Goal: Task Accomplishment & Management: Use online tool/utility

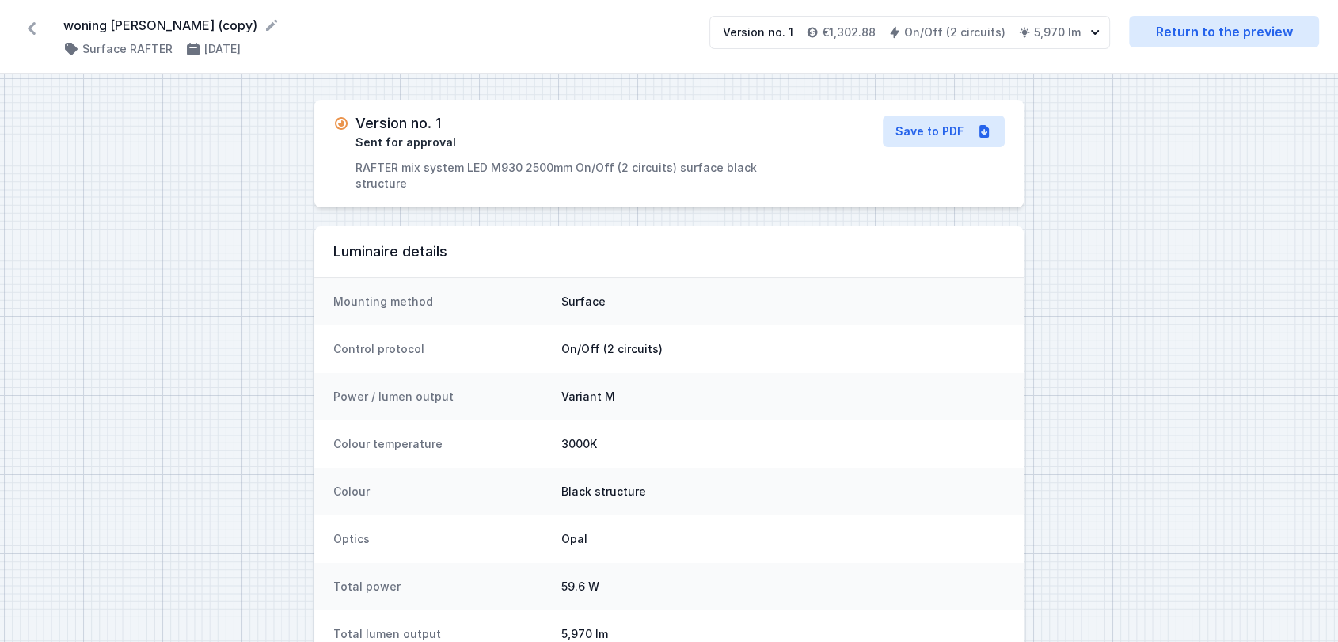
click at [25, 25] on icon at bounding box center [31, 28] width 25 height 25
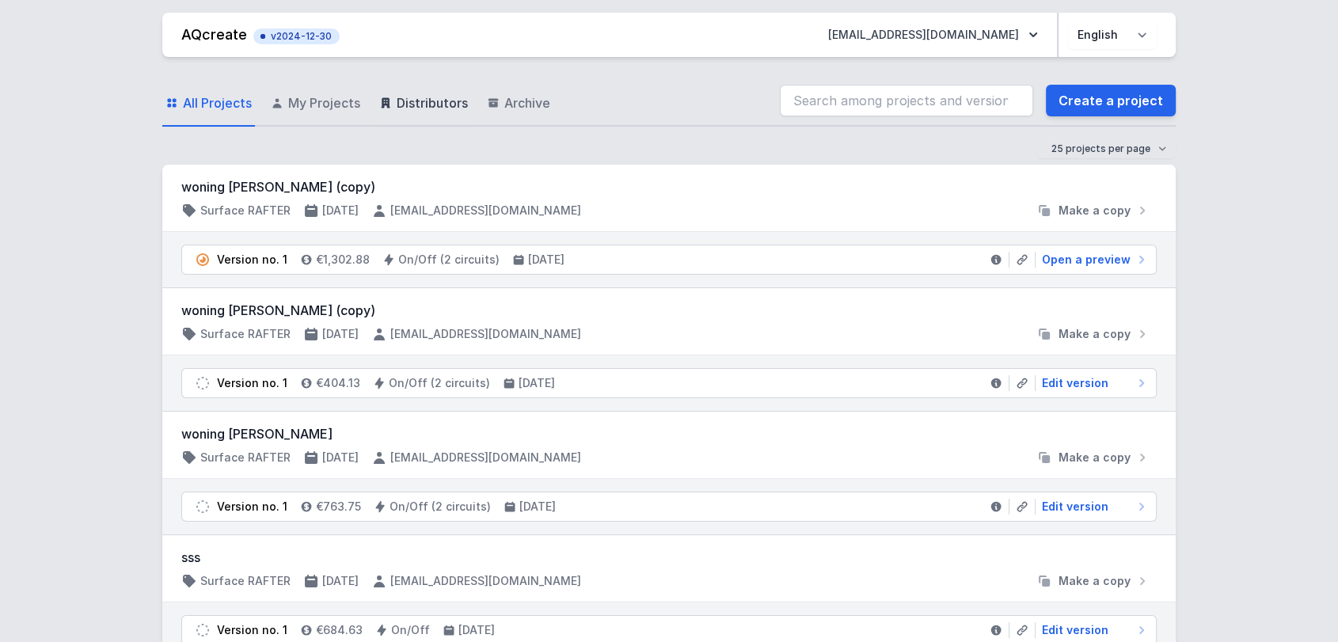
click at [393, 100] on link "Distributors" at bounding box center [423, 104] width 95 height 46
click at [1000, 258] on icon at bounding box center [996, 260] width 10 height 10
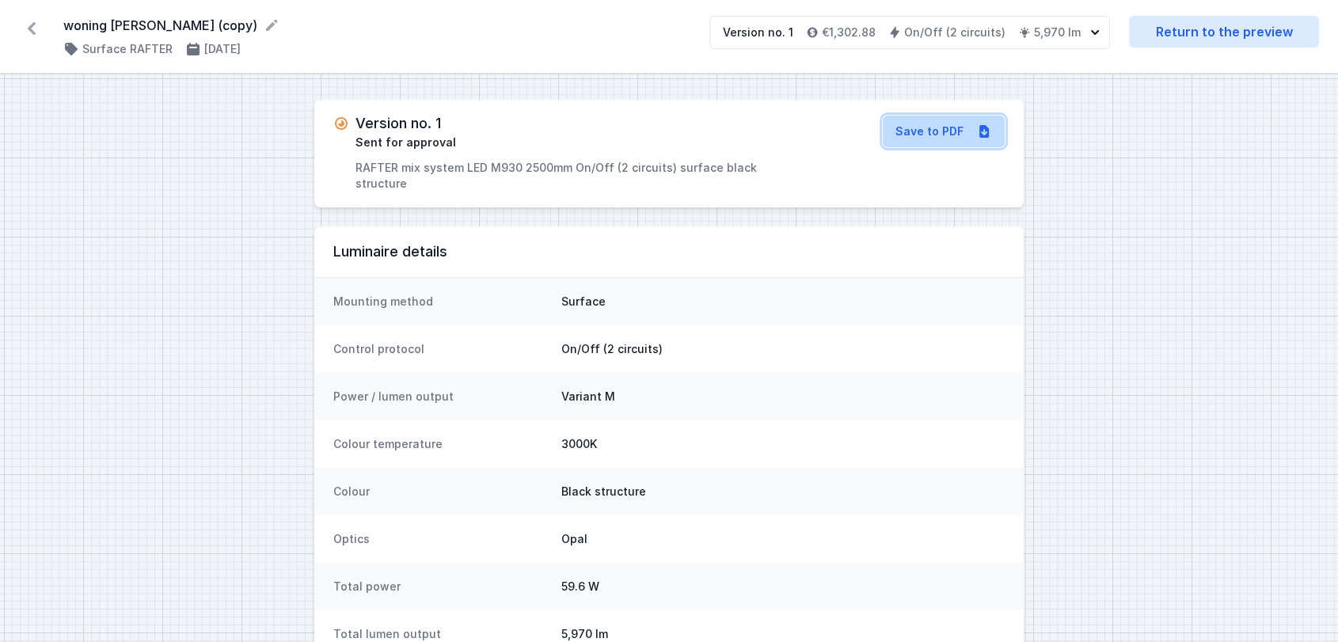
click at [978, 130] on icon at bounding box center [984, 131] width 16 height 16
click at [30, 24] on icon at bounding box center [31, 28] width 25 height 25
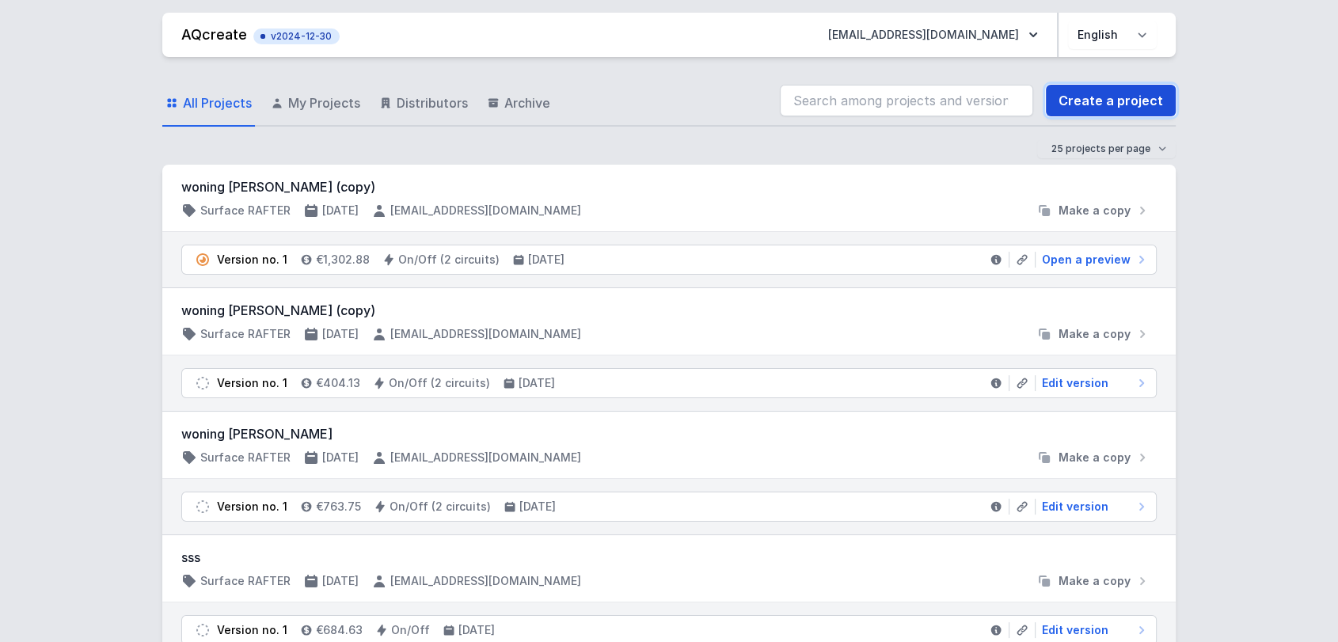
click at [1137, 112] on link "Create a project" at bounding box center [1111, 101] width 130 height 32
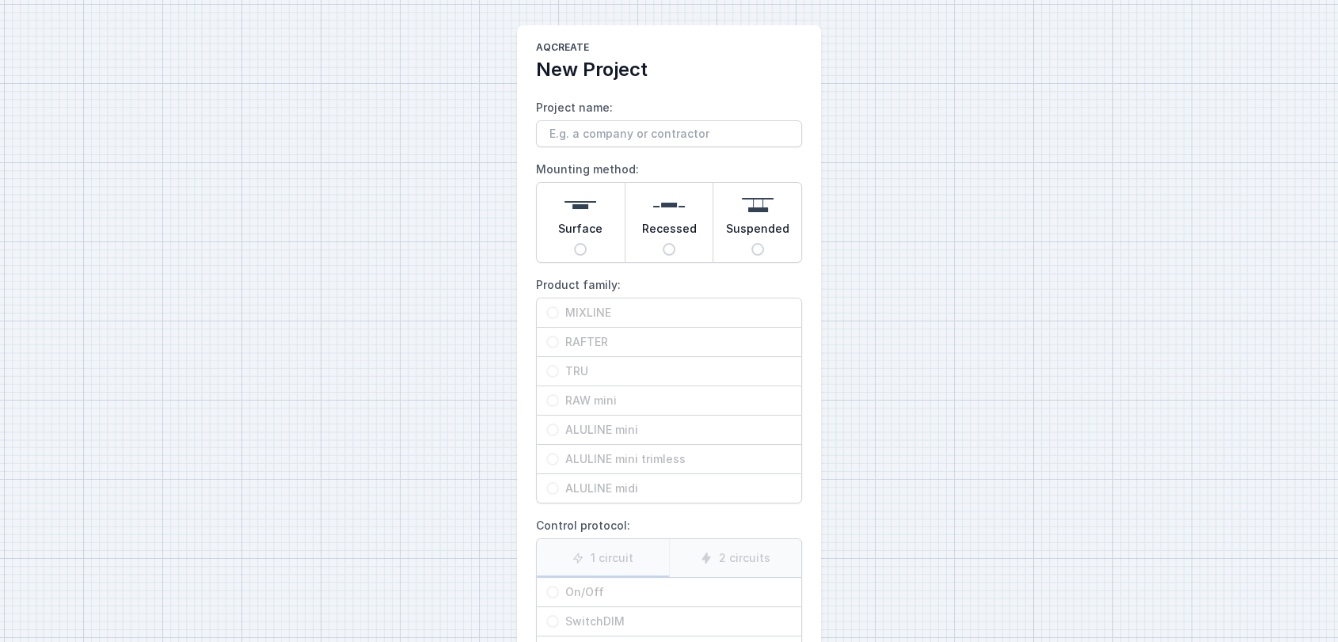
click at [572, 245] on div "Surface" at bounding box center [581, 222] width 88 height 79
click at [574, 245] on input "Surface" at bounding box center [580, 249] width 13 height 13
radio input "true"
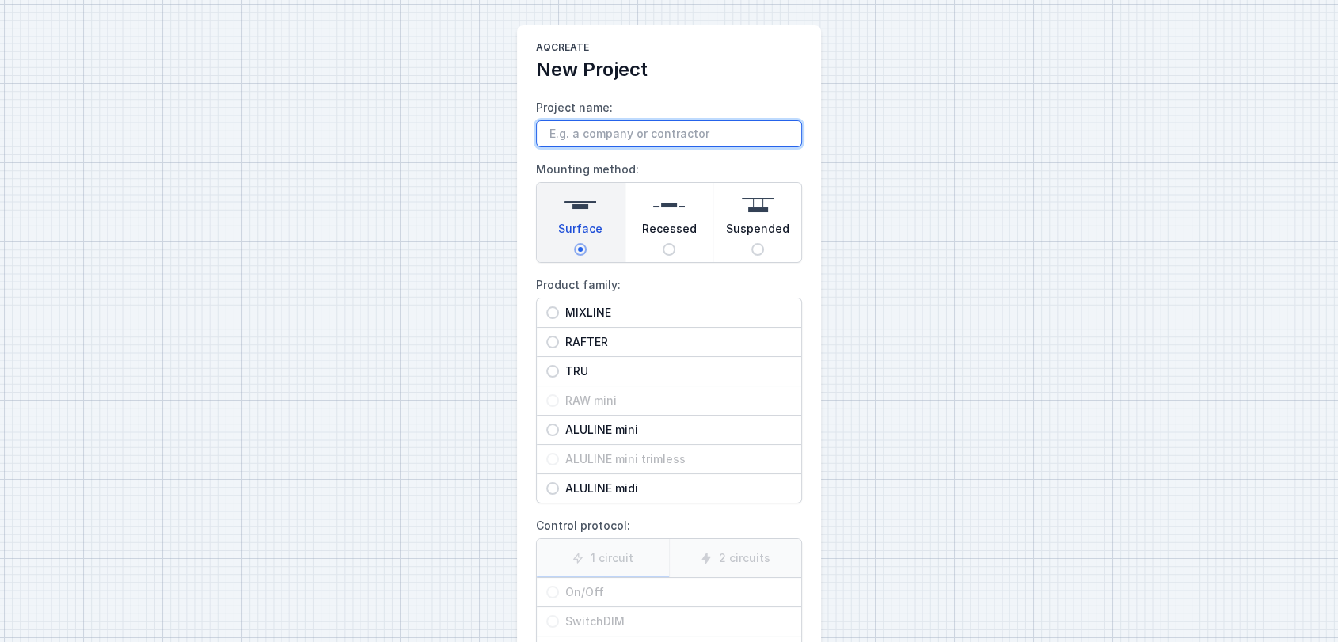
click at [587, 143] on input "Project name:" at bounding box center [669, 133] width 266 height 27
type input "Woning [PERSON_NAME] 2m50"
click at [609, 341] on span "RAFTER" at bounding box center [675, 342] width 233 height 16
click at [559, 341] on input "RAFTER" at bounding box center [552, 342] width 13 height 13
radio input "true"
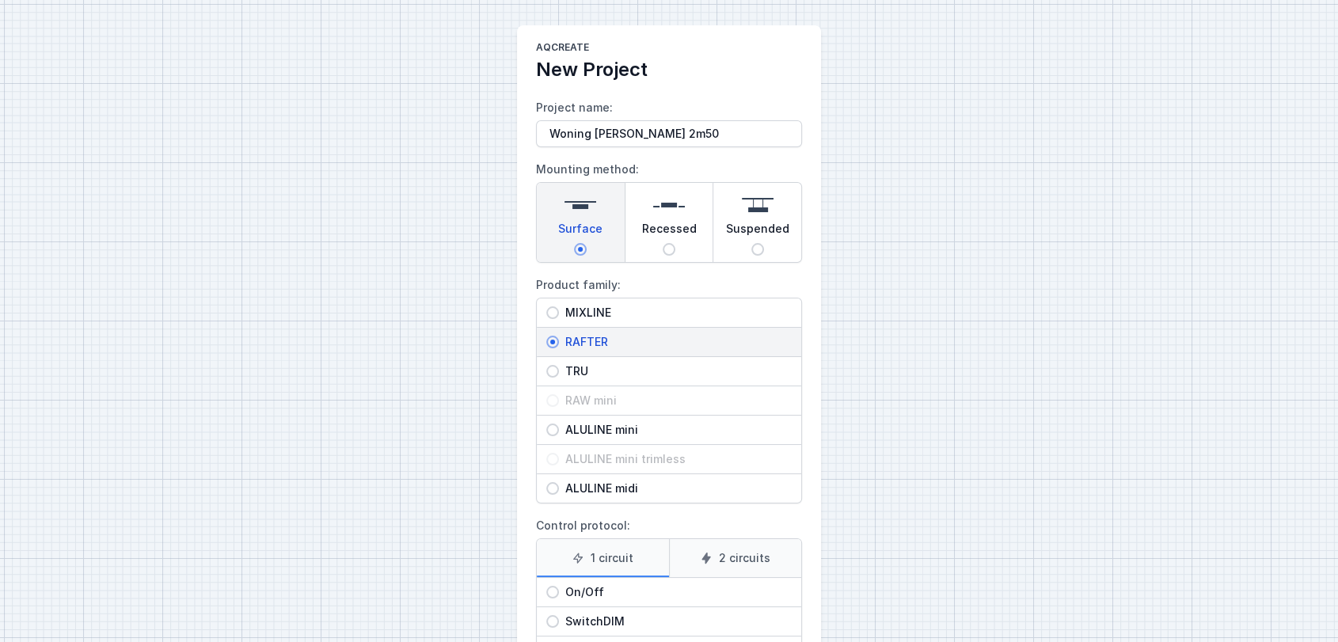
scroll to position [150, 0]
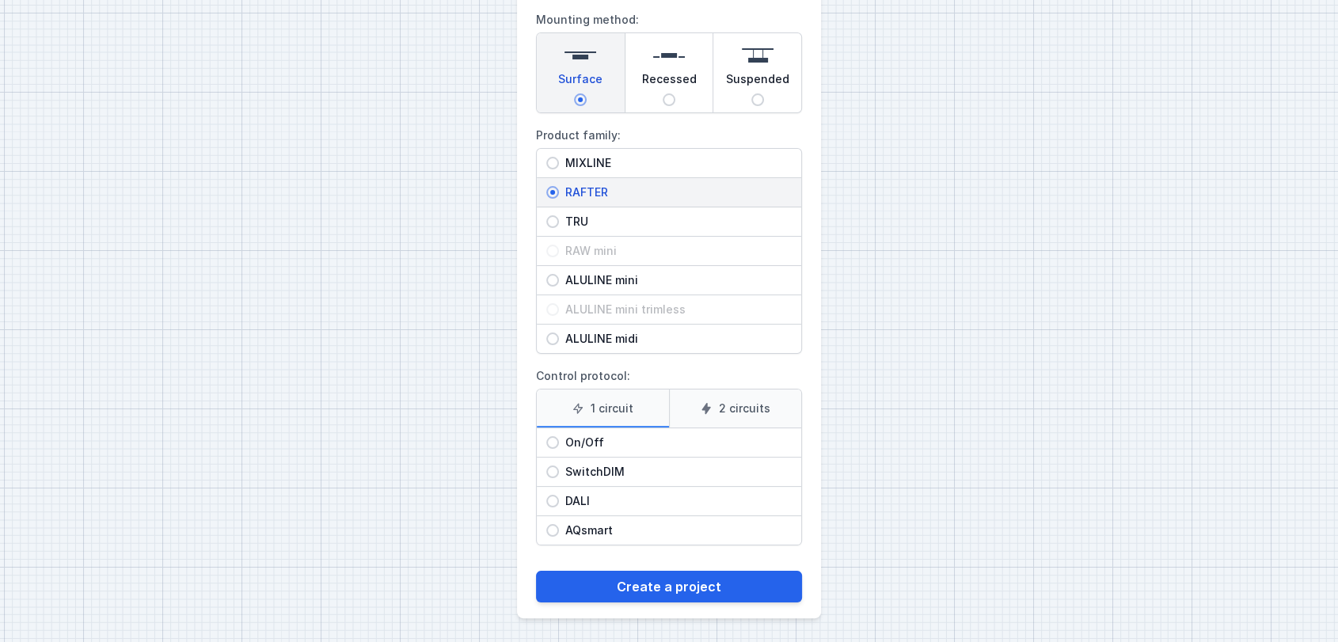
click at [708, 402] on icon at bounding box center [706, 408] width 13 height 13
click at [0, 0] on input "2 circuits" at bounding box center [0, 0] width 0 height 0
click at [621, 432] on div "On/Off" at bounding box center [669, 442] width 264 height 28
click at [559, 436] on input "On/Off" at bounding box center [552, 442] width 13 height 13
radio input "true"
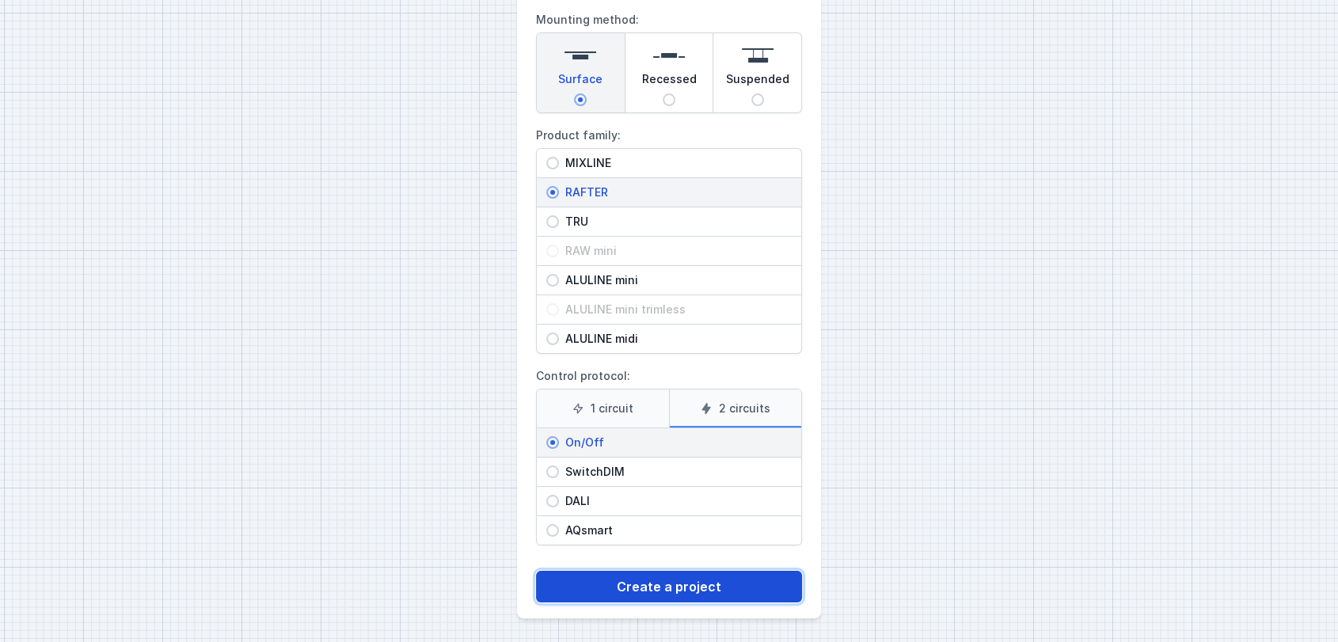
click at [616, 572] on button "Create a project" at bounding box center [669, 587] width 266 height 32
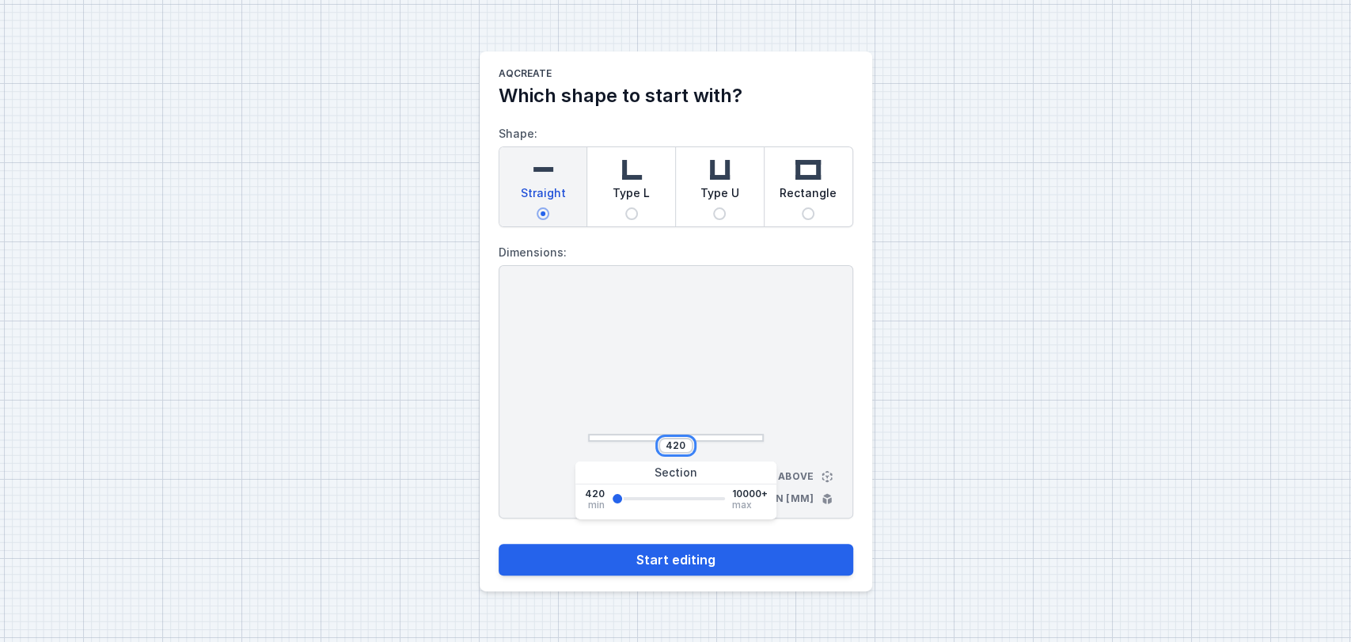
drag, startPoint x: 686, startPoint y: 445, endPoint x: 588, endPoint y: 432, distance: 98.2
click at [588, 432] on div "420" at bounding box center [676, 366] width 176 height 150
type input "2500"
click at [304, 481] on div "AQcreate Which shape to start with? Shape: Straight Type L Type U Rectangle Dim…" at bounding box center [675, 321] width 1351 height 642
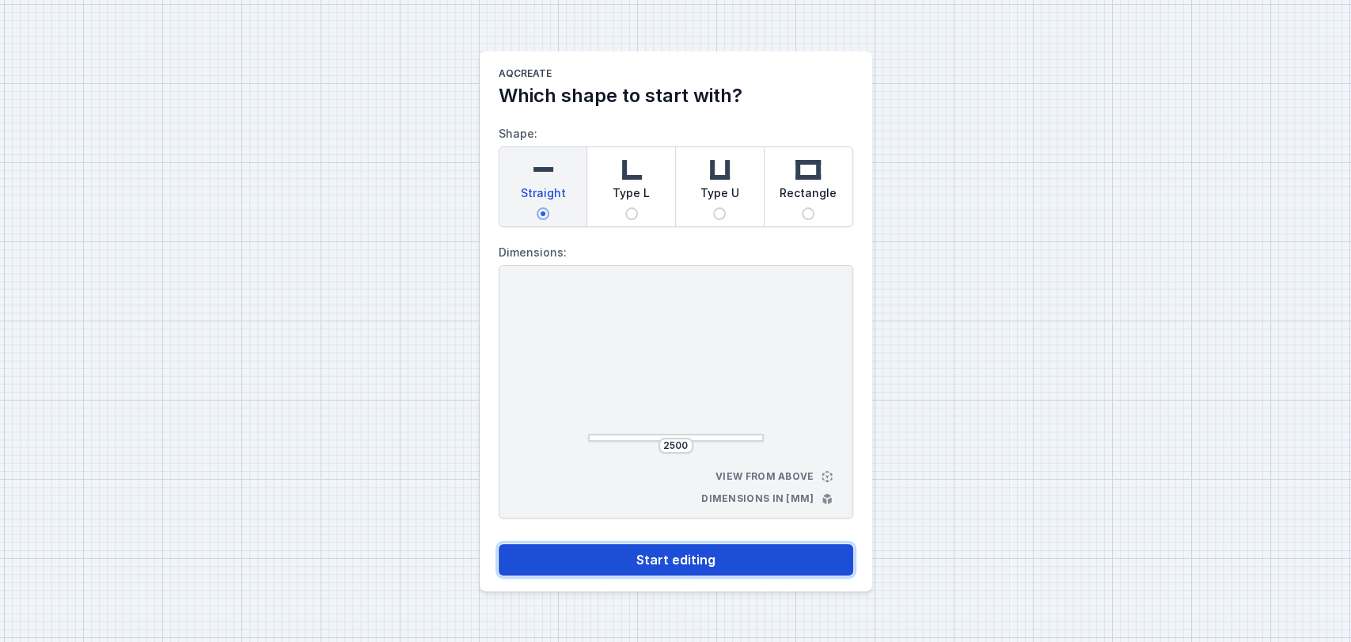
click at [754, 560] on button "Start editing" at bounding box center [676, 560] width 355 height 32
select select "M"
select select "3000"
select select "true"
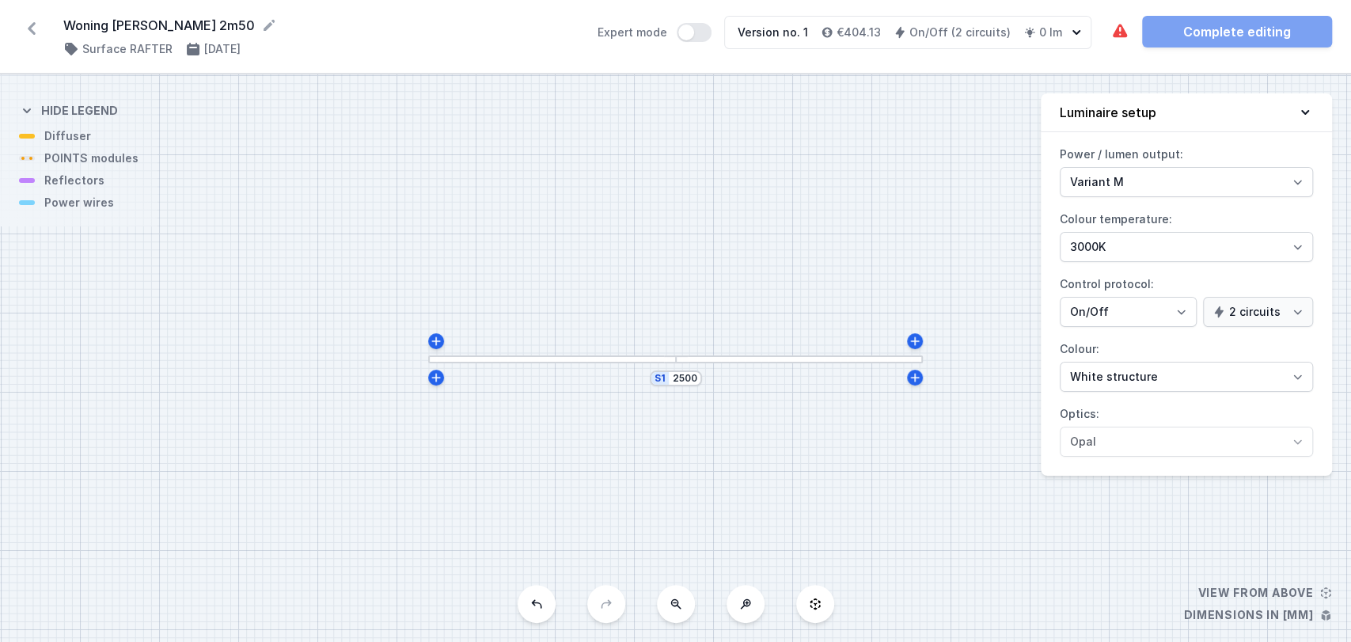
click at [751, 360] on div at bounding box center [800, 359] width 248 height 8
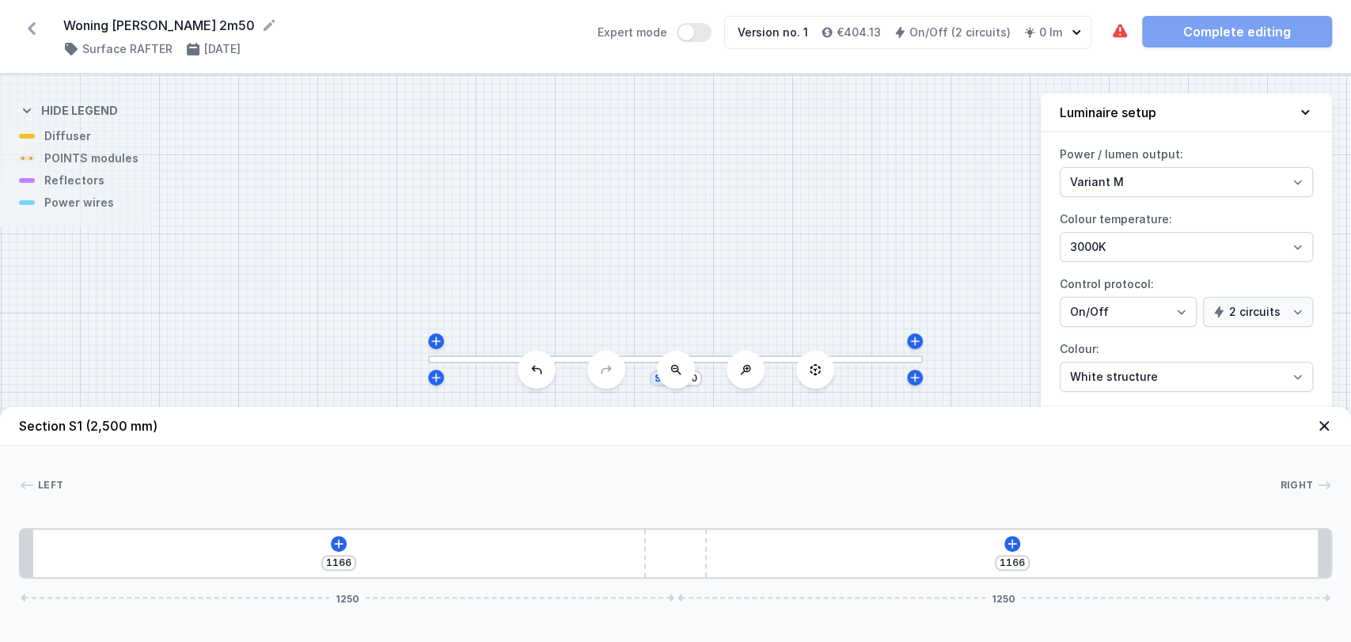
click at [330, 547] on div "1166 1166 1250 1250" at bounding box center [675, 553] width 1313 height 51
click at [336, 541] on icon at bounding box center [338, 544] width 13 height 13
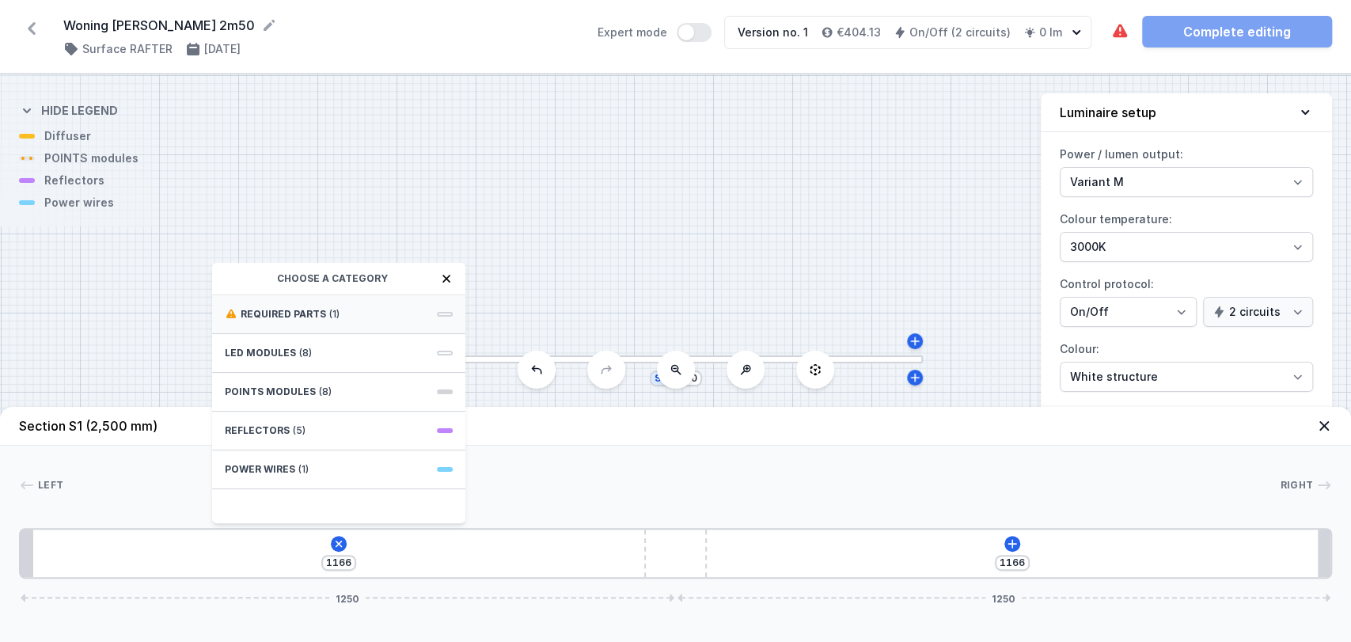
click at [351, 321] on div "Required parts (1)" at bounding box center [338, 314] width 253 height 39
click at [351, 321] on div "Hole for power supply cable" at bounding box center [338, 313] width 253 height 36
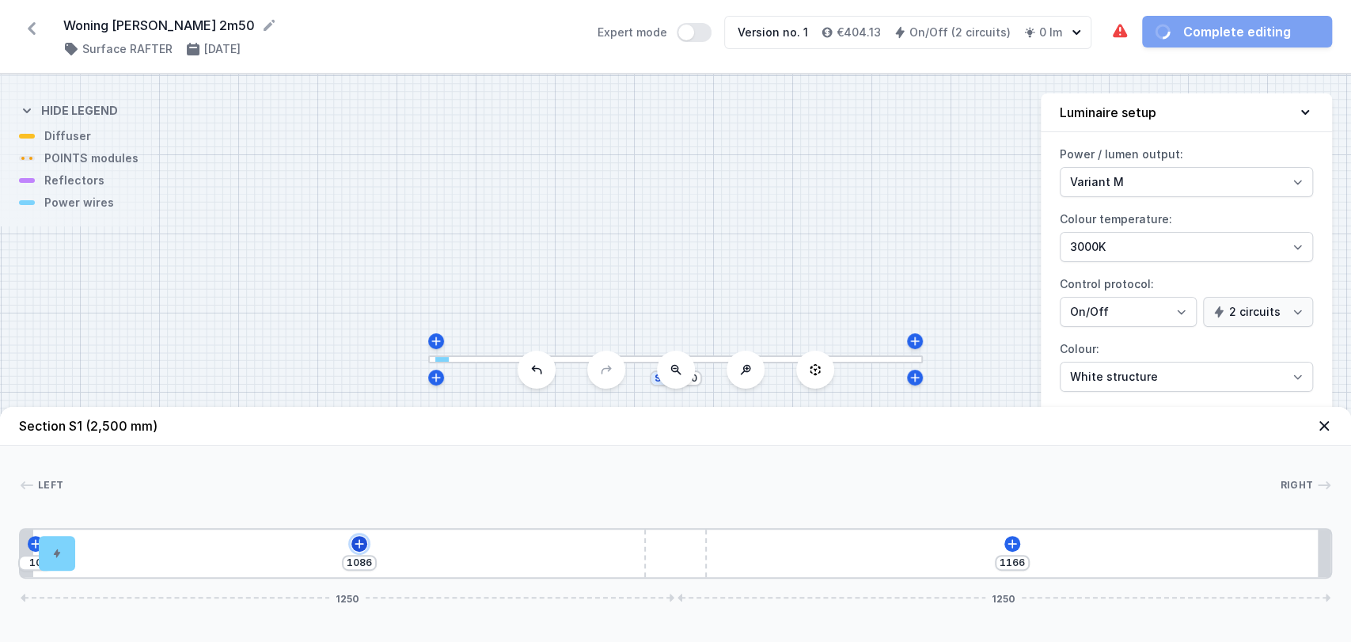
click at [356, 538] on icon at bounding box center [359, 544] width 13 height 13
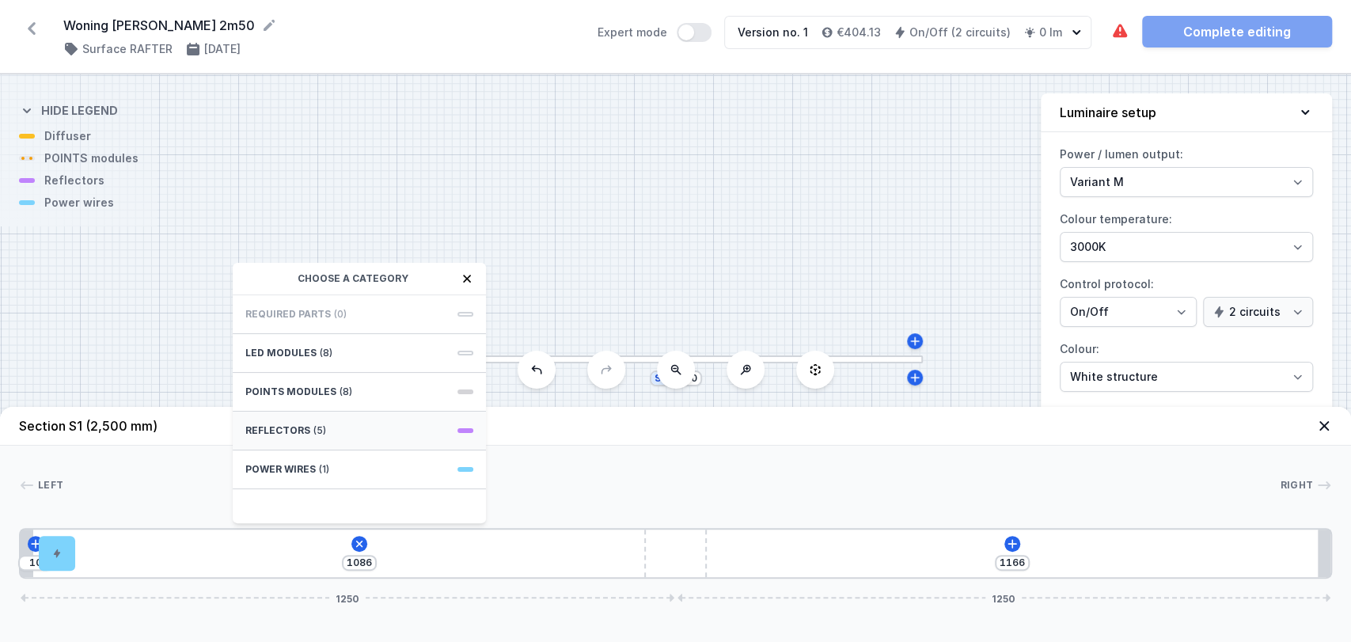
click at [360, 427] on div "Reflectors (5)" at bounding box center [359, 431] width 253 height 39
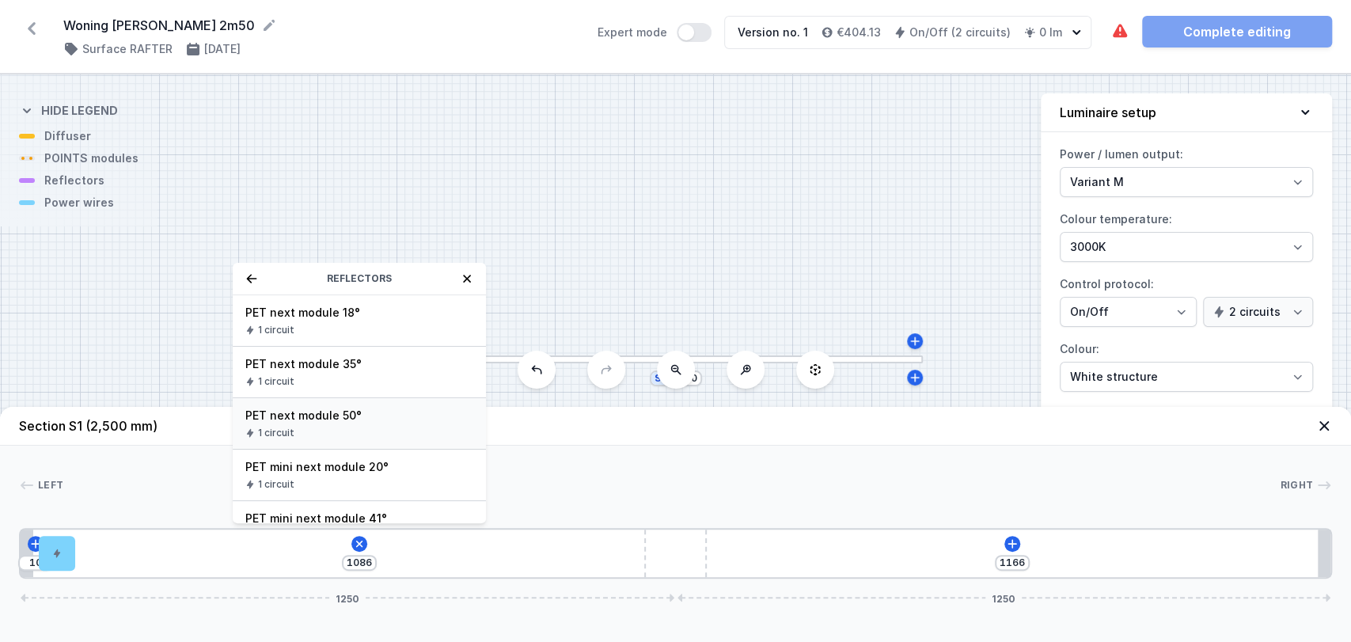
click at [348, 418] on span "PET next module 50°" at bounding box center [359, 416] width 228 height 16
type input "1016"
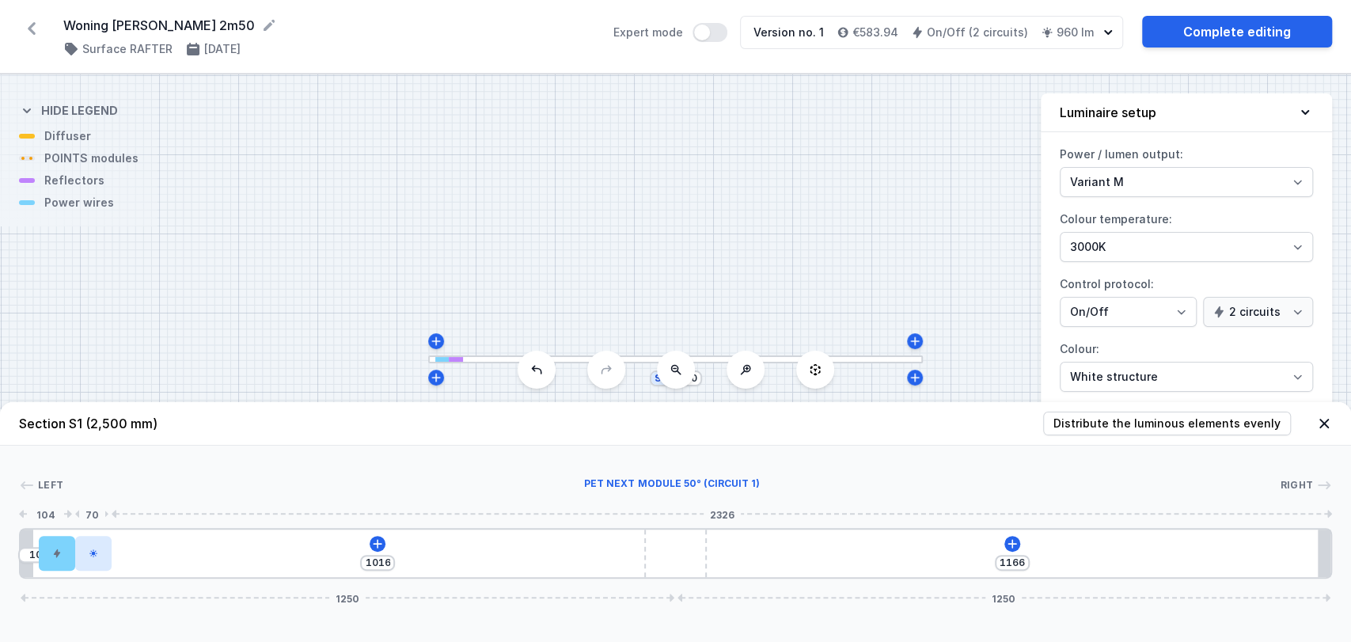
click at [89, 551] on icon at bounding box center [93, 553] width 9 height 9
select select "2239"
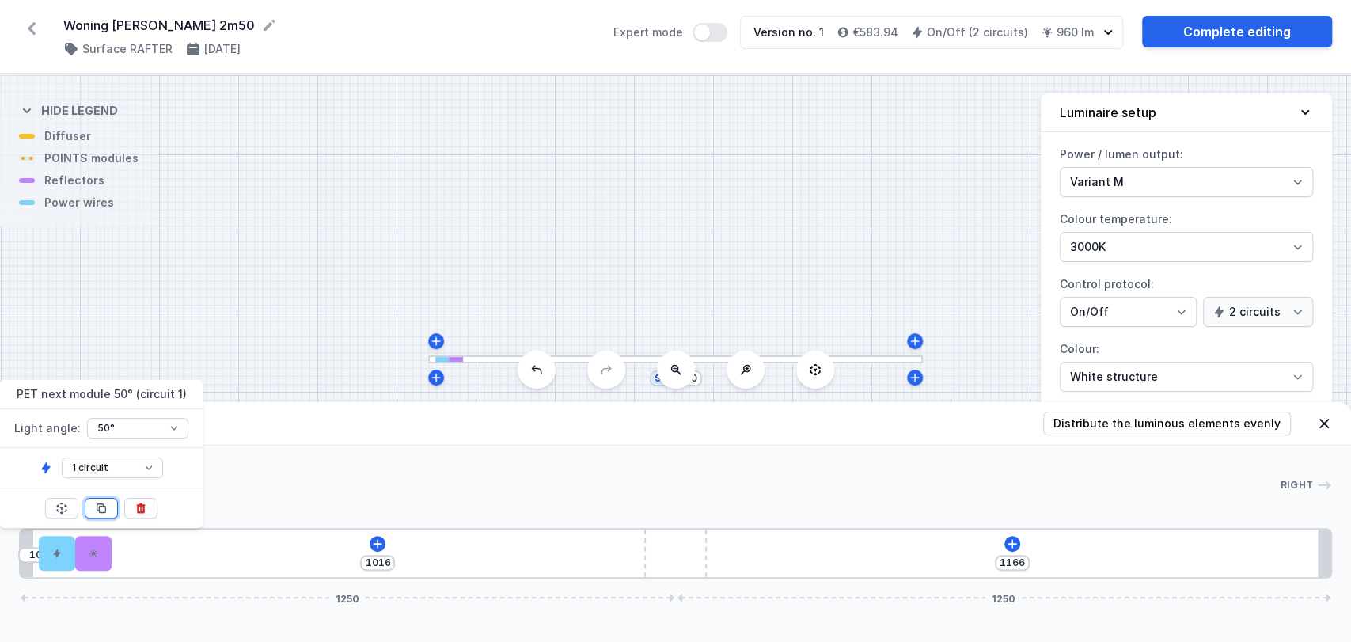
click at [102, 511] on icon at bounding box center [101, 508] width 13 height 13
type input "946"
click at [1013, 544] on icon at bounding box center [1013, 543] width 9 height 9
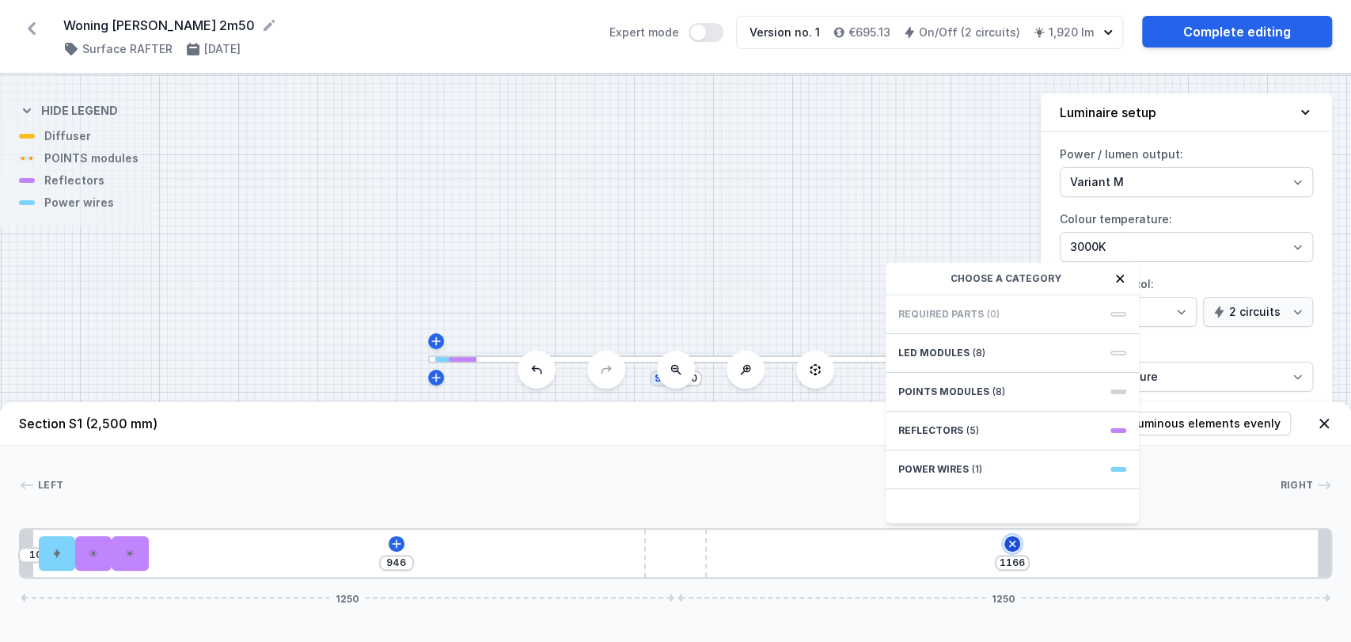
click at [1015, 542] on icon at bounding box center [1013, 544] width 18 height 18
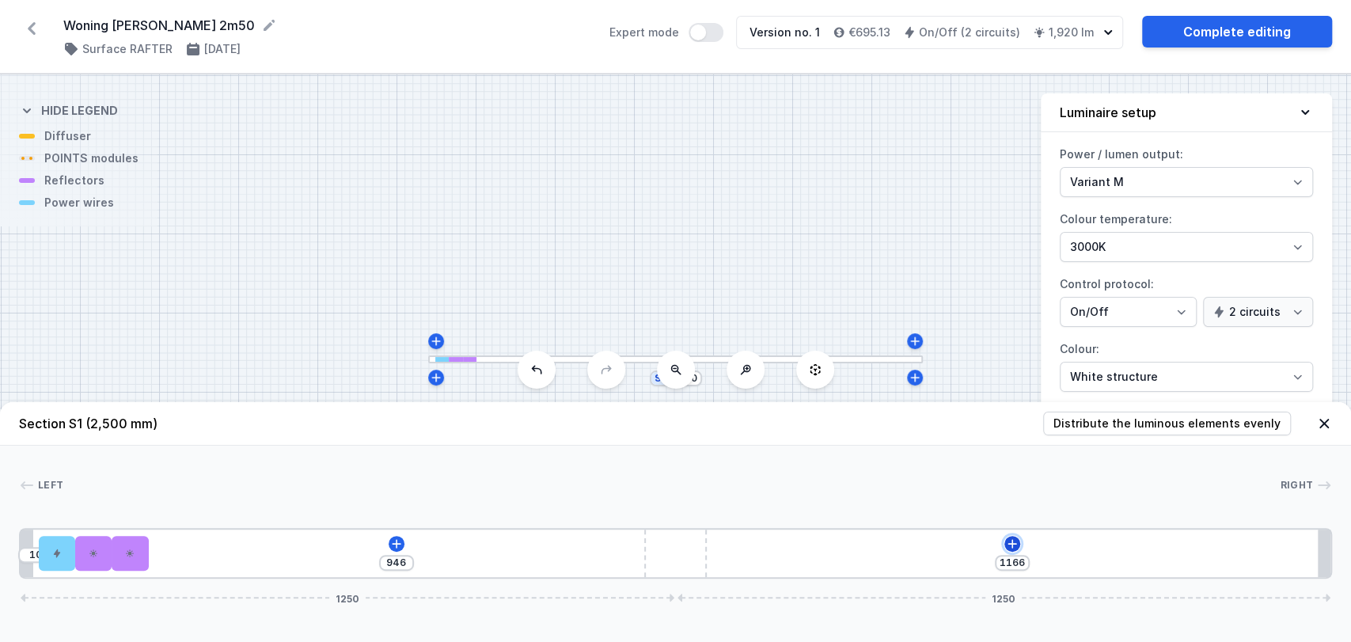
click at [1015, 542] on icon at bounding box center [1012, 544] width 13 height 13
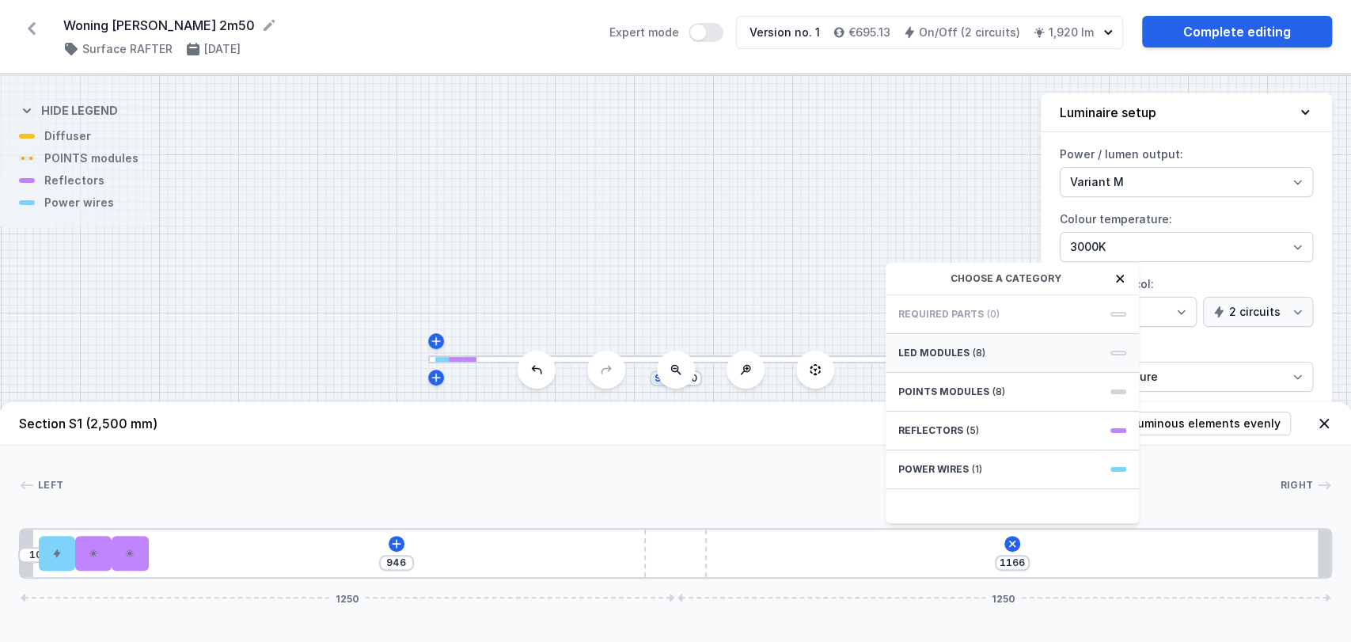
click at [1045, 361] on div "LED modules (8)" at bounding box center [1012, 353] width 253 height 39
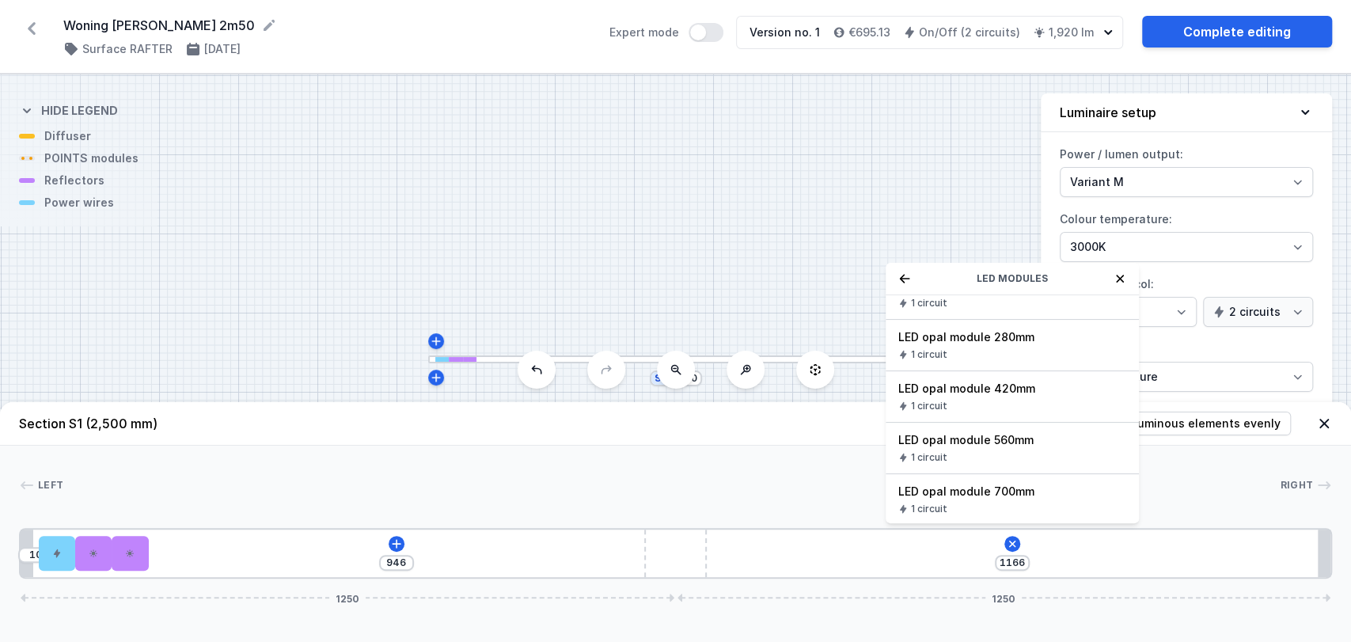
scroll to position [28, 0]
click at [906, 274] on icon at bounding box center [905, 278] width 13 height 13
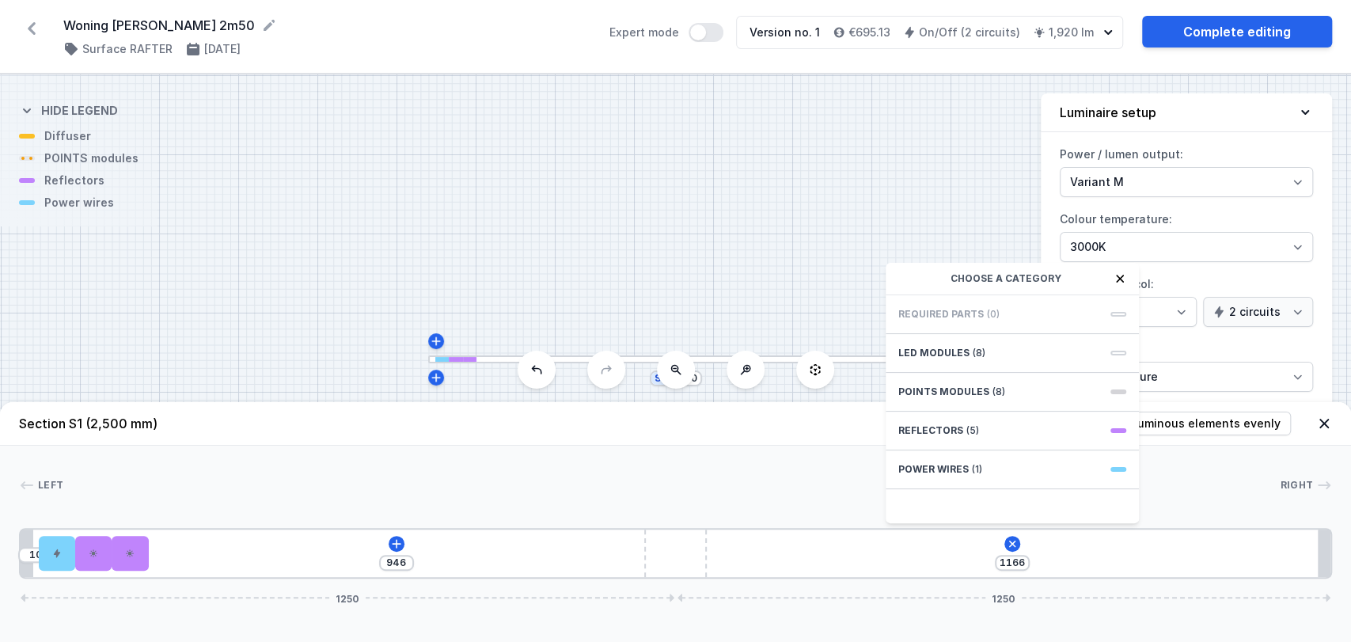
scroll to position [0, 0]
click at [952, 393] on span "POINTS modules" at bounding box center [944, 392] width 91 height 13
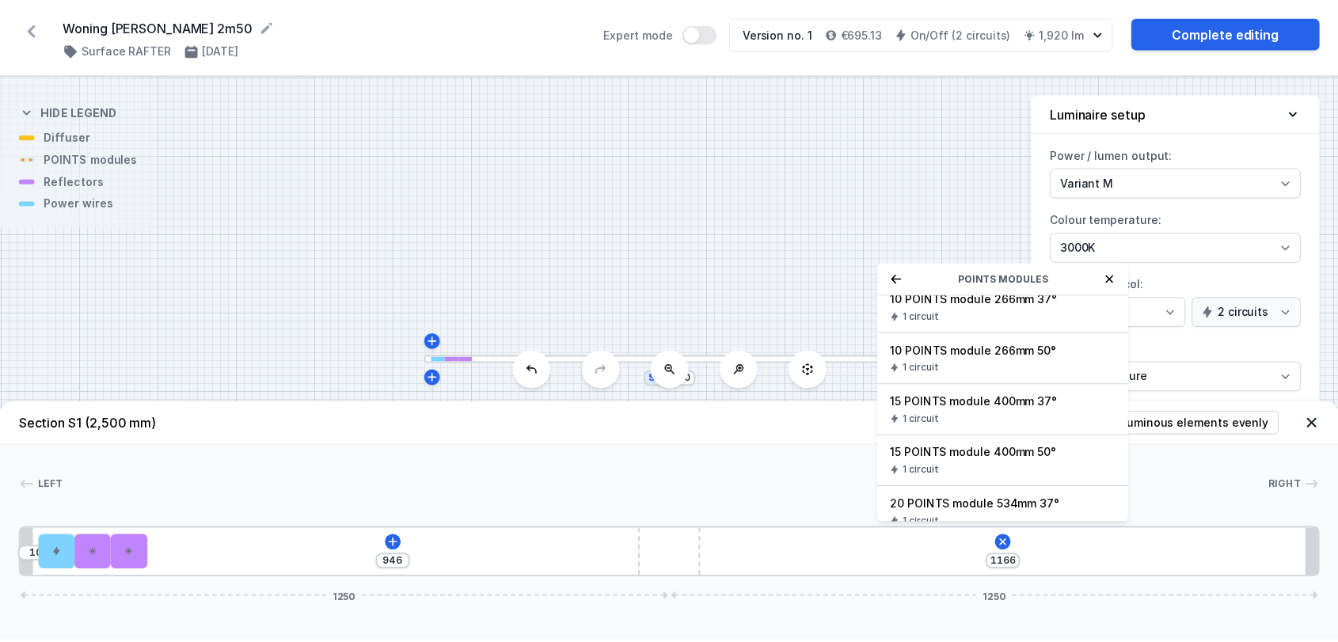
scroll to position [116, 0]
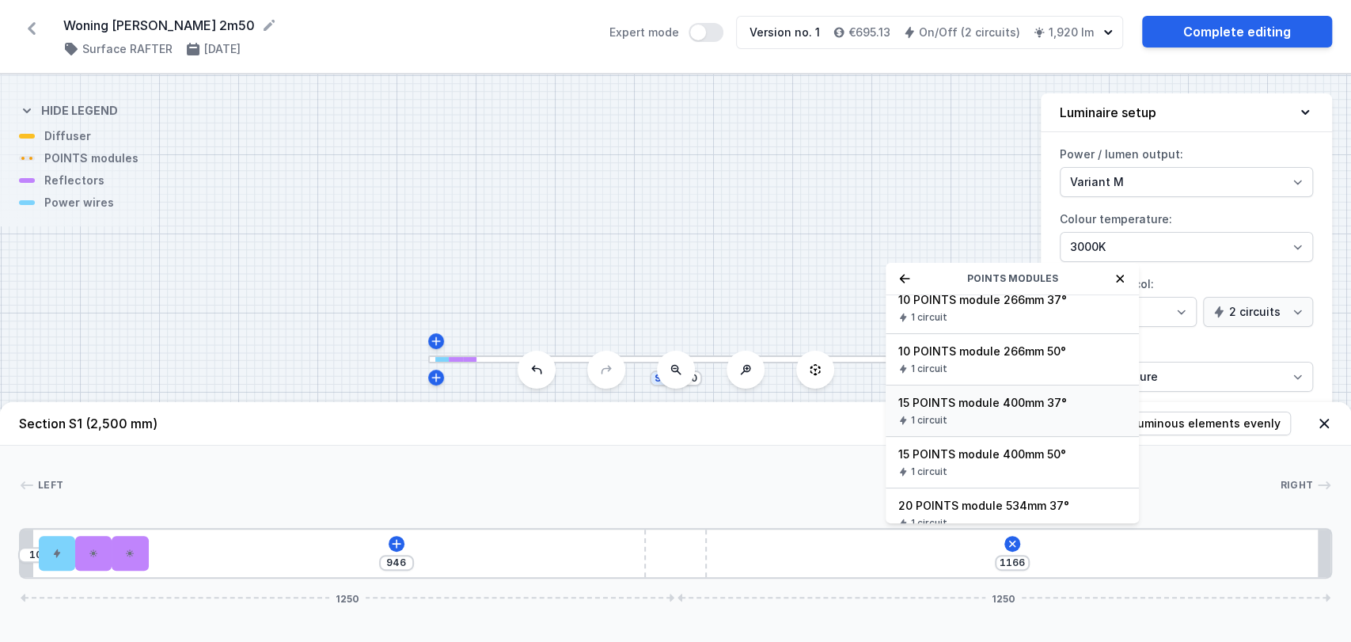
click at [1032, 416] on div "1 circuit" at bounding box center [1013, 420] width 228 height 13
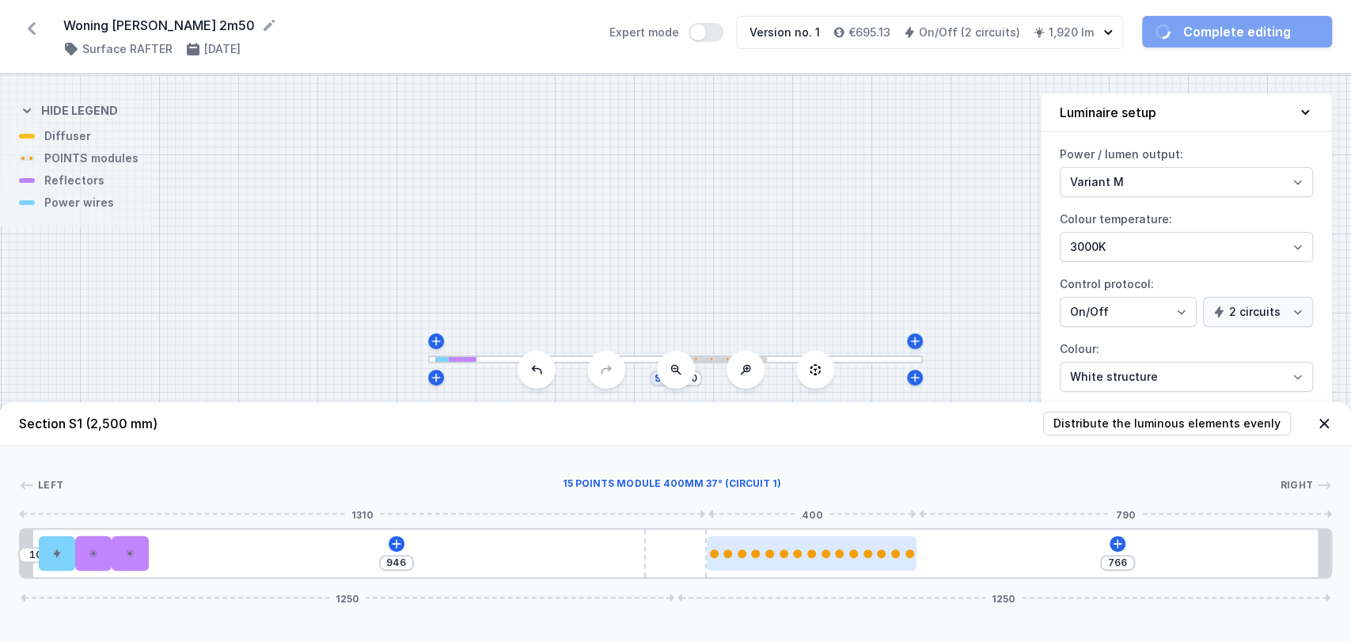
click at [880, 559] on div at bounding box center [812, 553] width 210 height 35
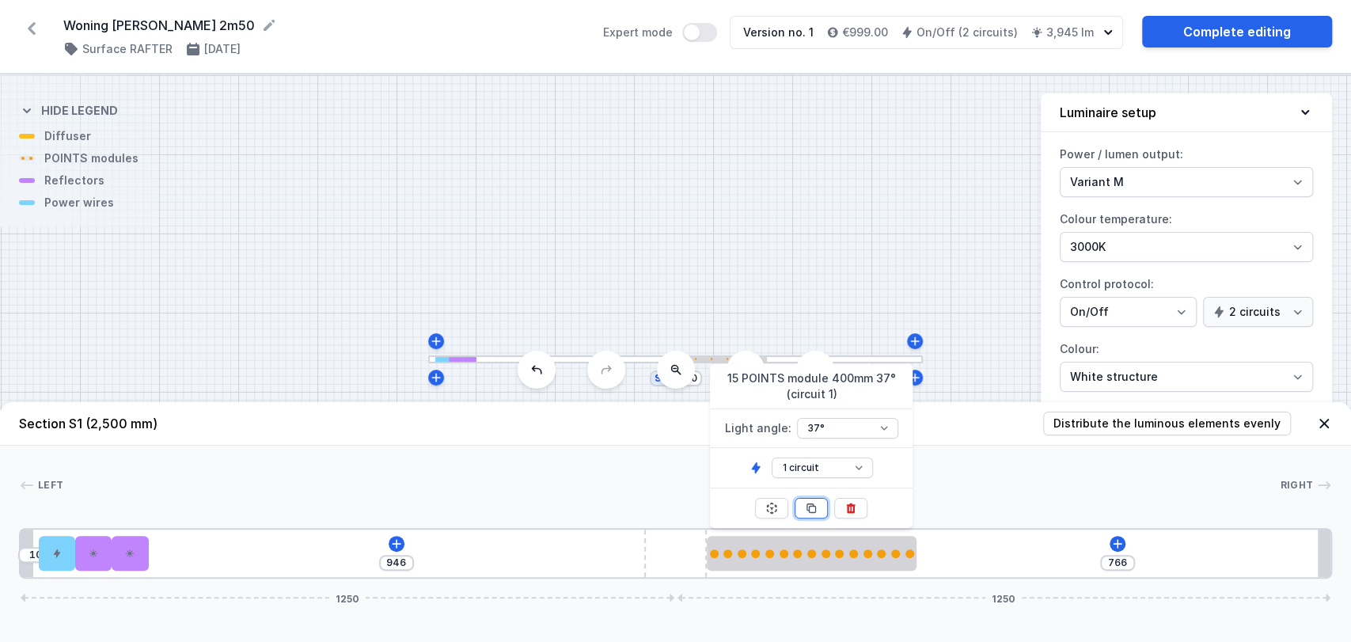
click at [816, 508] on icon at bounding box center [811, 508] width 9 height 9
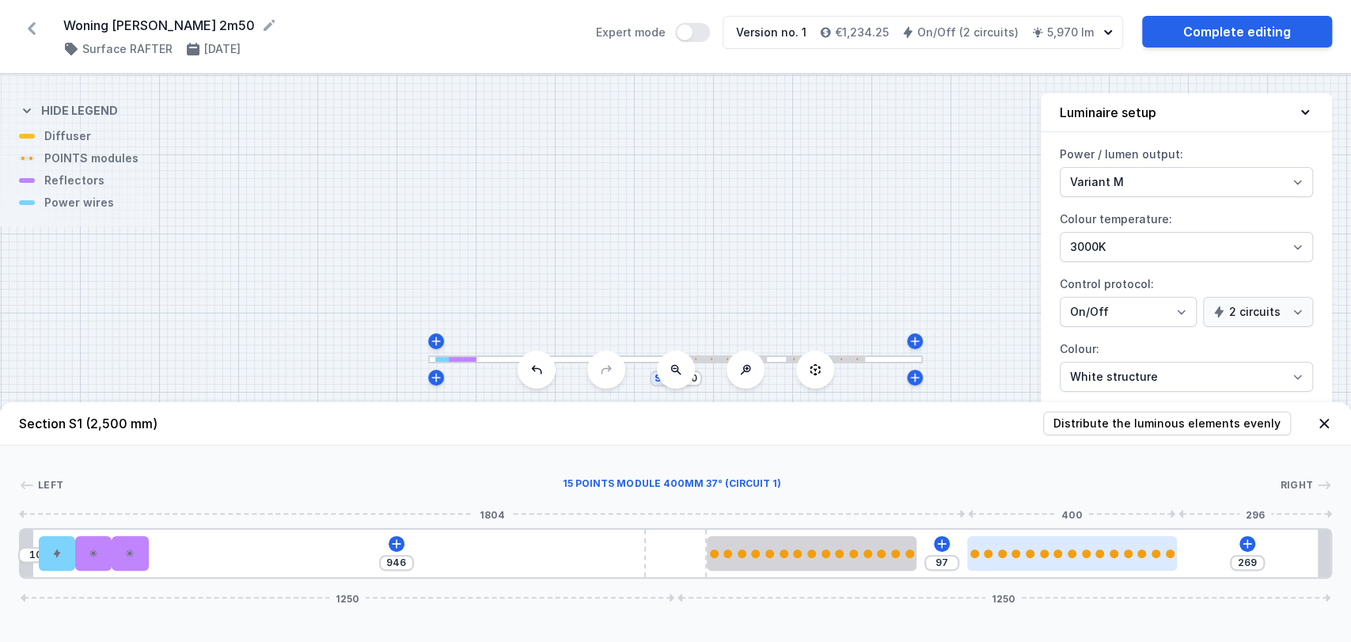
type input "266"
type input "100"
type input "265"
type input "101"
type input "264"
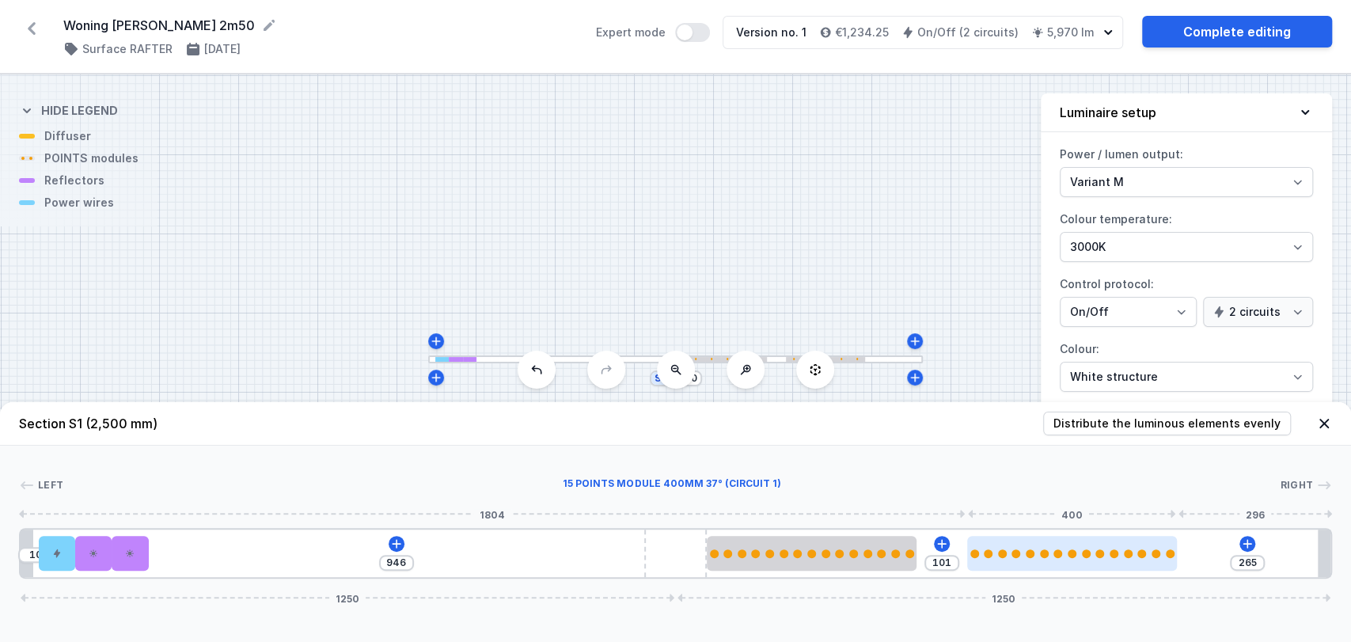
type input "102"
type input "261"
type input "105"
type input "259"
type input "107"
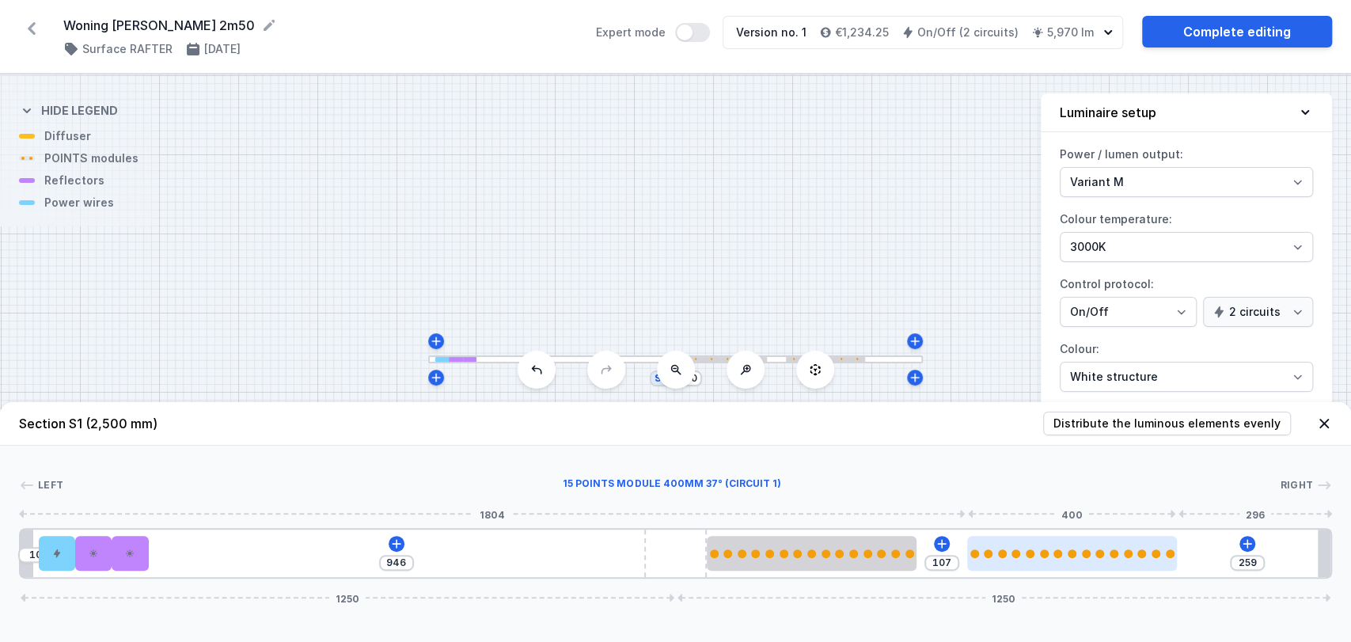
type input "256"
type input "110"
type input "255"
type input "111"
type input "253"
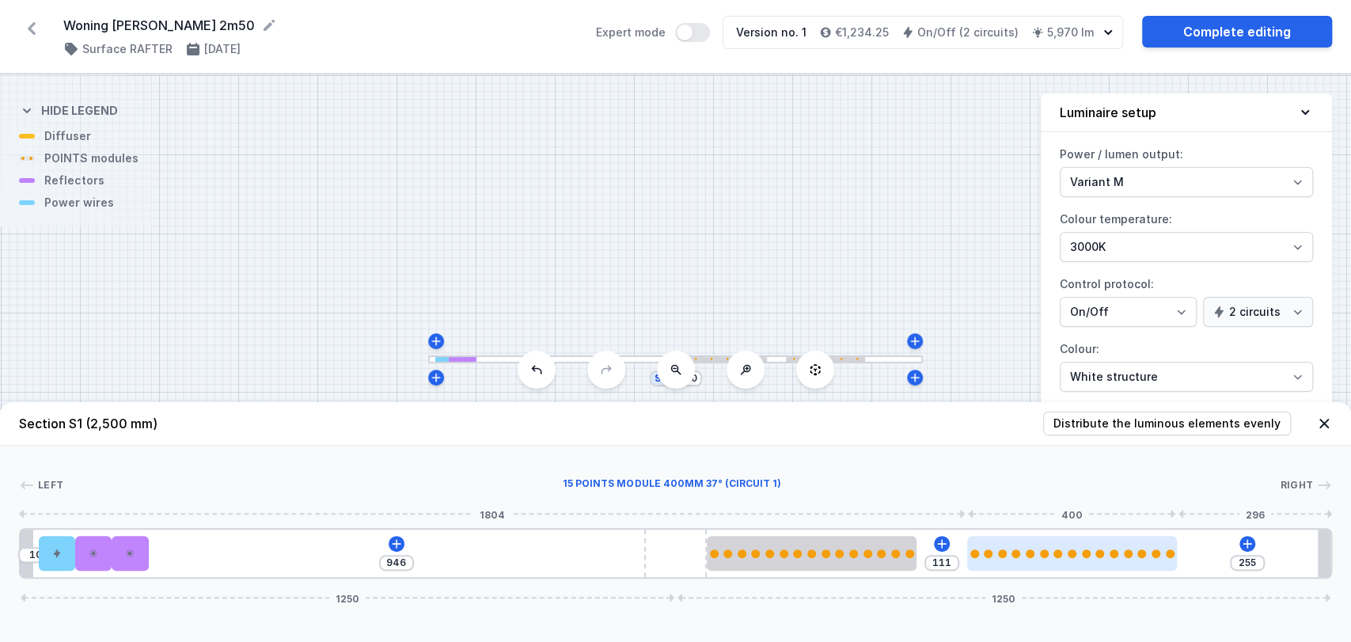
type input "113"
type input "250"
type input "116"
type input "247"
type input "119"
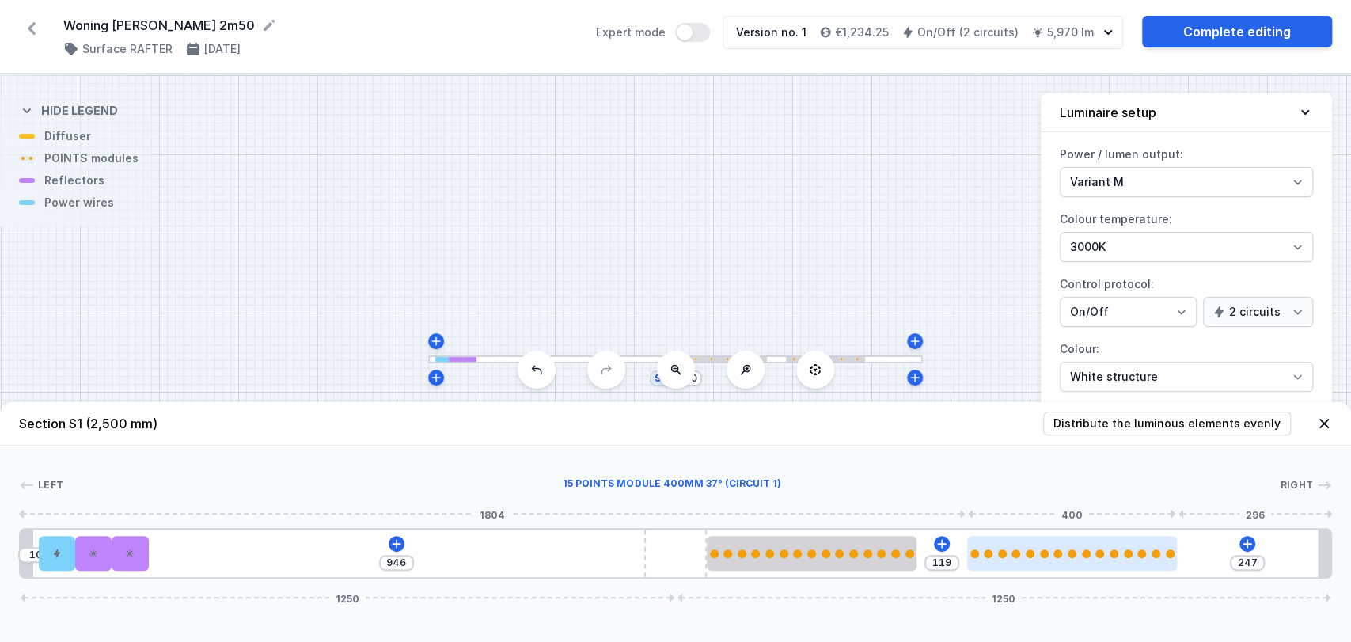
type input "246"
type input "120"
type input "243"
type input "123"
type input "240"
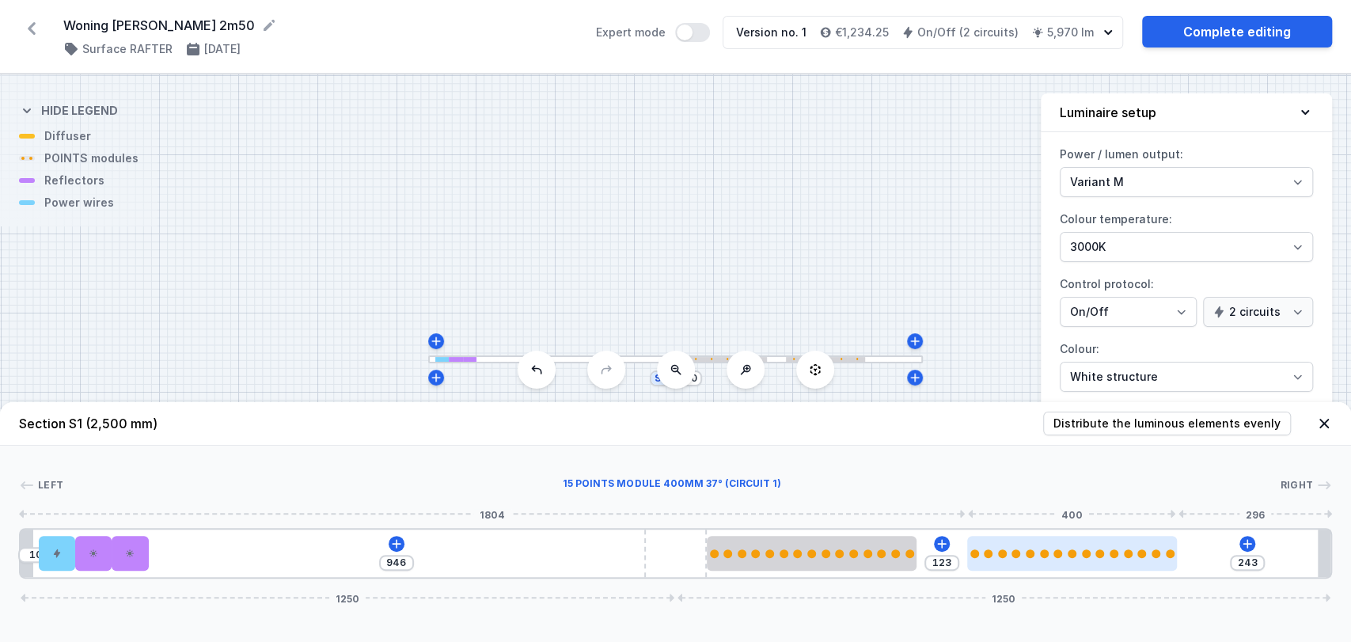
type input "126"
type input "238"
type input "128"
type input "237"
type input "129"
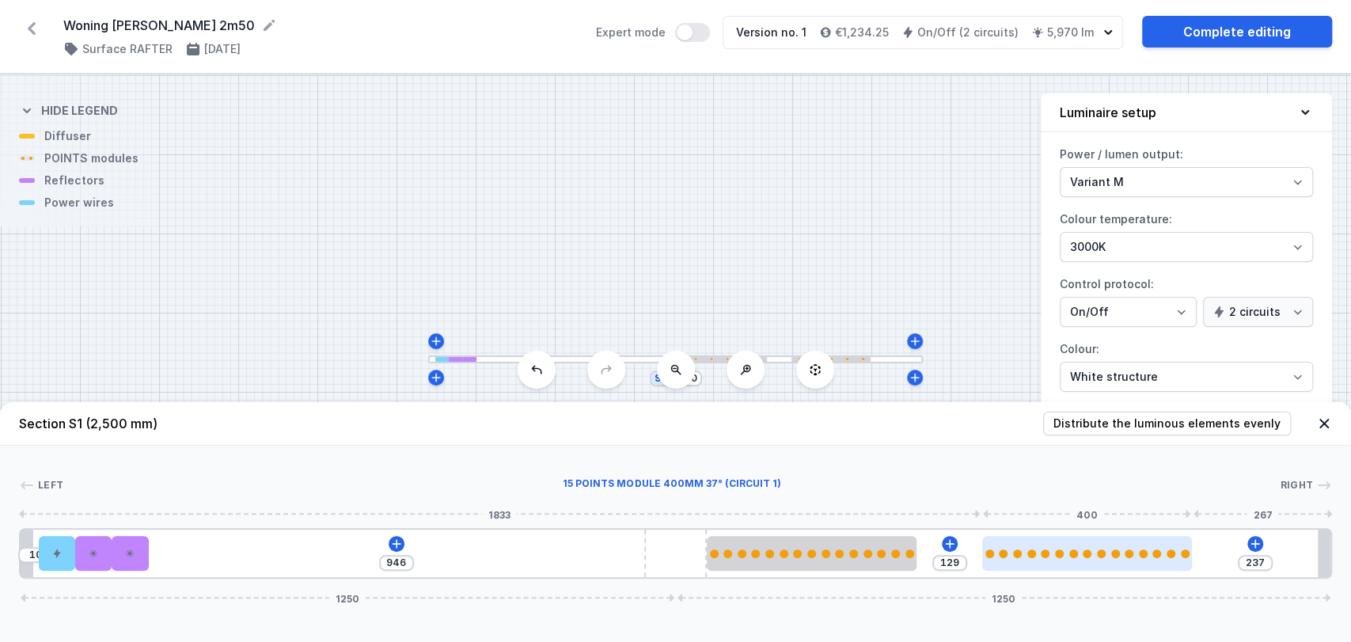
type input "235"
type input "131"
type input "234"
type input "132"
type input "231"
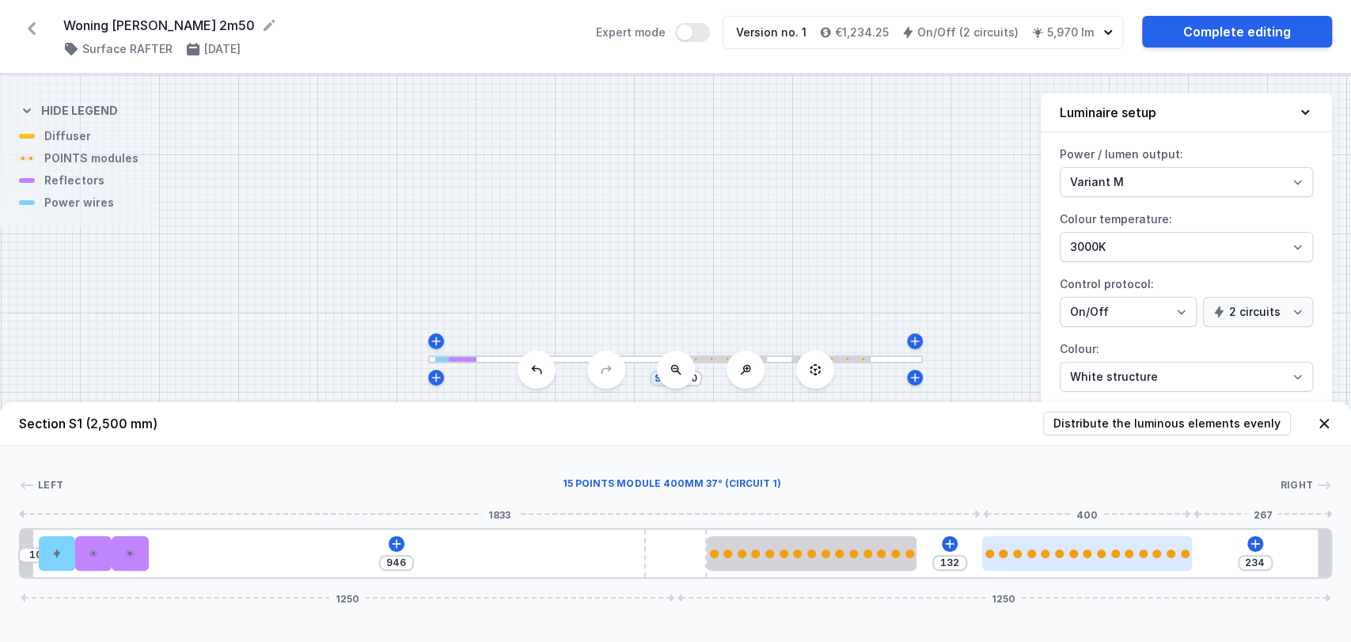
type input "135"
type input "229"
type input "137"
type input "228"
type input "138"
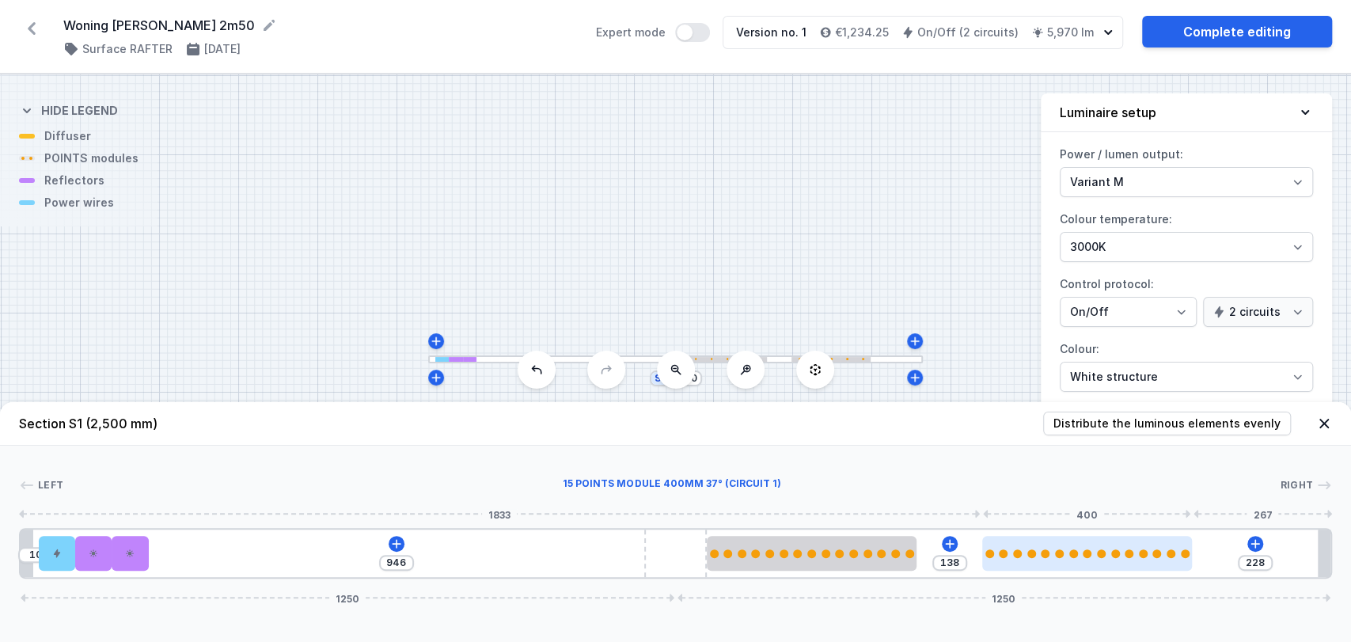
type input "226"
type input "140"
type input "225"
type input "141"
type input "222"
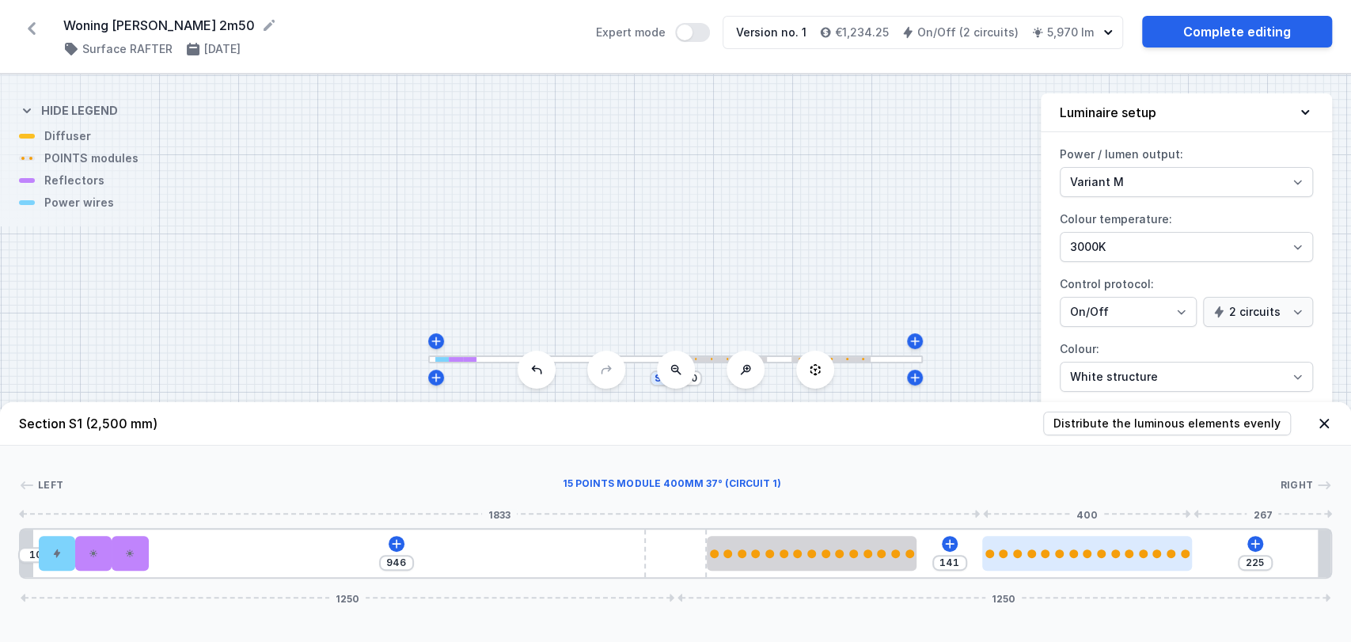
type input "144"
type input "218"
type input "148"
type input "216"
type input "150"
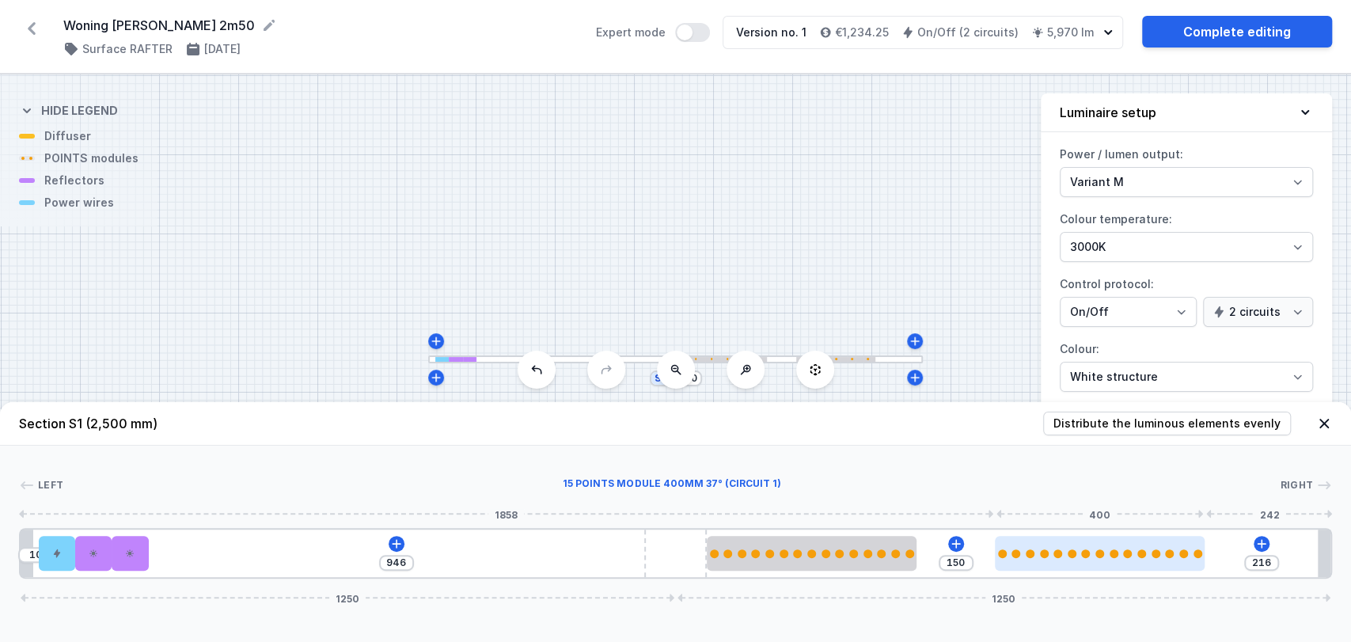
type input "215"
type input "151"
type input "213"
type input "153"
type input "212"
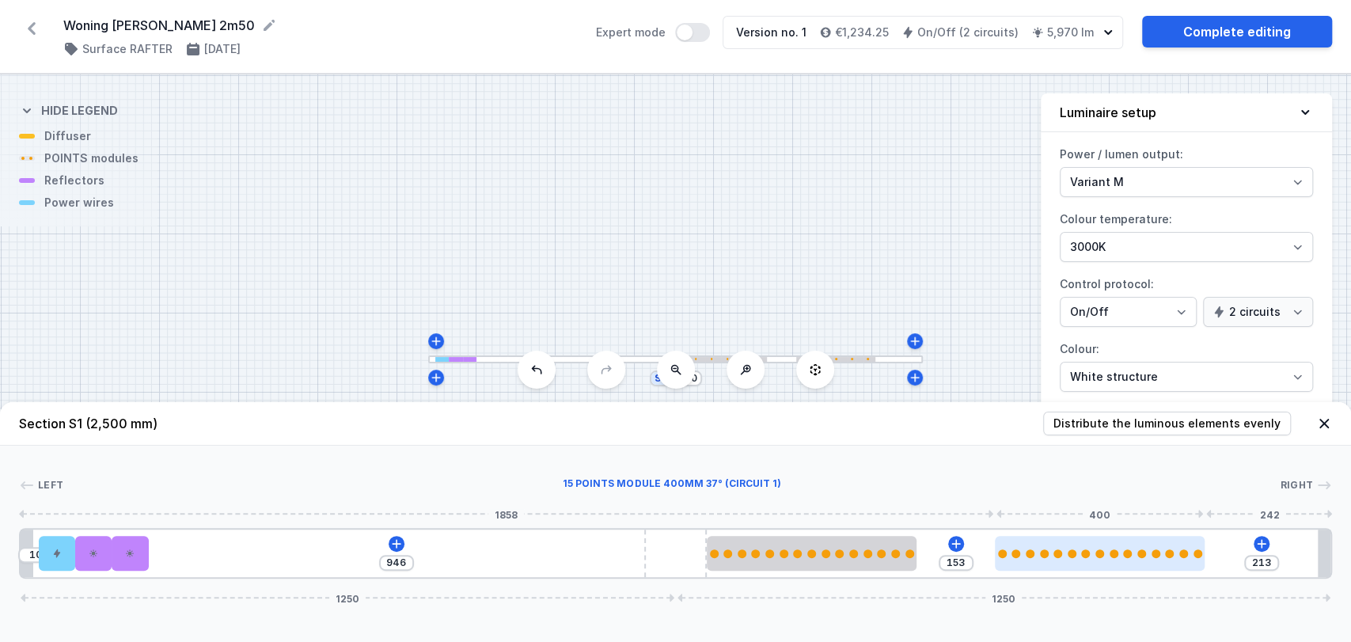
type input "154"
type input "210"
type input "156"
type input "209"
type input "157"
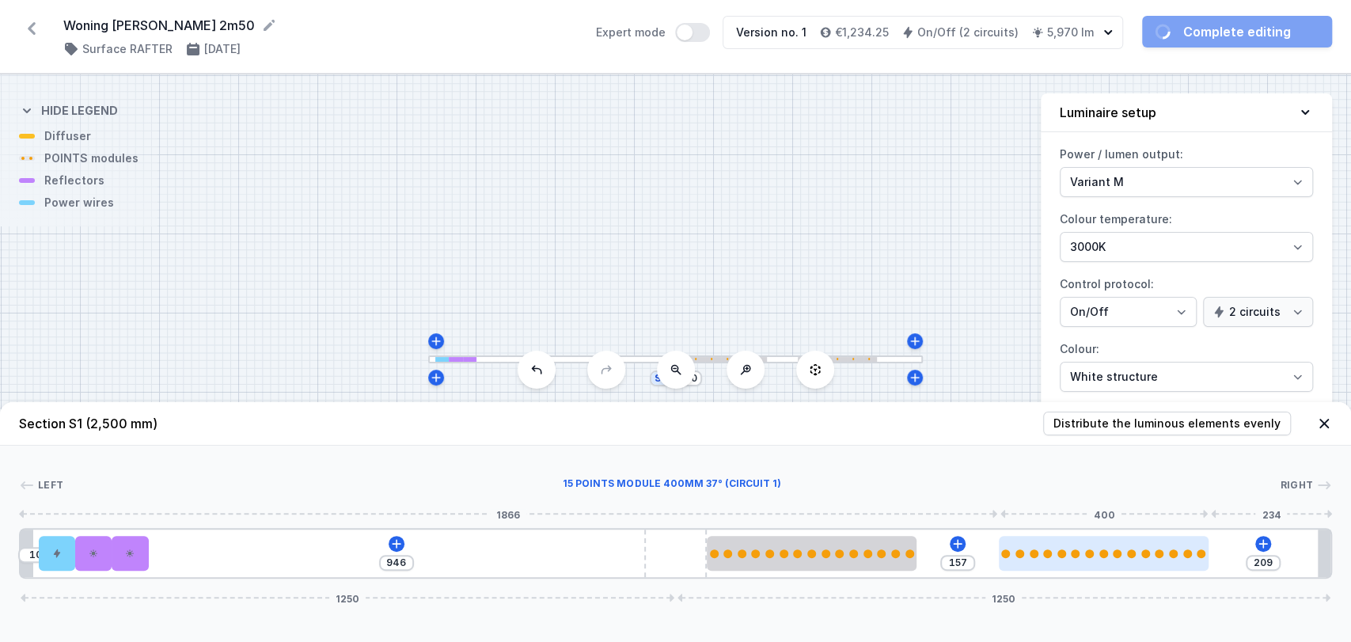
drag, startPoint x: 1068, startPoint y: 561, endPoint x: 1168, endPoint y: 564, distance: 100.6
click at [1168, 564] on div at bounding box center [1104, 553] width 210 height 35
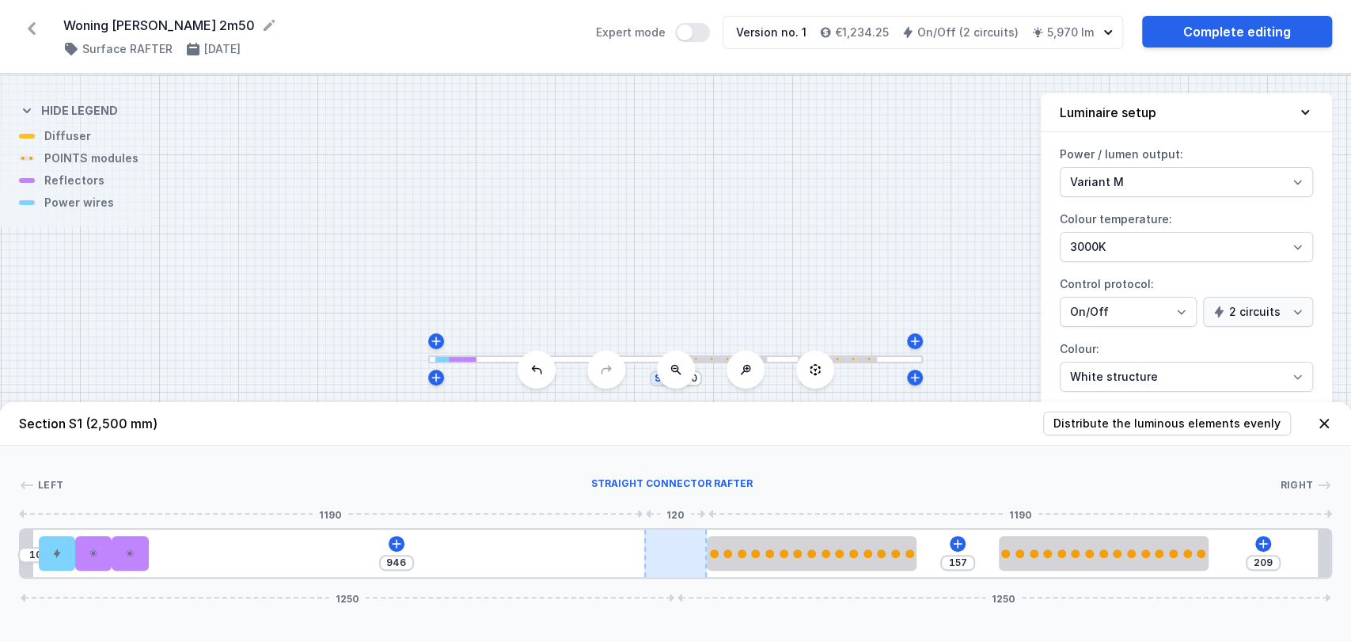
type input "860"
type input "295"
type input "844"
type input "311"
type input "830"
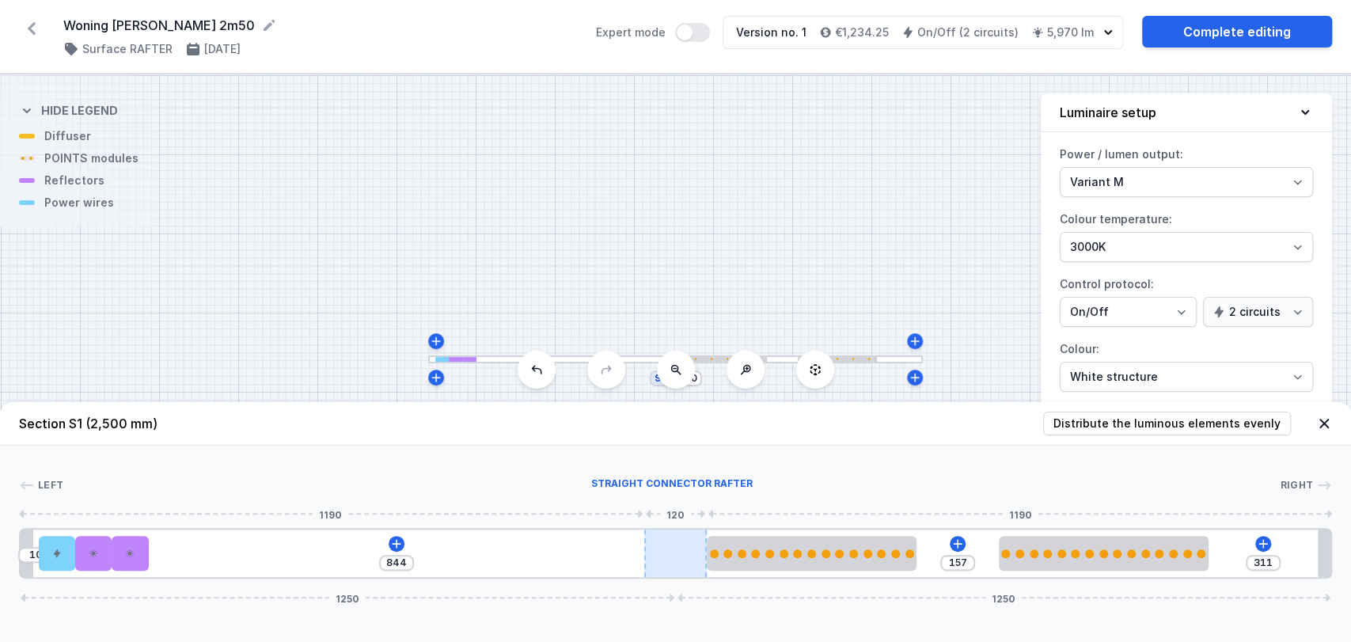
type input "325"
type input "805"
type input "350"
type input "787"
type input "368"
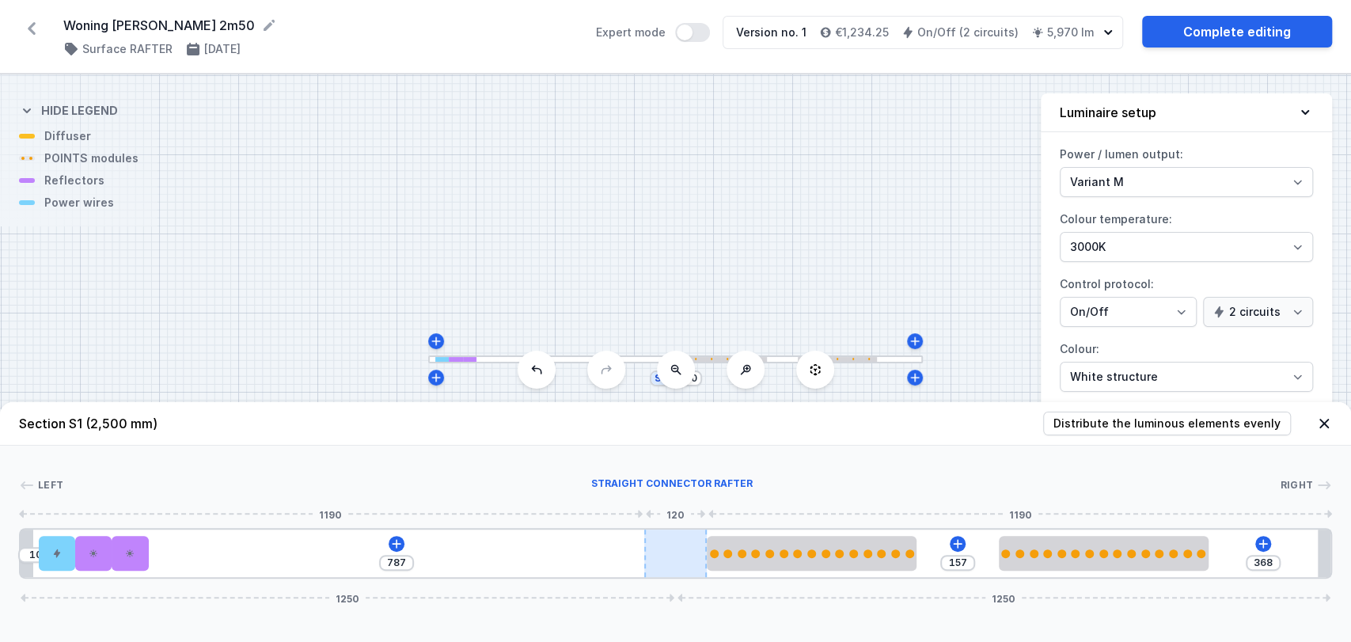
type input "772"
type input "383"
type input "762"
type input "393"
type input "749"
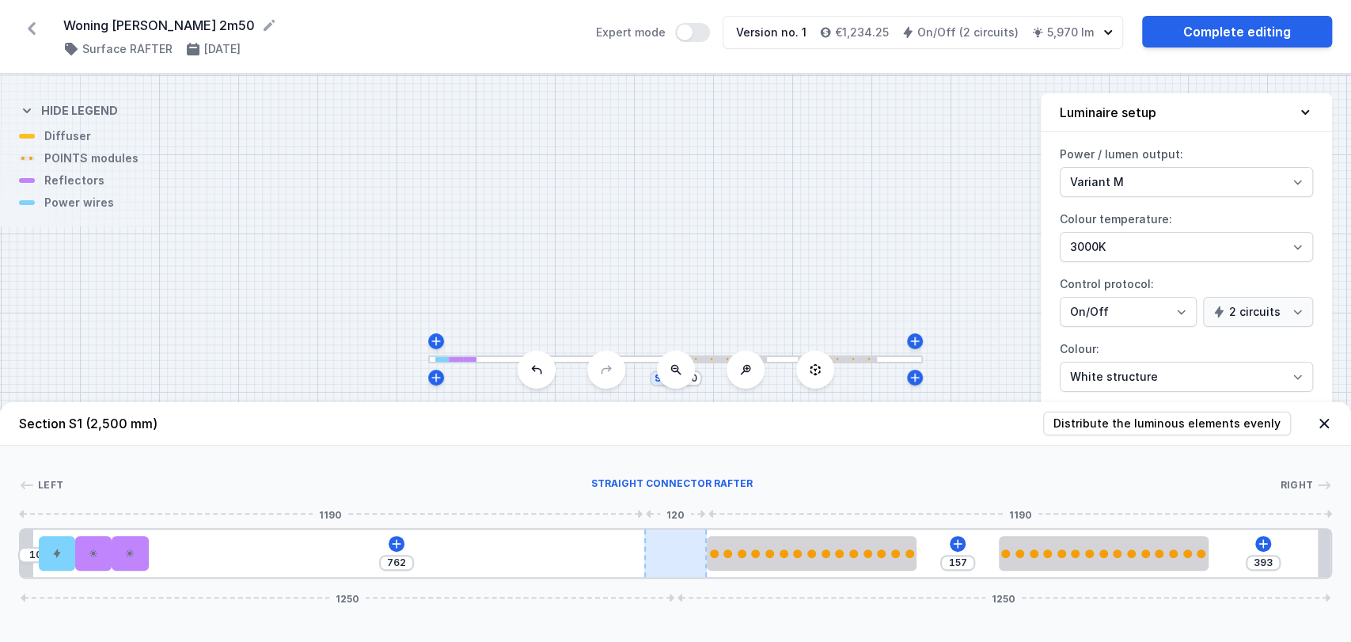
type input "406"
type input "744"
type input "411"
type input "741"
type input "414"
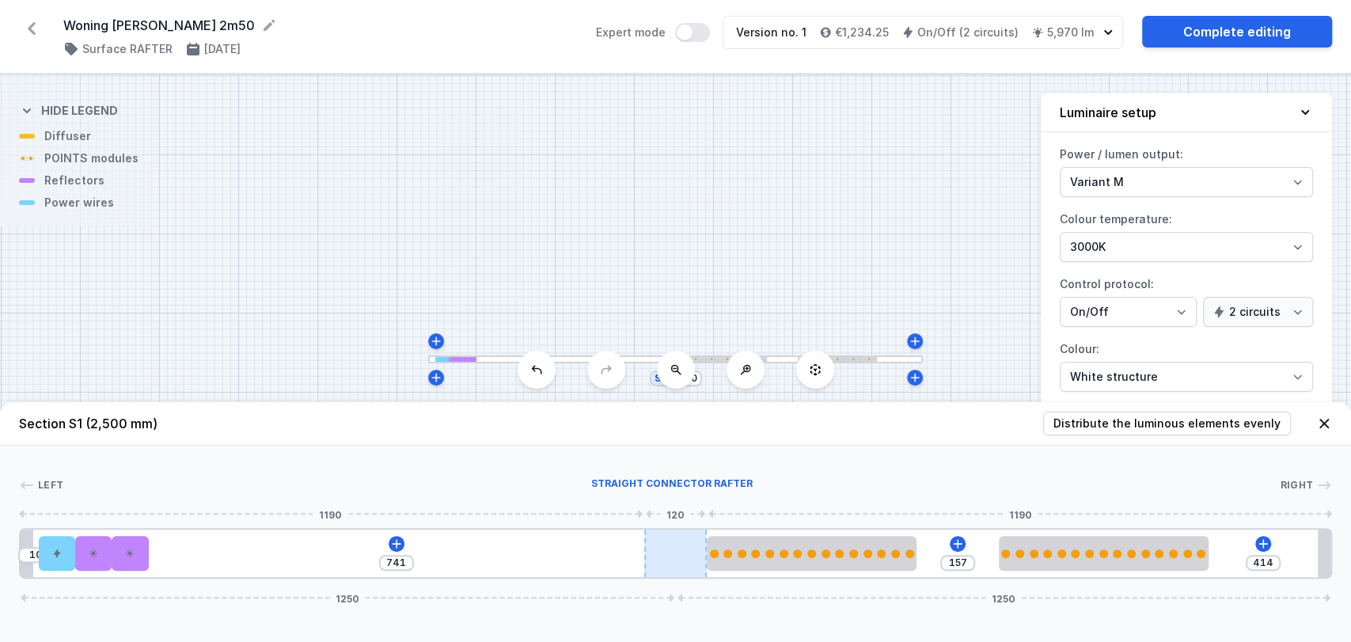
type input "737"
type input "418"
type input "735"
type input "420"
type input "731"
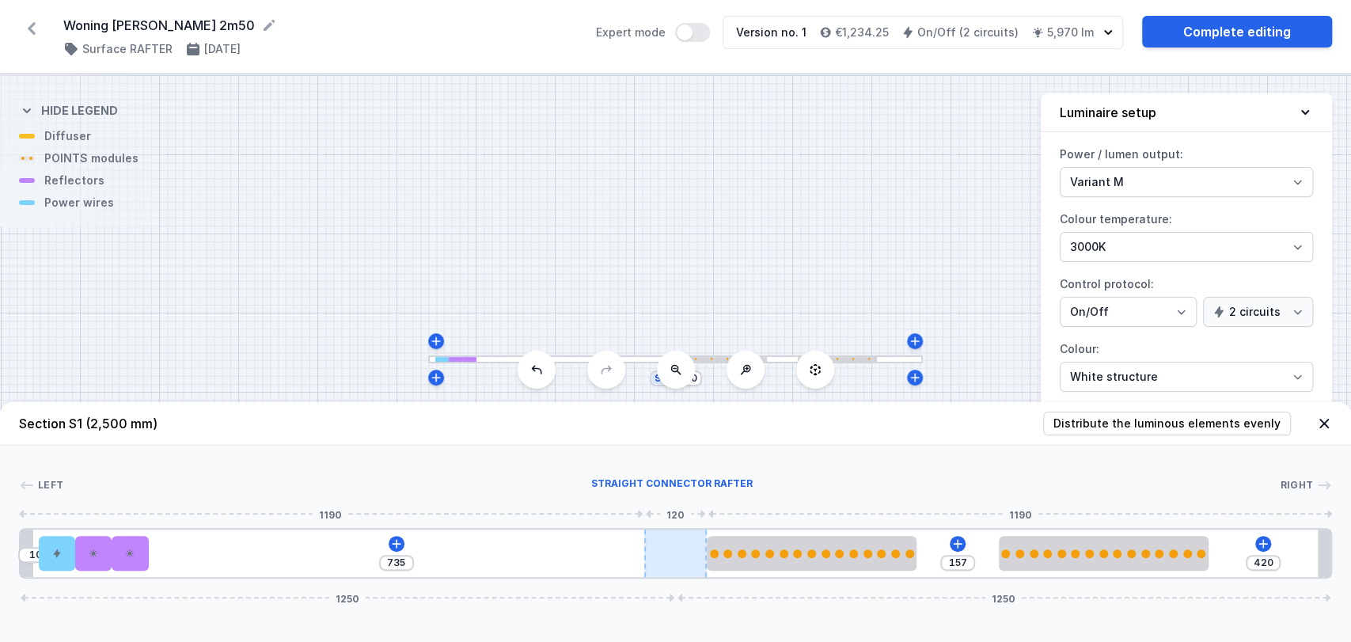
type input "424"
type input "728"
type input "427"
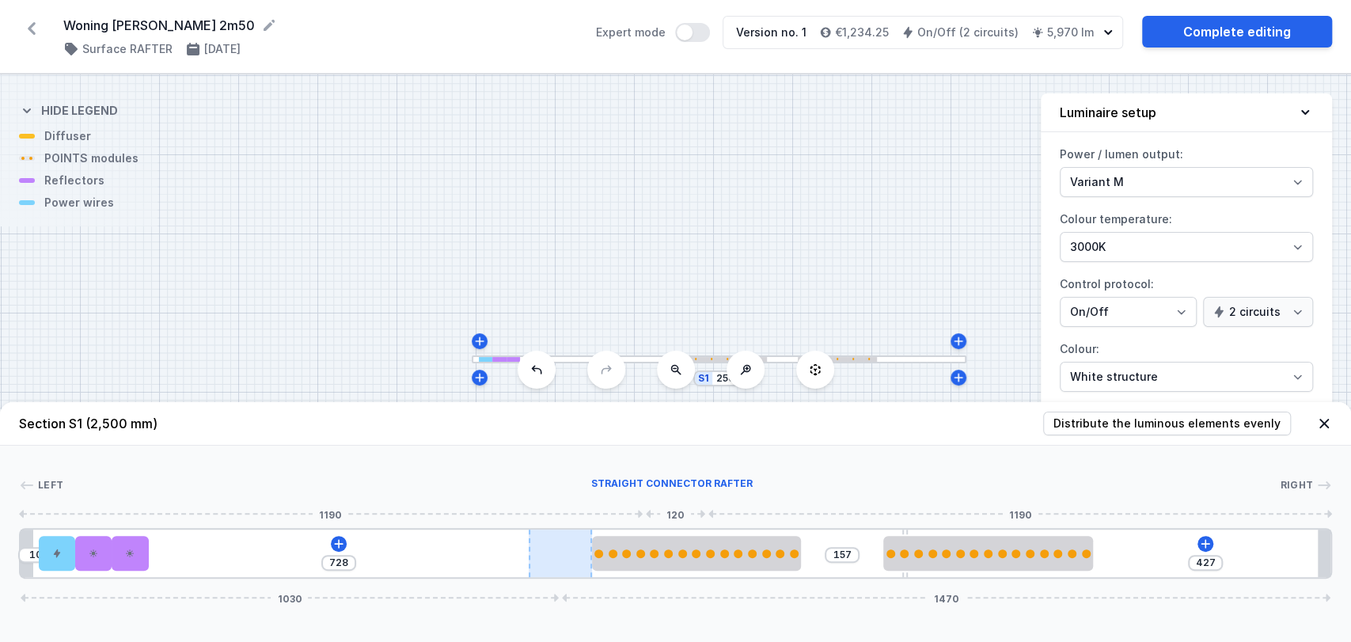
type input "726"
type input "429"
type input "724"
type input "431"
type input "722"
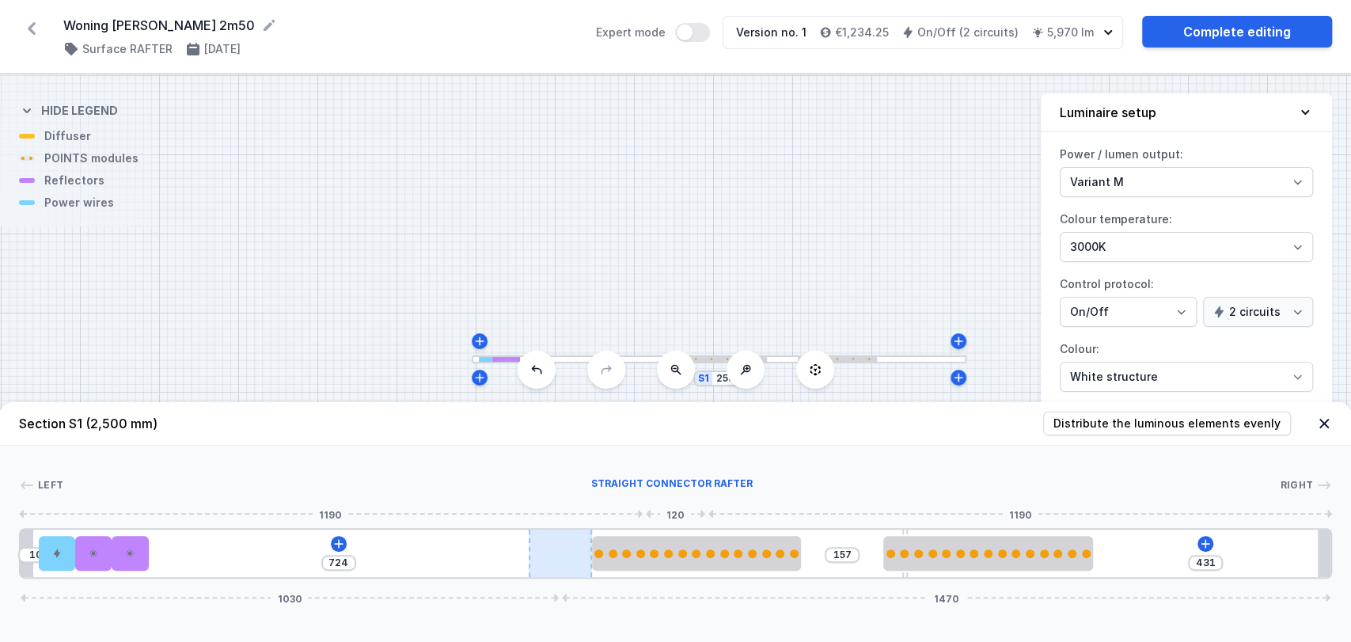
type input "433"
type input "721"
type input "434"
type input "719"
type input "436"
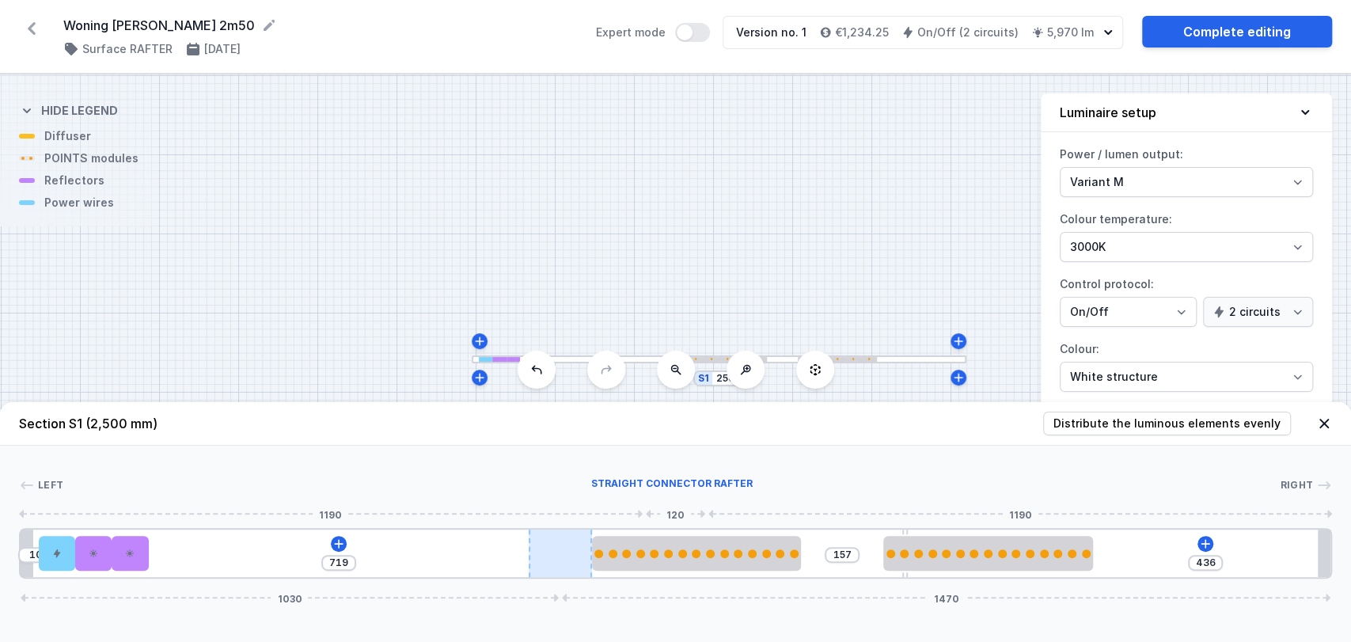
type input "718"
drag, startPoint x: 657, startPoint y: 552, endPoint x: 579, endPoint y: 553, distance: 78.4
click at [579, 553] on div at bounding box center [556, 553] width 63 height 47
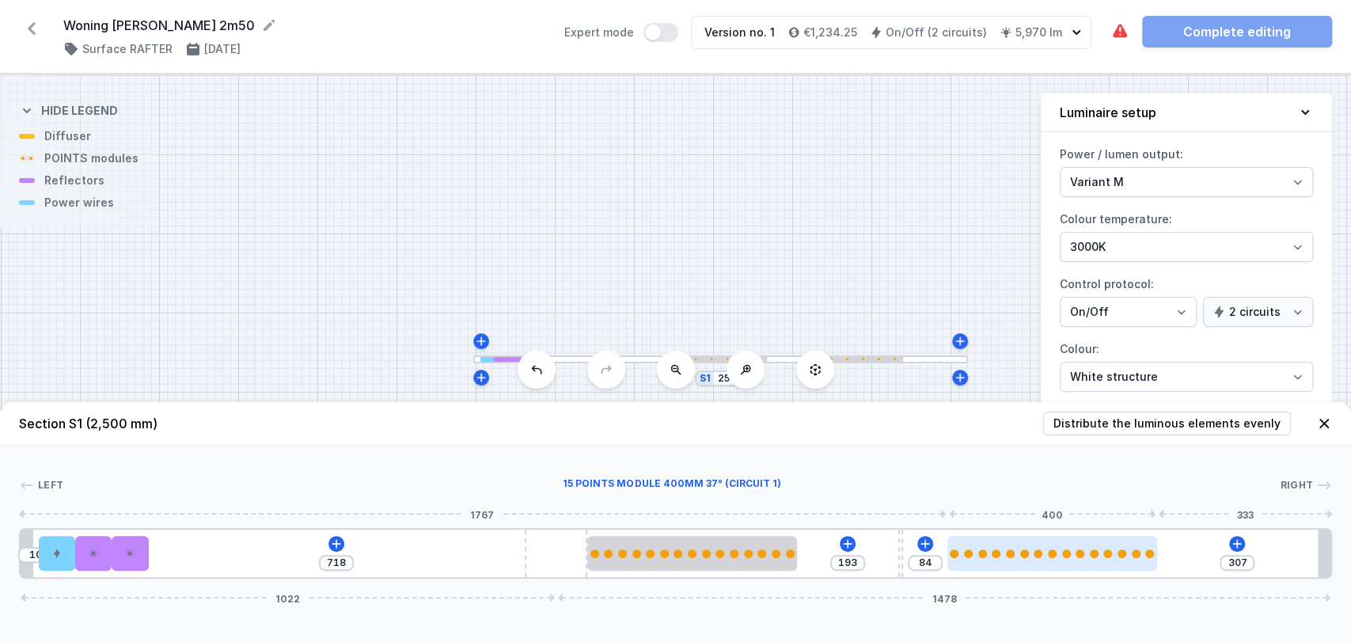
type input "302"
type input "89"
type input "298"
type input "93"
type input "292"
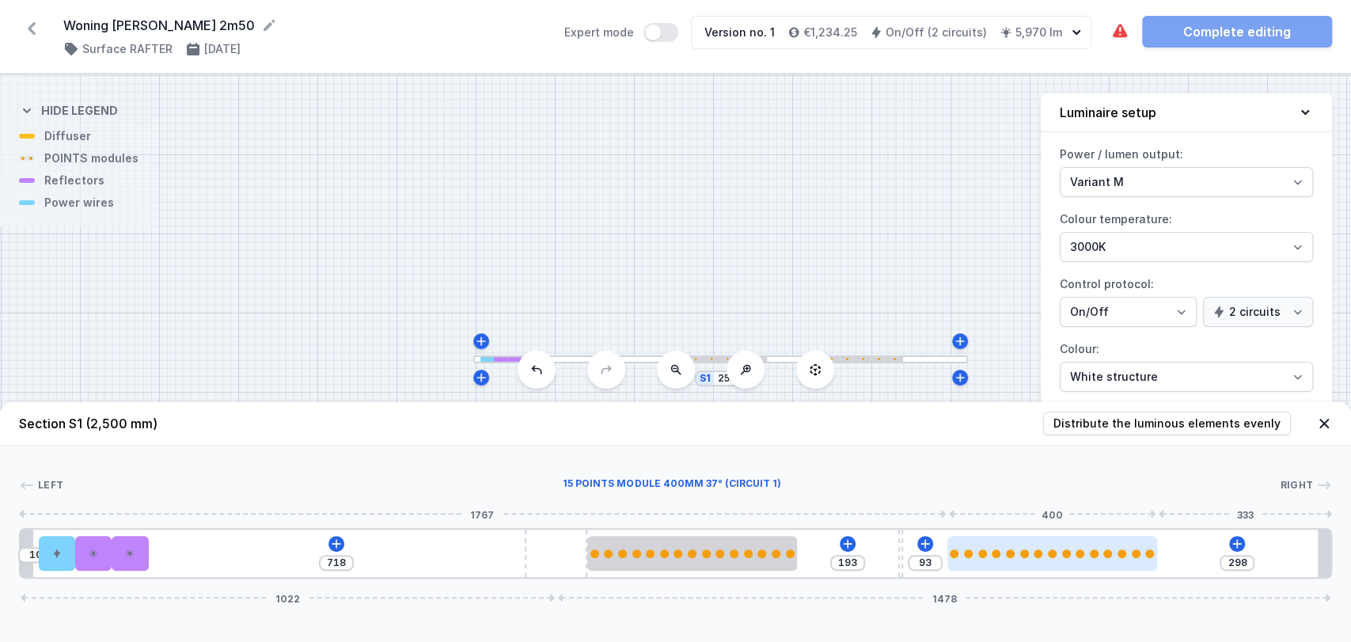
type input "99"
type input "289"
type input "102"
type input "284"
type input "107"
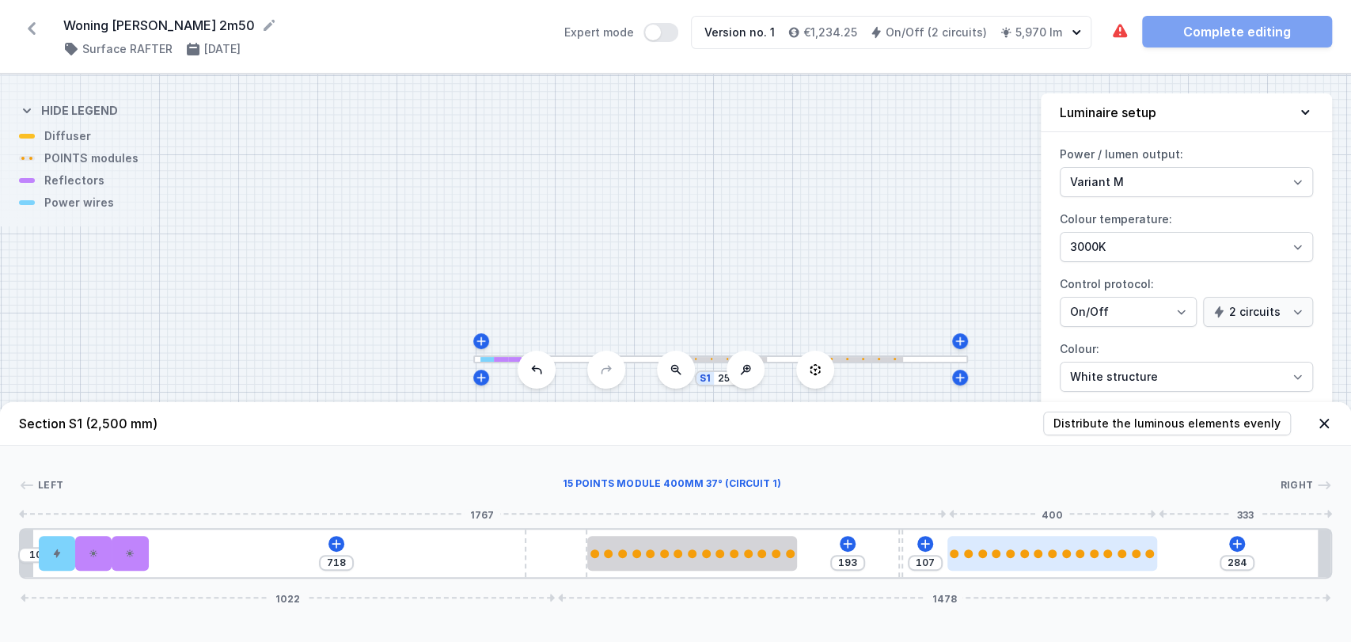
type input "281"
type input "110"
type input "278"
type input "113"
type input "277"
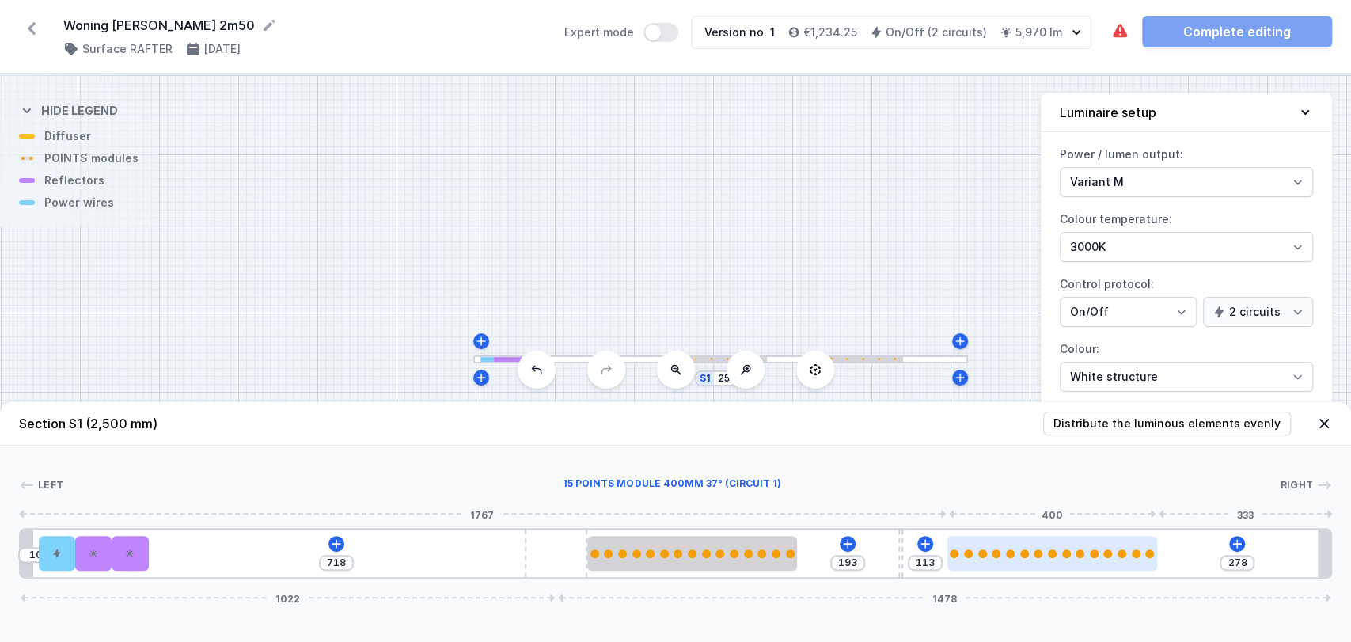
type input "114"
type input "275"
type input "116"
type input "274"
type input "117"
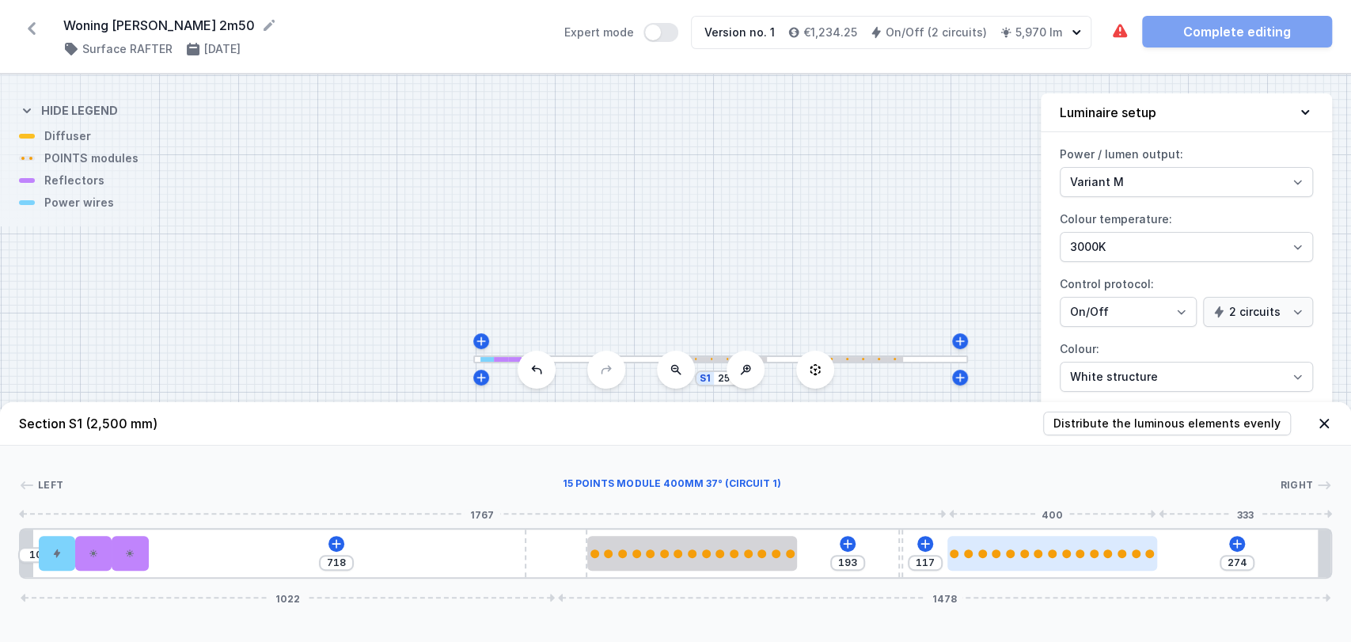
type input "272"
type input "119"
type input "271"
type input "120"
type input "268"
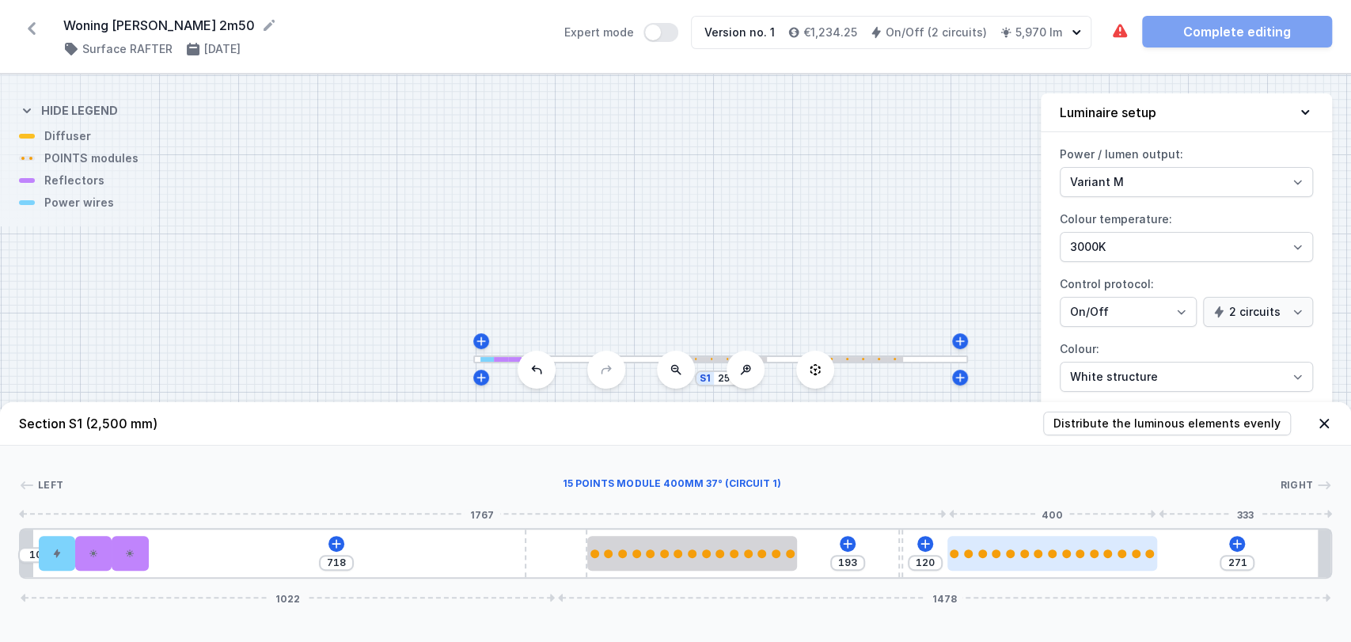
type input "123"
type input "266"
type input "125"
type input "265"
type input "126"
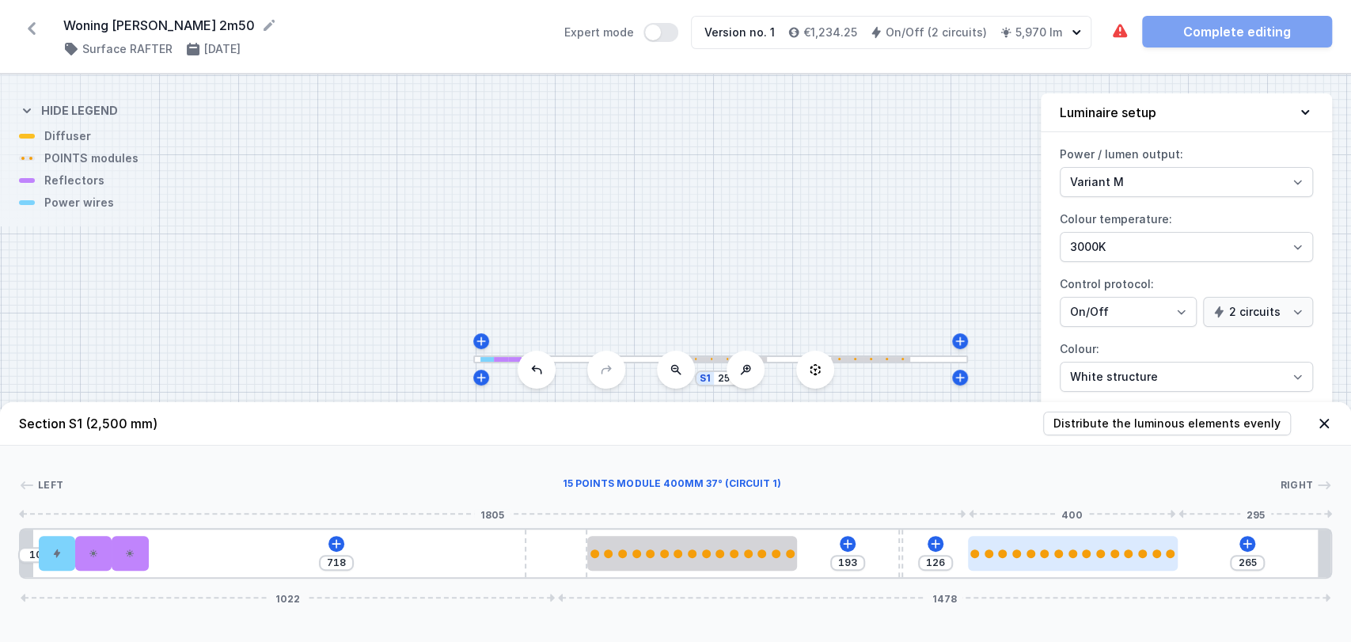
drag, startPoint x: 914, startPoint y: 545, endPoint x: 1021, endPoint y: 546, distance: 107.7
click at [1021, 546] on div at bounding box center [1073, 553] width 210 height 35
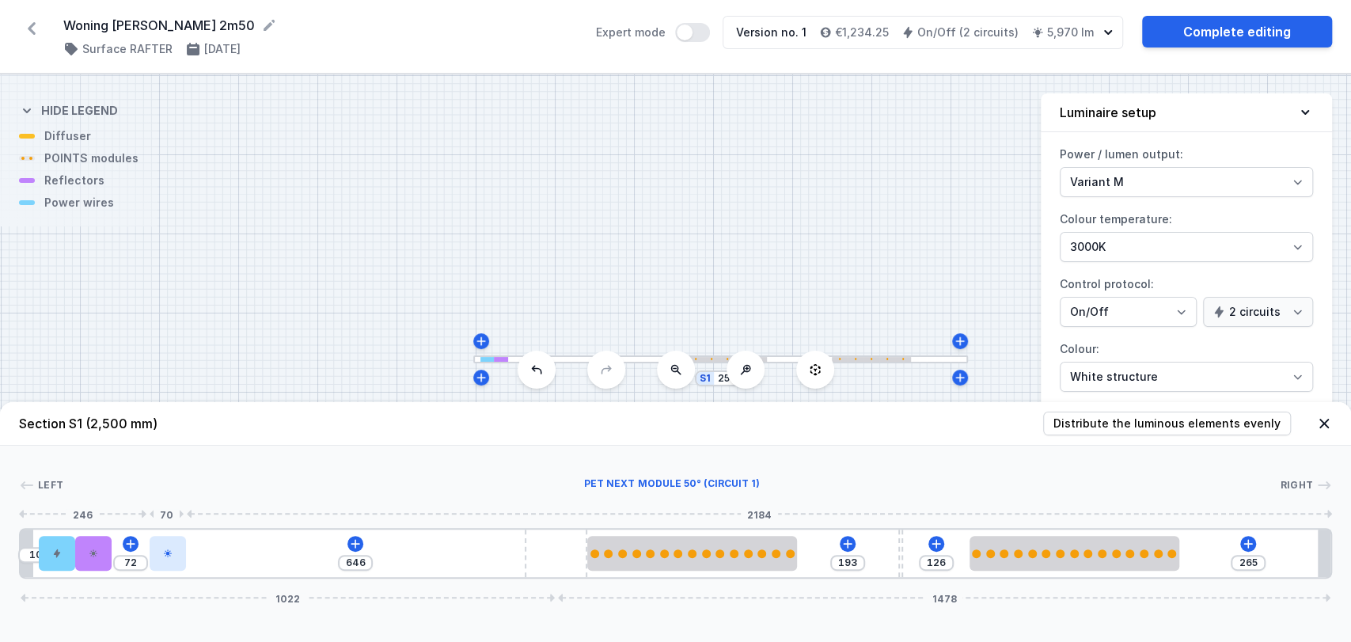
type input "645"
type input "73"
type input "643"
type input "75"
type input "642"
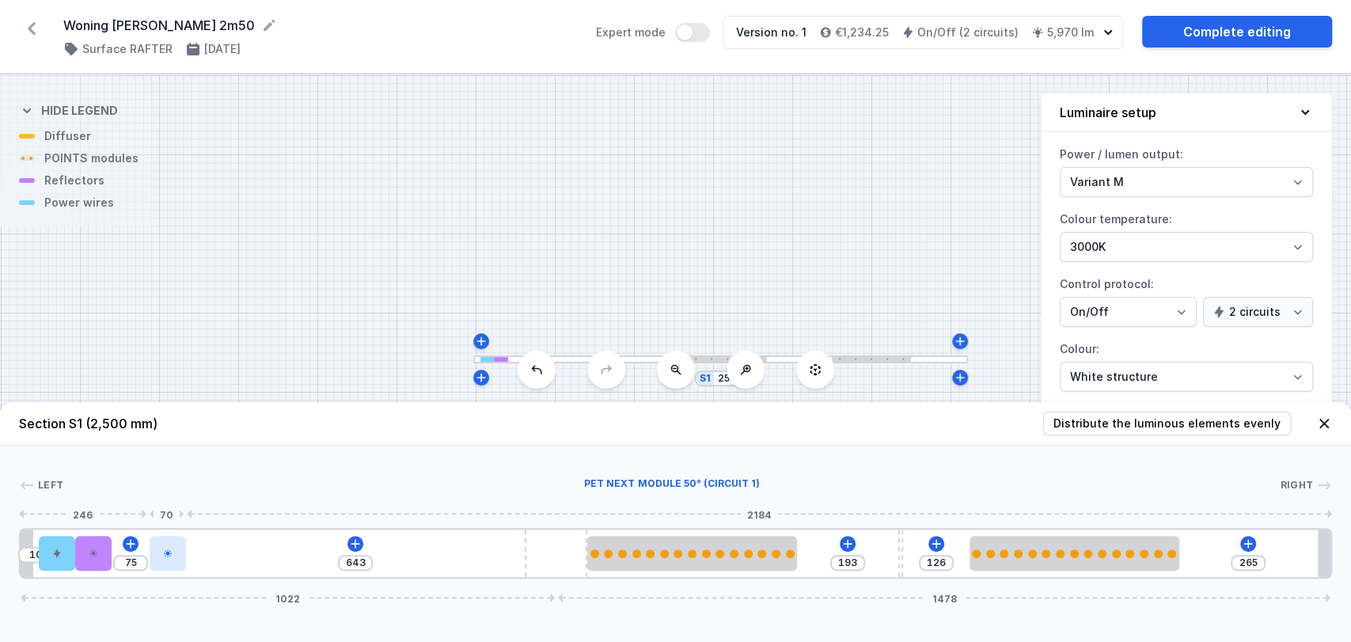
type input "76"
type input "640"
type input "78"
type input "639"
type input "79"
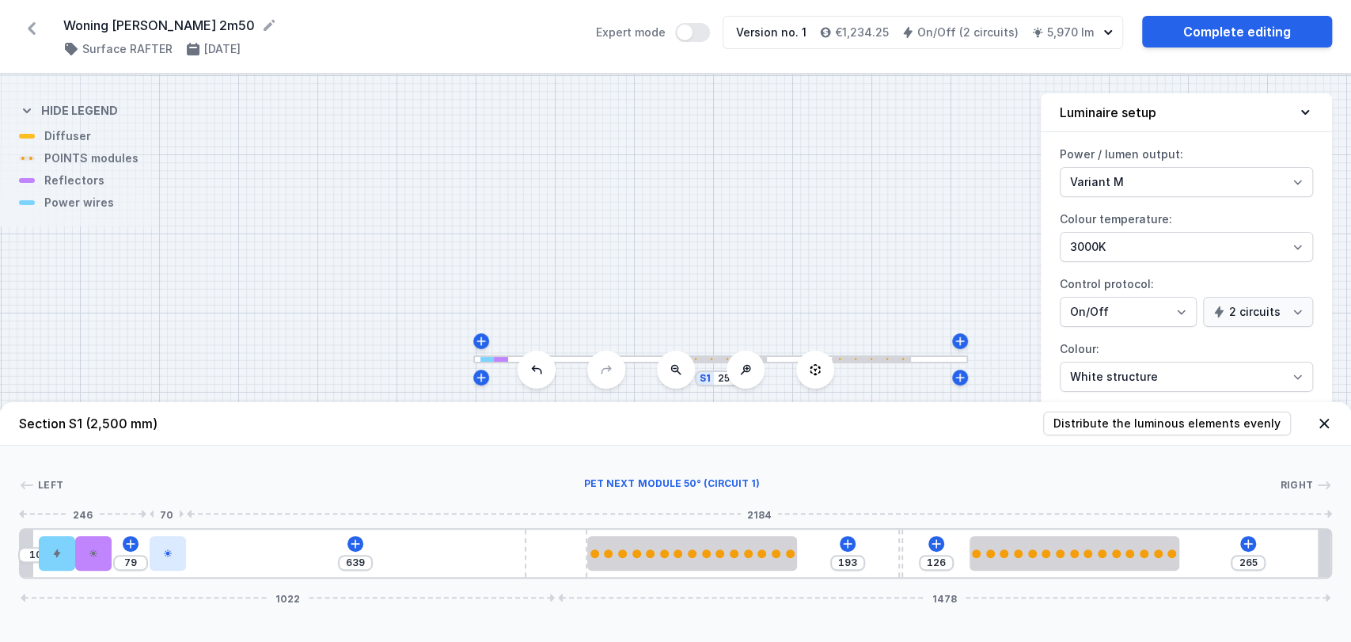
type input "634"
type input "84"
type input "628"
type input "90"
type input "621"
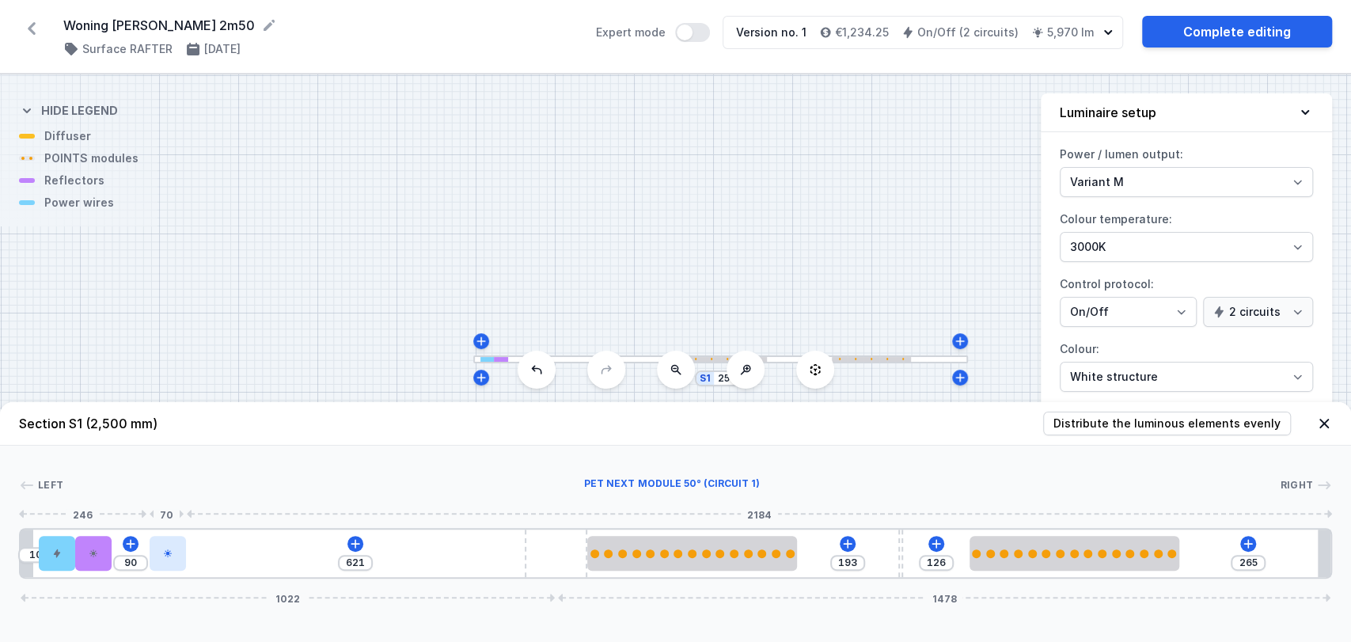
type input "97"
type input "618"
type input "100"
type input "615"
type input "103"
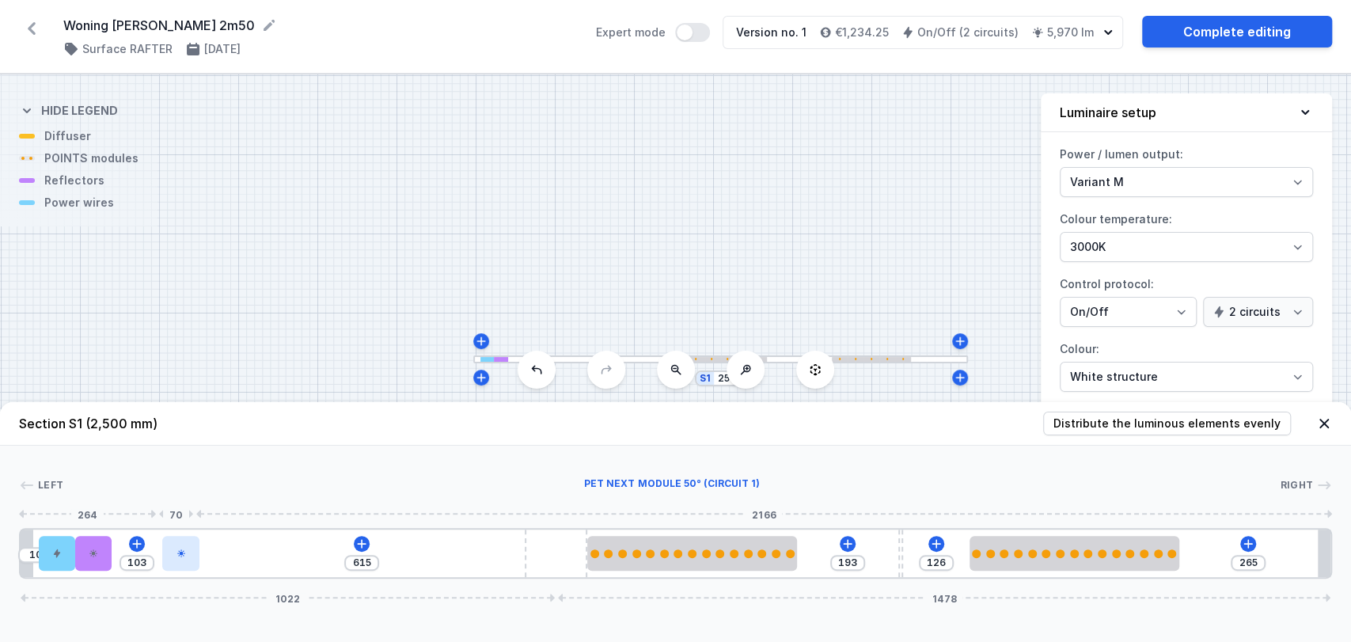
type input "614"
type input "104"
type input "612"
type input "106"
type input "609"
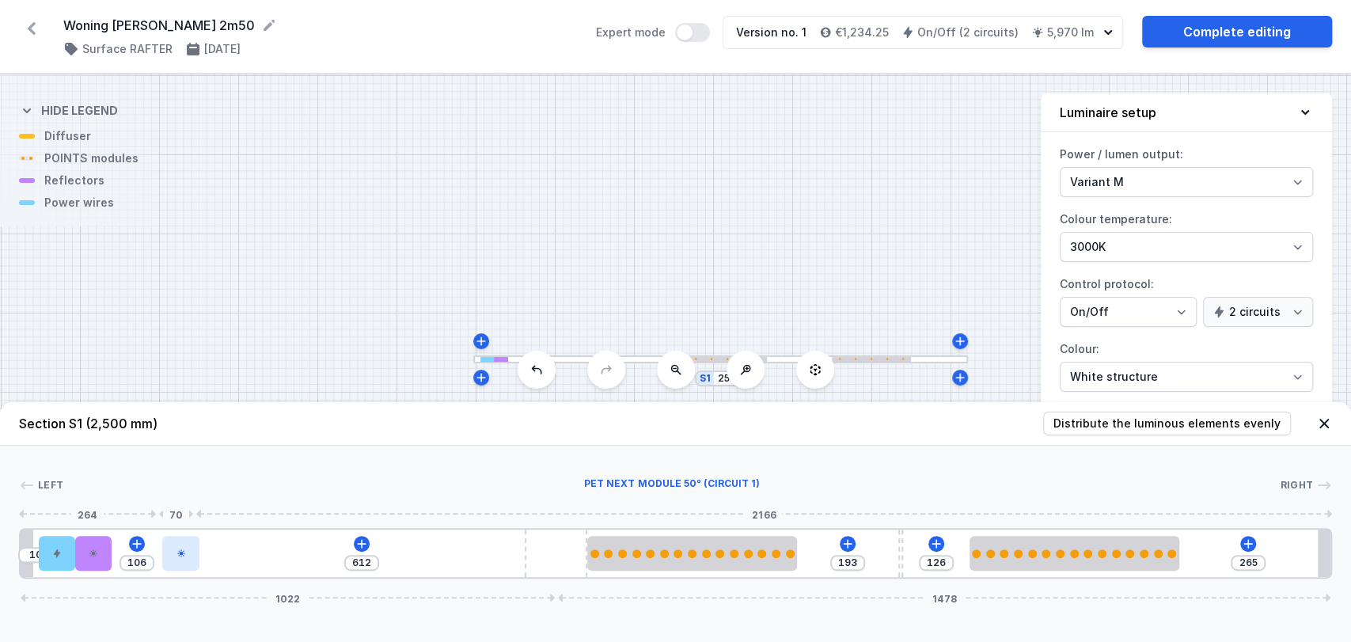
type input "109"
type input "603"
type input "115"
type input "602"
type input "116"
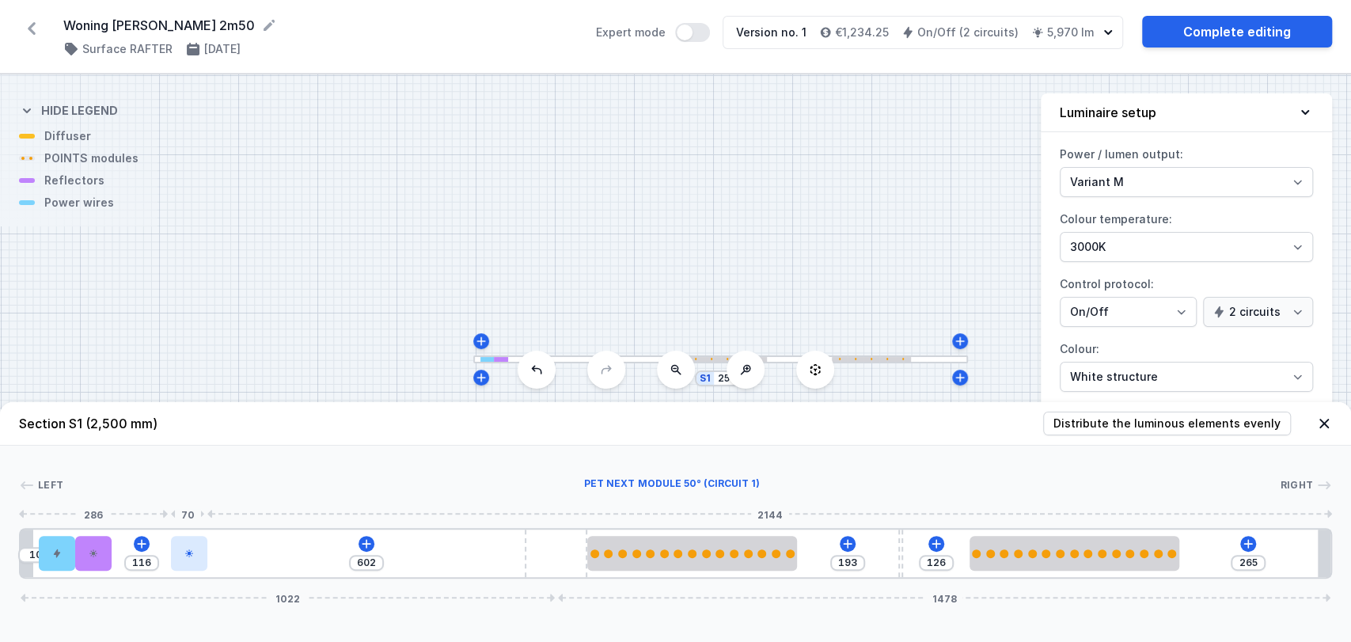
type input "600"
type input "118"
type input "599"
type input "119"
type input "597"
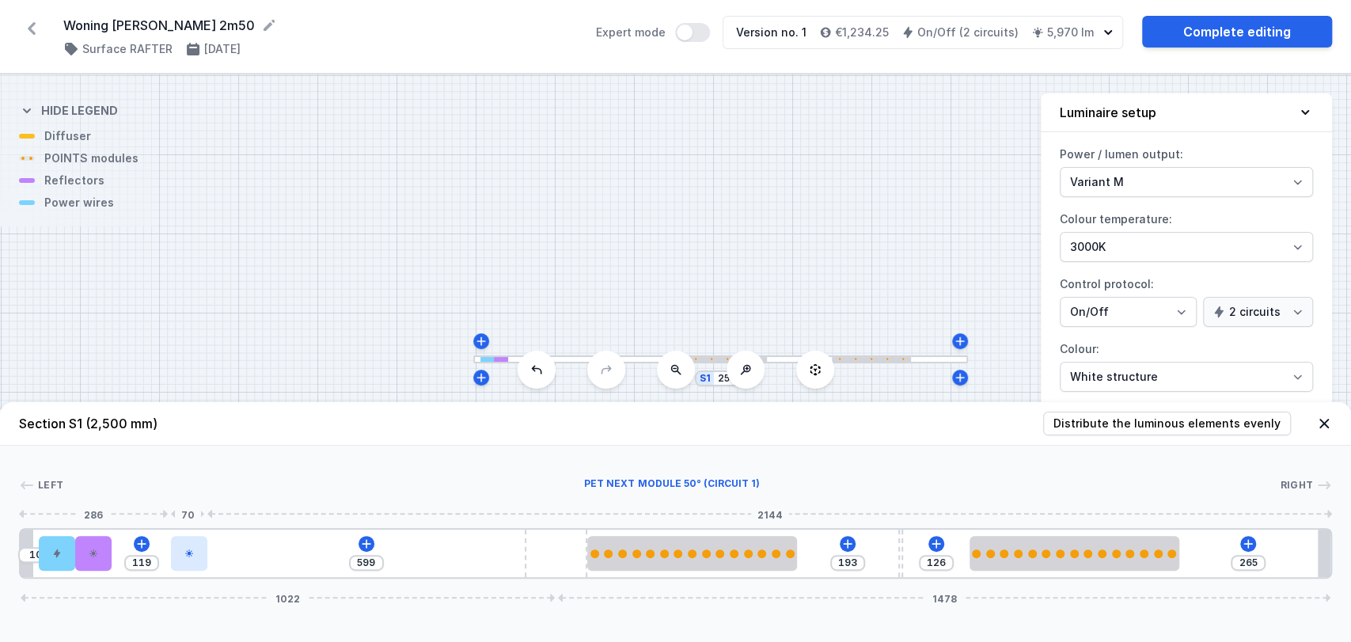
type input "121"
type input "596"
type input "122"
type input "594"
type input "124"
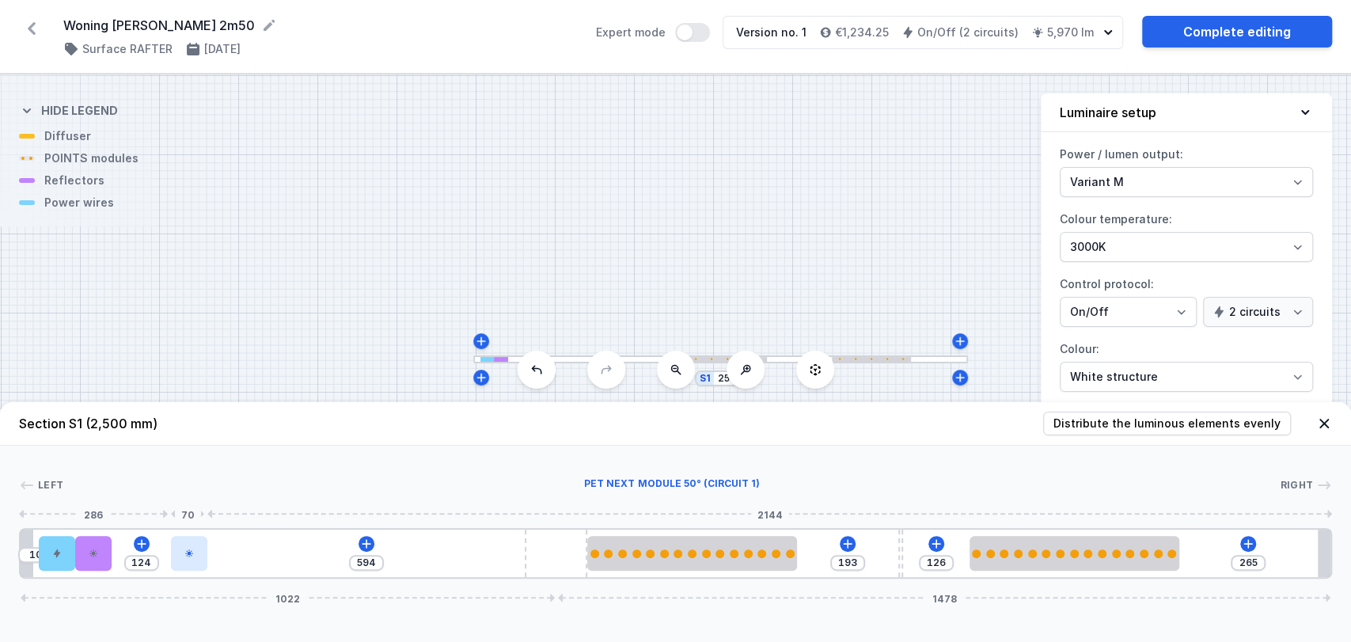
type input "591"
type input "127"
type input "590"
type input "128"
type input "583"
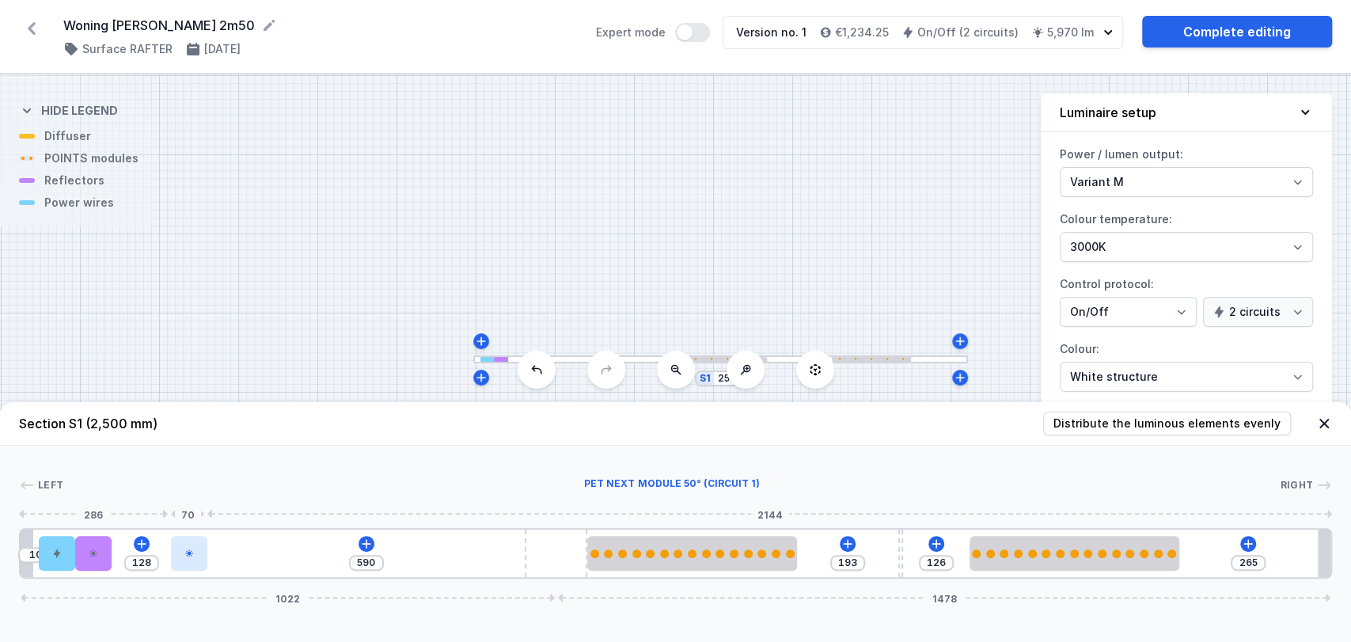
type input "135"
type input "572"
type input "146"
type input "568"
type input "150"
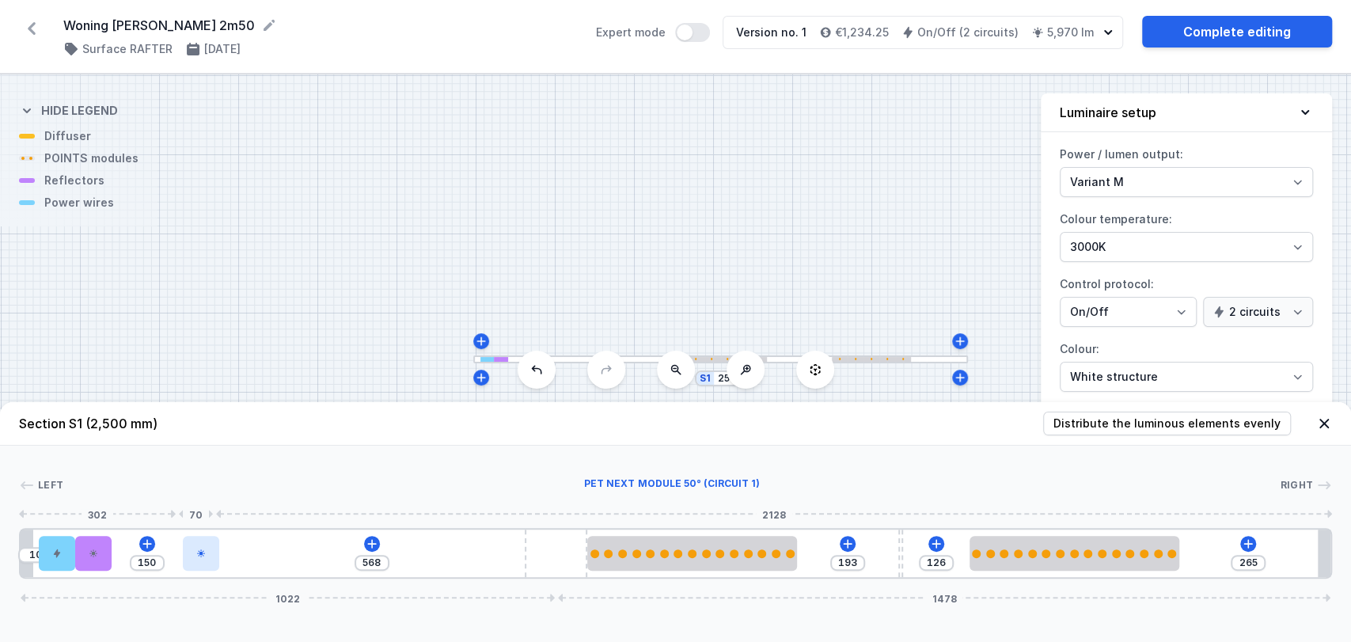
type input "562"
type input "156"
type input "559"
type input "159"
type input "556"
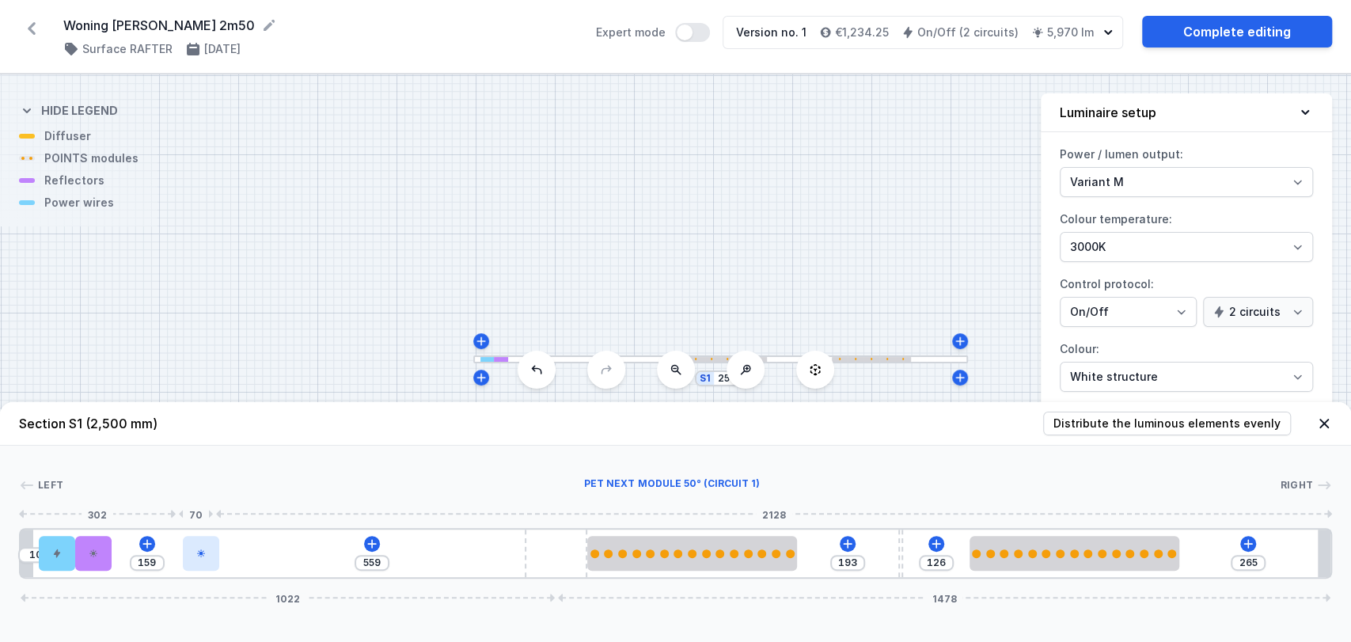
type input "162"
type input "554"
type input "164"
type input "553"
drag, startPoint x: 143, startPoint y: 553, endPoint x: 241, endPoint y: 568, distance: 99.3
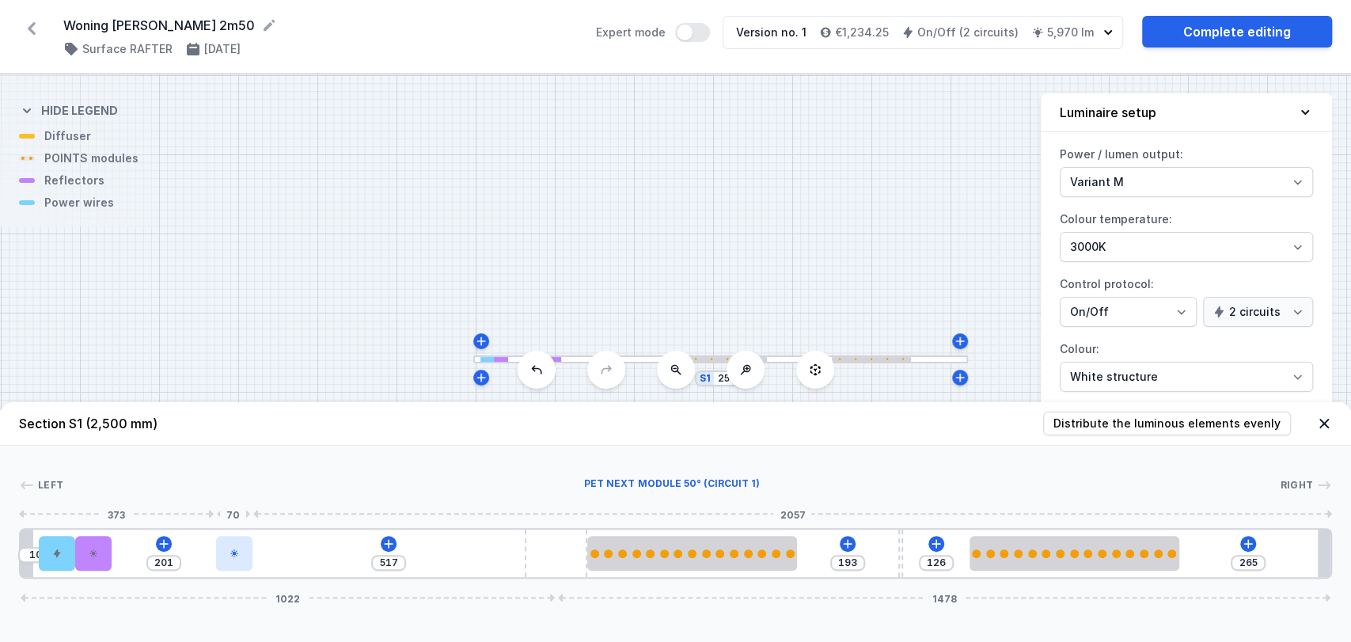
click at [241, 568] on div at bounding box center [234, 553] width 36 height 35
drag, startPoint x: 107, startPoint y: 556, endPoint x: 188, endPoint y: 559, distance: 80.8
click at [188, 559] on div at bounding box center [182, 553] width 36 height 35
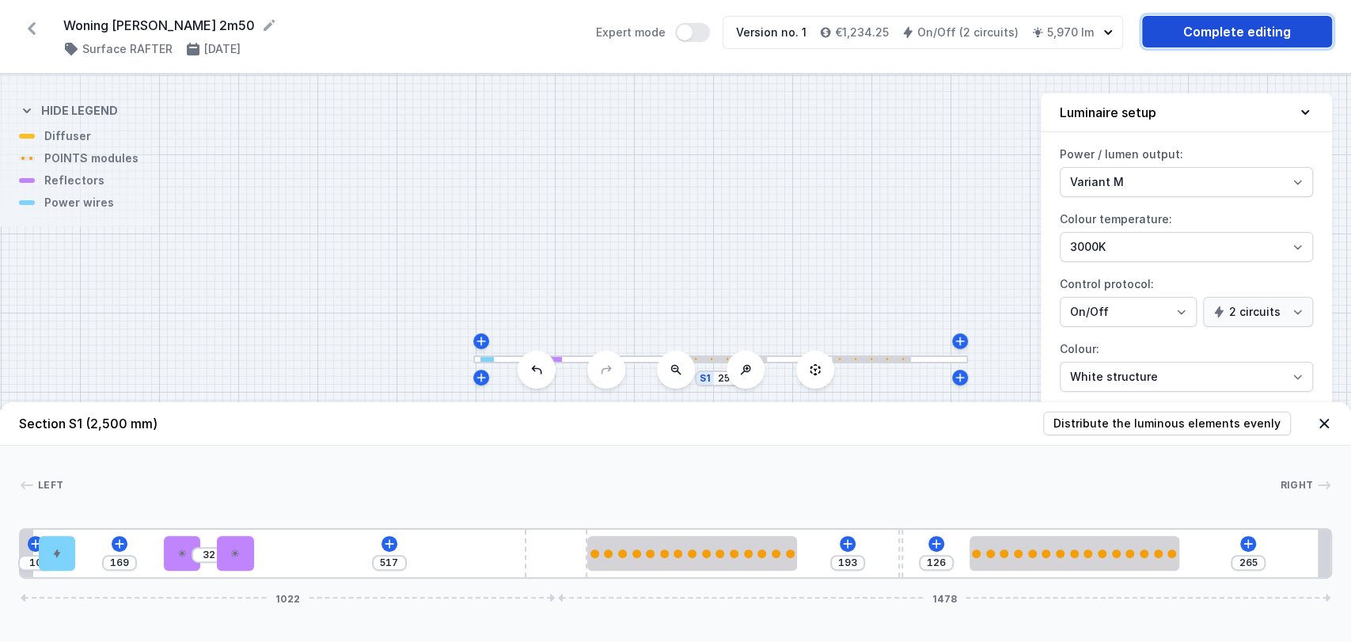
click at [1235, 27] on link "Complete editing" at bounding box center [1237, 32] width 190 height 32
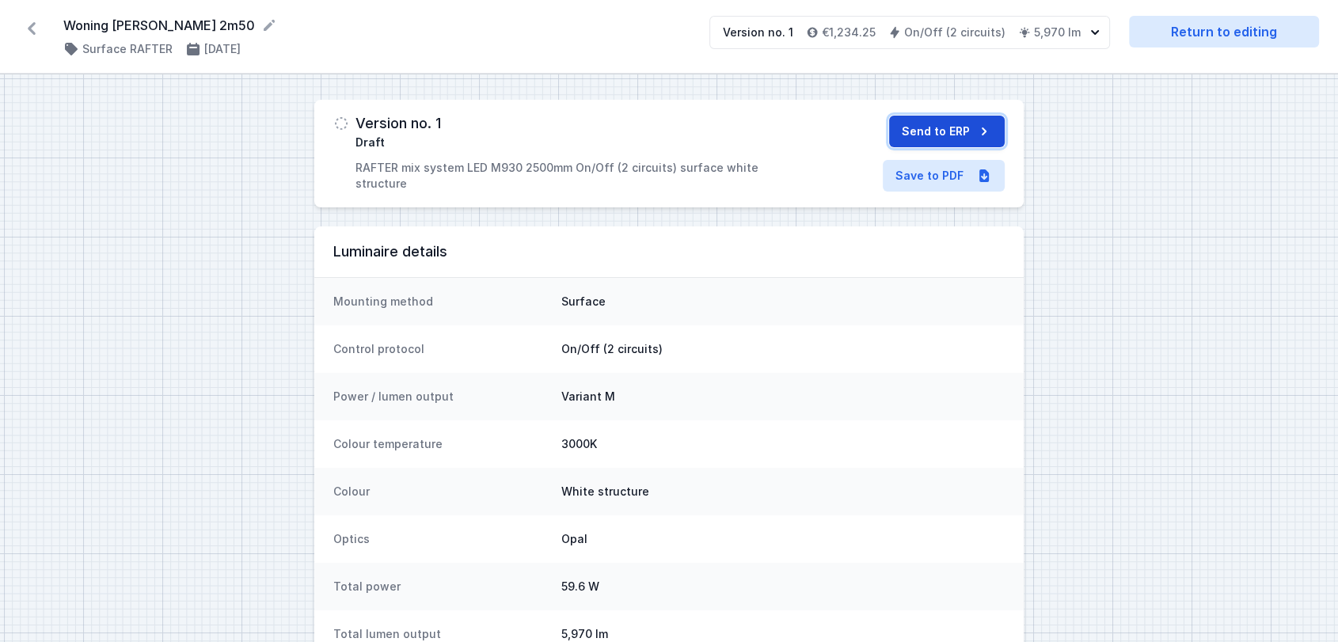
click at [956, 129] on button "Send to ERP" at bounding box center [947, 132] width 116 height 32
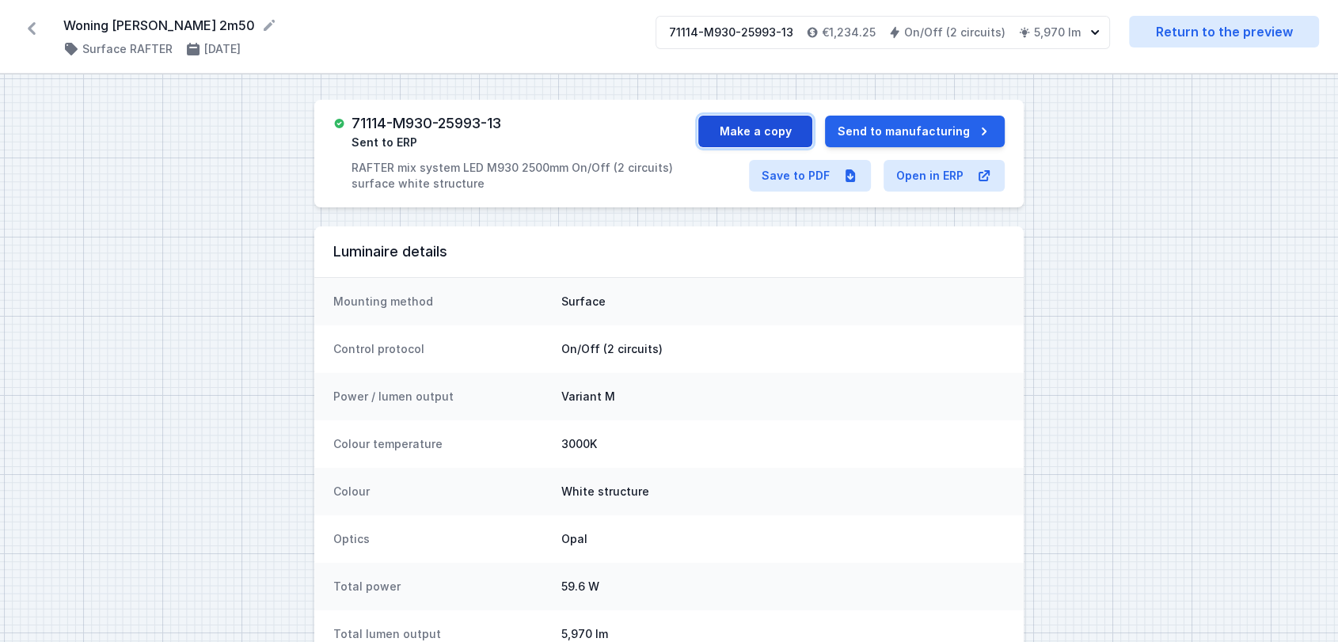
click at [762, 120] on button "Make a copy" at bounding box center [755, 132] width 114 height 32
click at [811, 181] on link "Save to PDF" at bounding box center [810, 176] width 122 height 32
click at [32, 28] on icon at bounding box center [31, 28] width 25 height 25
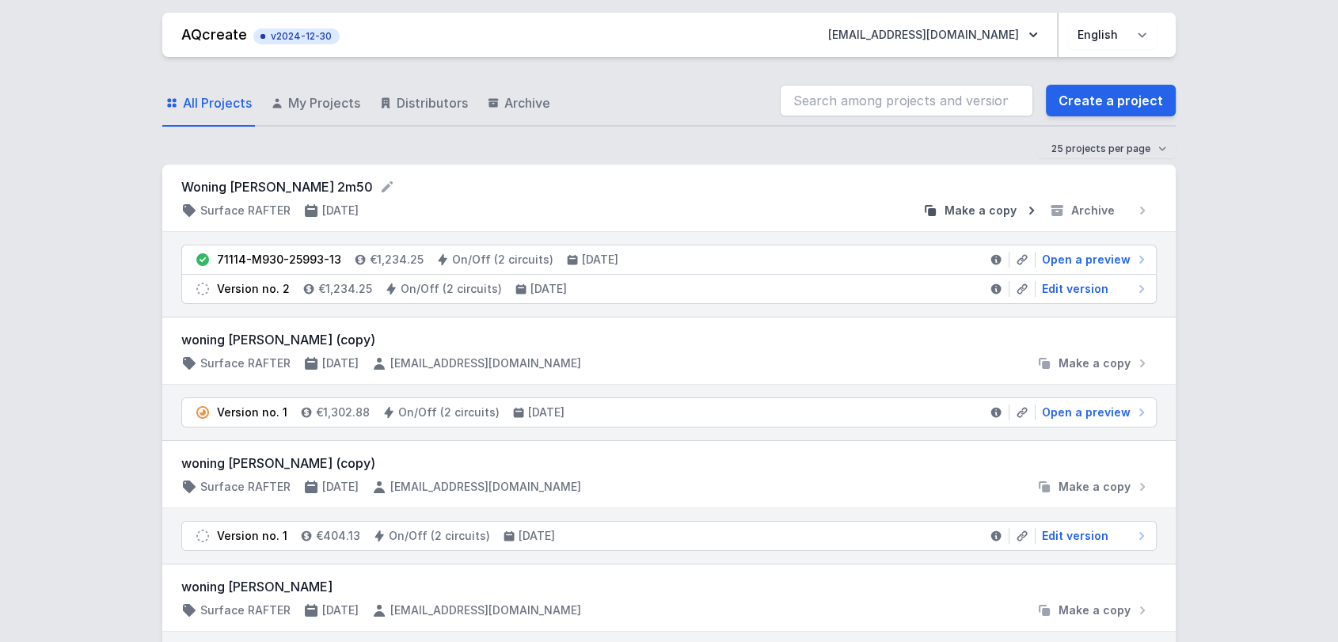
click at [969, 211] on span "Make a copy" at bounding box center [980, 211] width 72 height 16
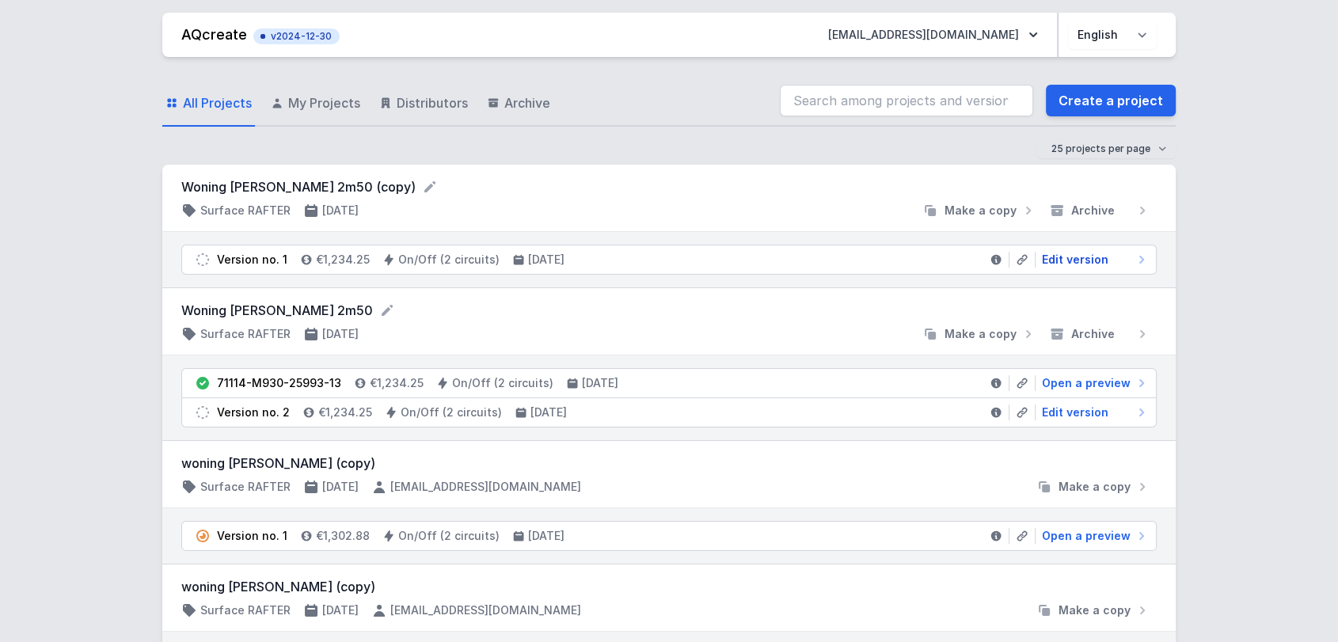
click at [1058, 259] on span "Edit version" at bounding box center [1075, 260] width 66 height 16
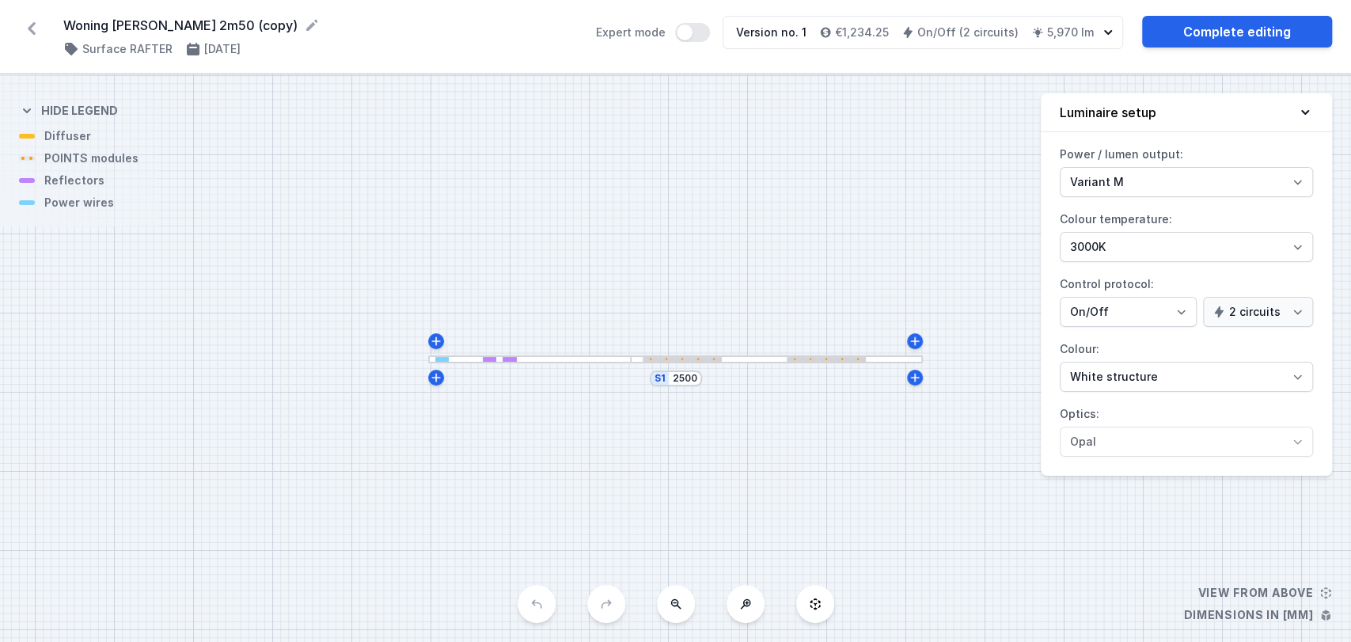
click at [541, 359] on div at bounding box center [529, 359] width 203 height 8
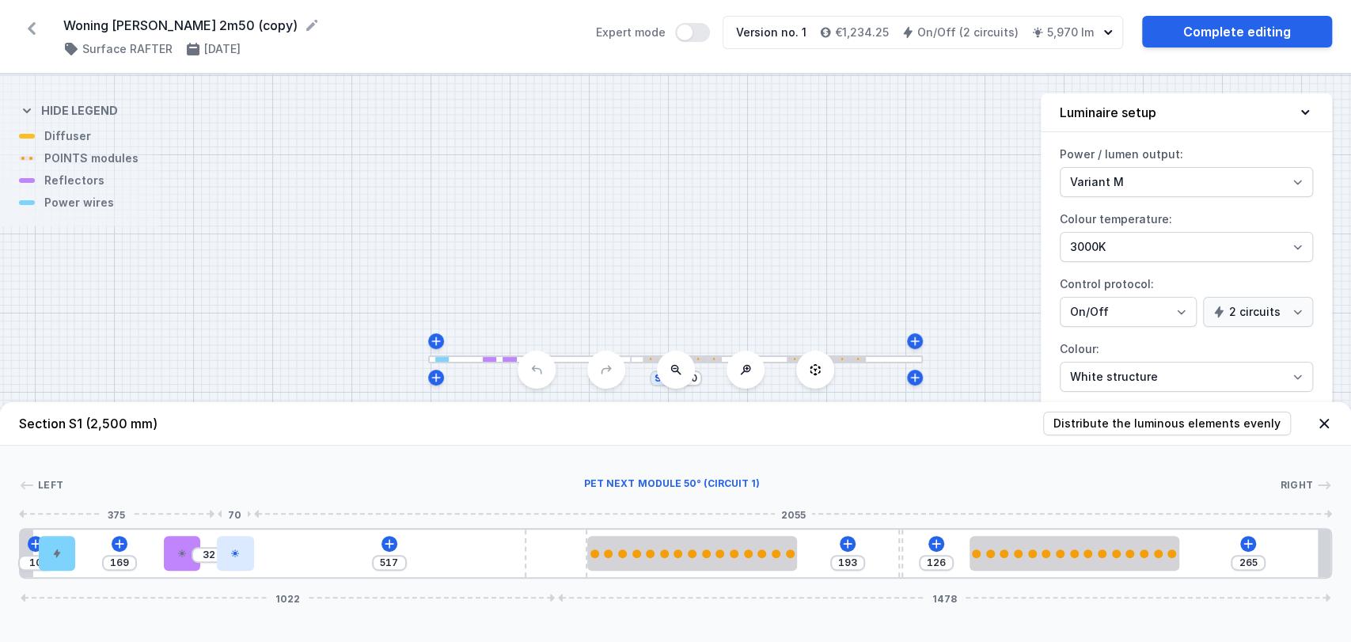
click at [243, 553] on div at bounding box center [235, 553] width 36 height 35
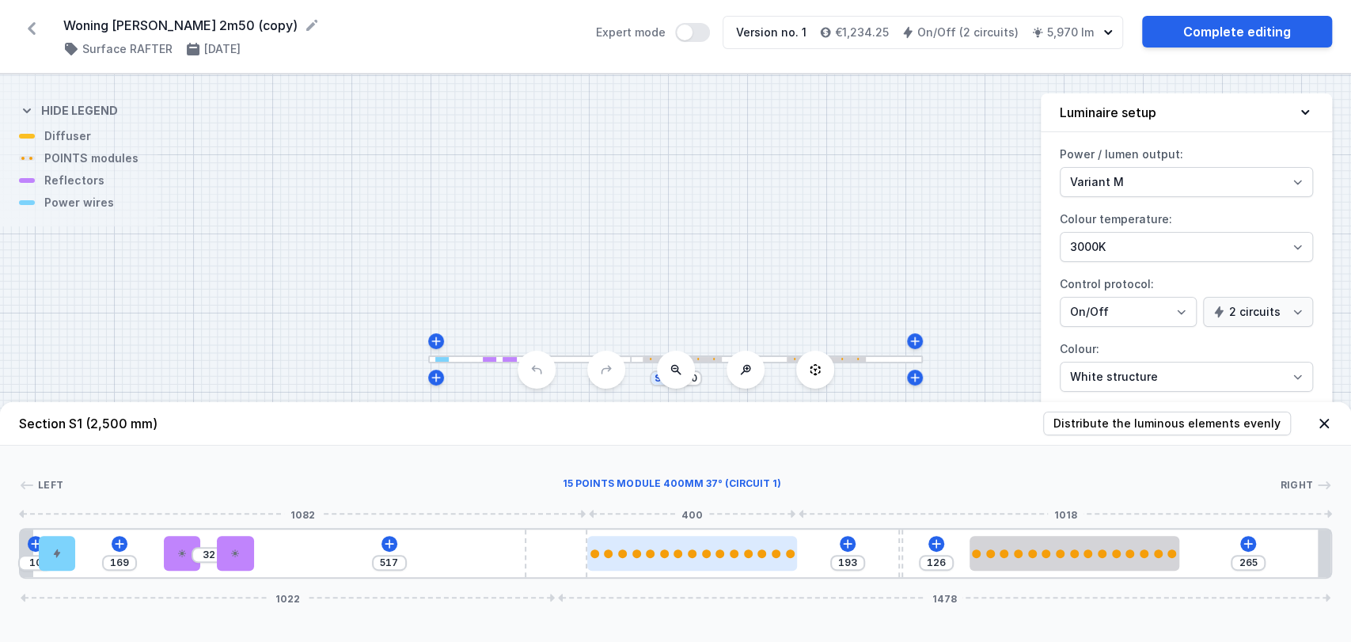
click at [741, 563] on div at bounding box center [692, 553] width 210 height 35
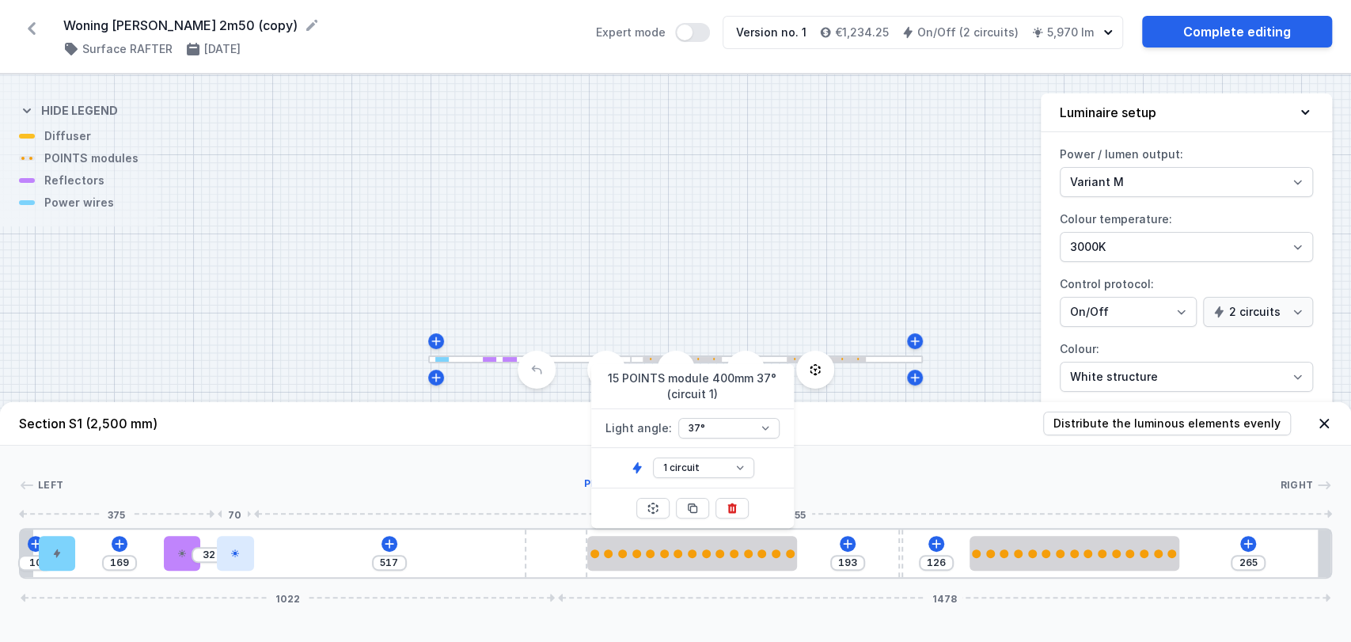
click at [224, 558] on div at bounding box center [235, 553] width 36 height 35
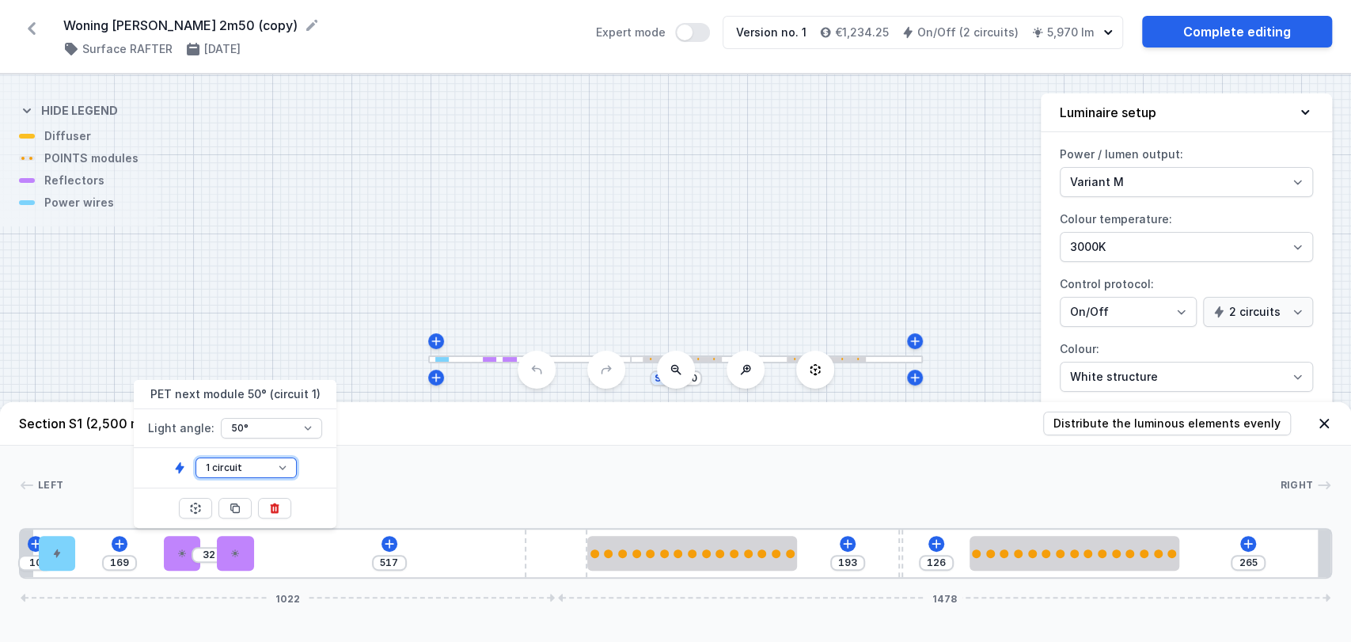
click at [265, 471] on select "1 circuit 2 circuit" at bounding box center [246, 468] width 101 height 21
click at [196, 458] on select "1 circuit 2 circuit" at bounding box center [246, 468] width 101 height 21
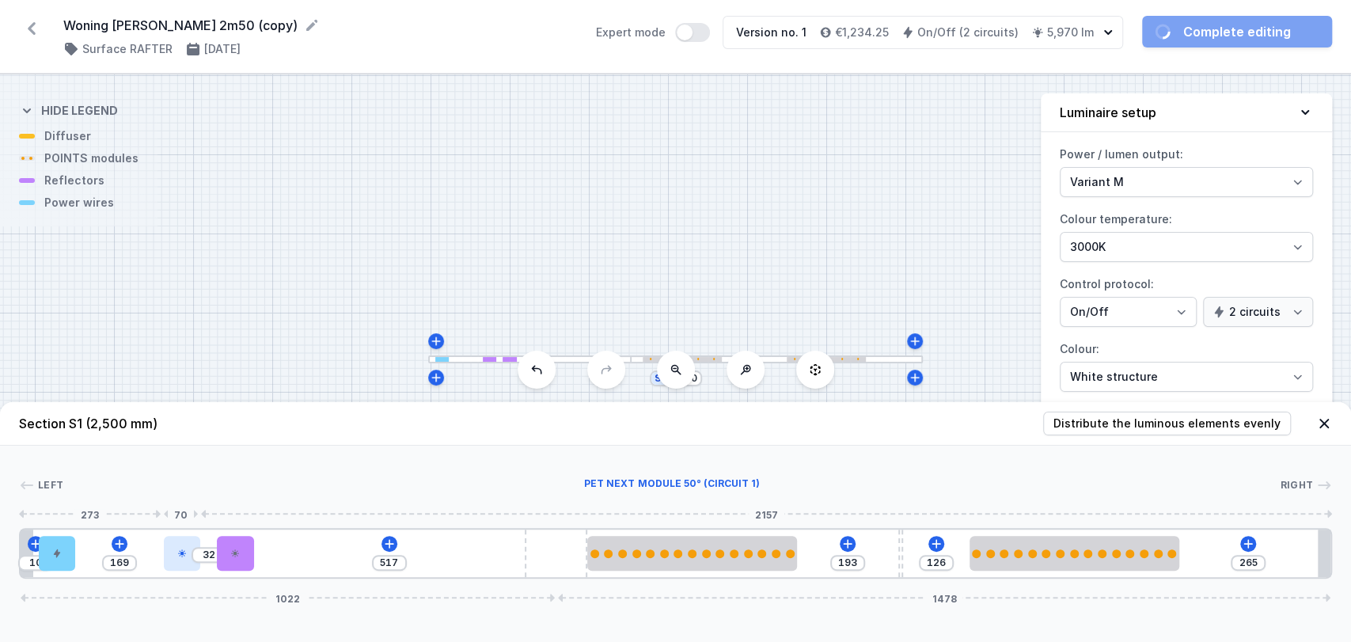
click at [173, 546] on div at bounding box center [182, 553] width 36 height 35
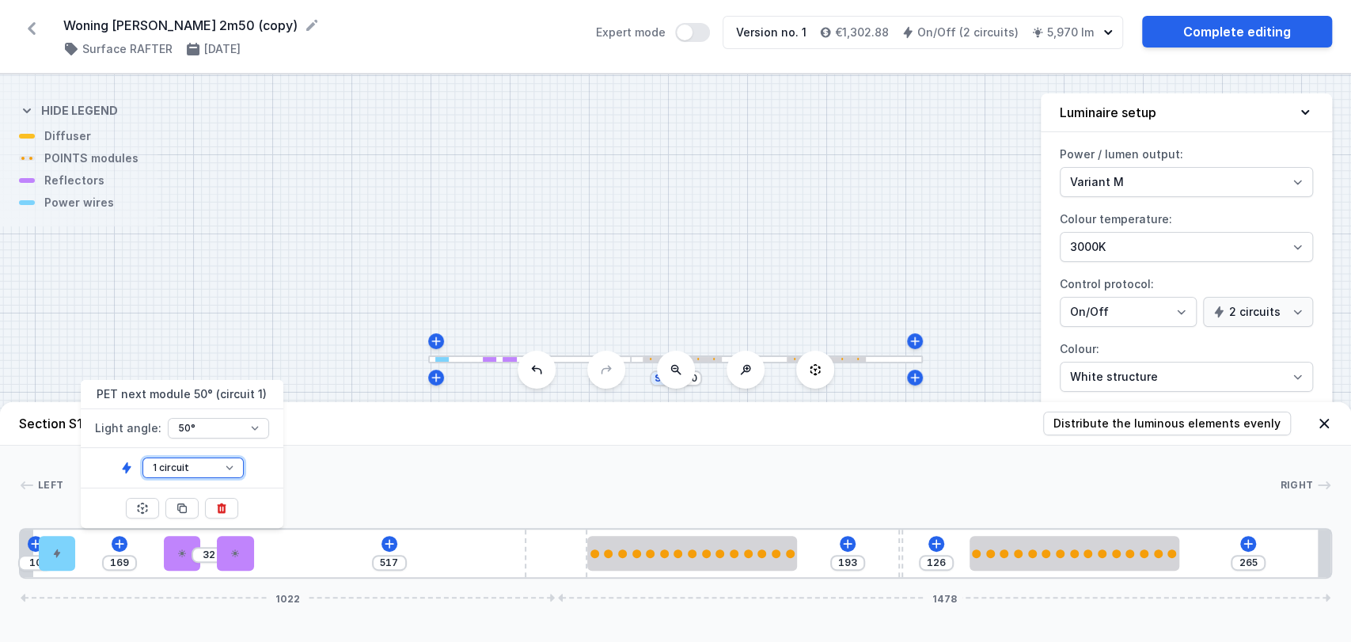
click at [185, 468] on select "1 circuit 2 circuit" at bounding box center [192, 468] width 101 height 21
click at [142, 458] on select "1 circuit 2 circuit" at bounding box center [192, 468] width 101 height 21
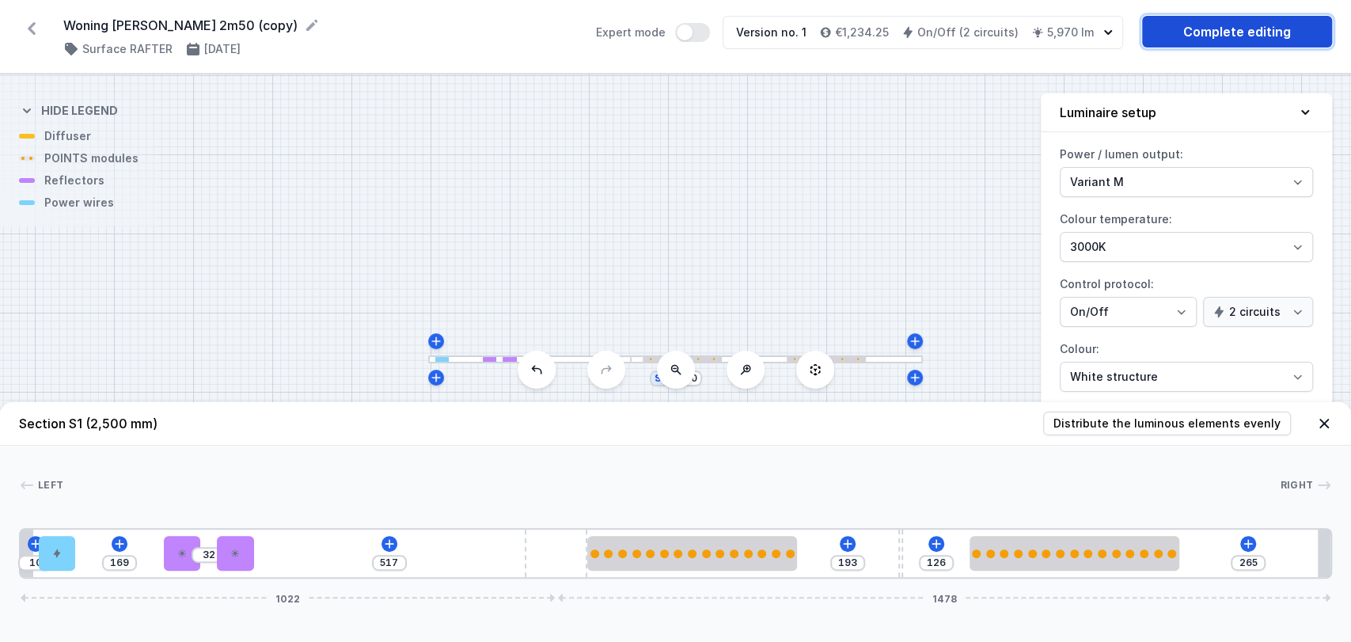
click at [1210, 28] on link "Complete editing" at bounding box center [1237, 32] width 190 height 32
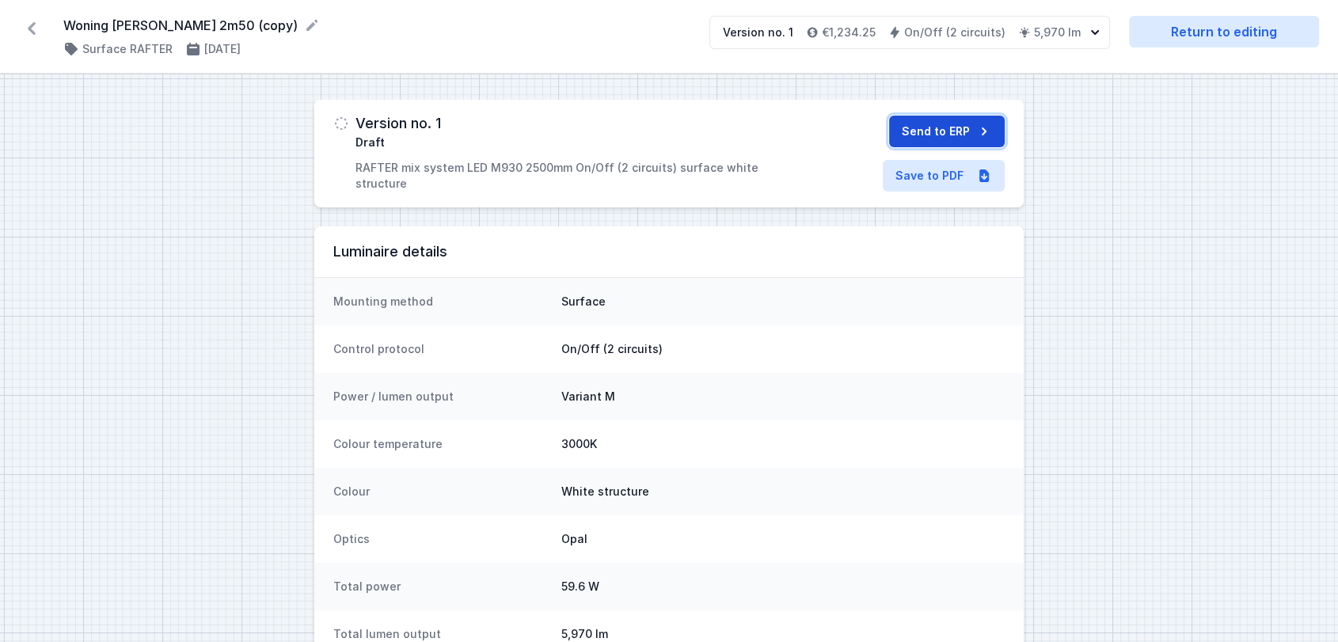
click at [961, 129] on button "Send to ERP" at bounding box center [947, 132] width 116 height 32
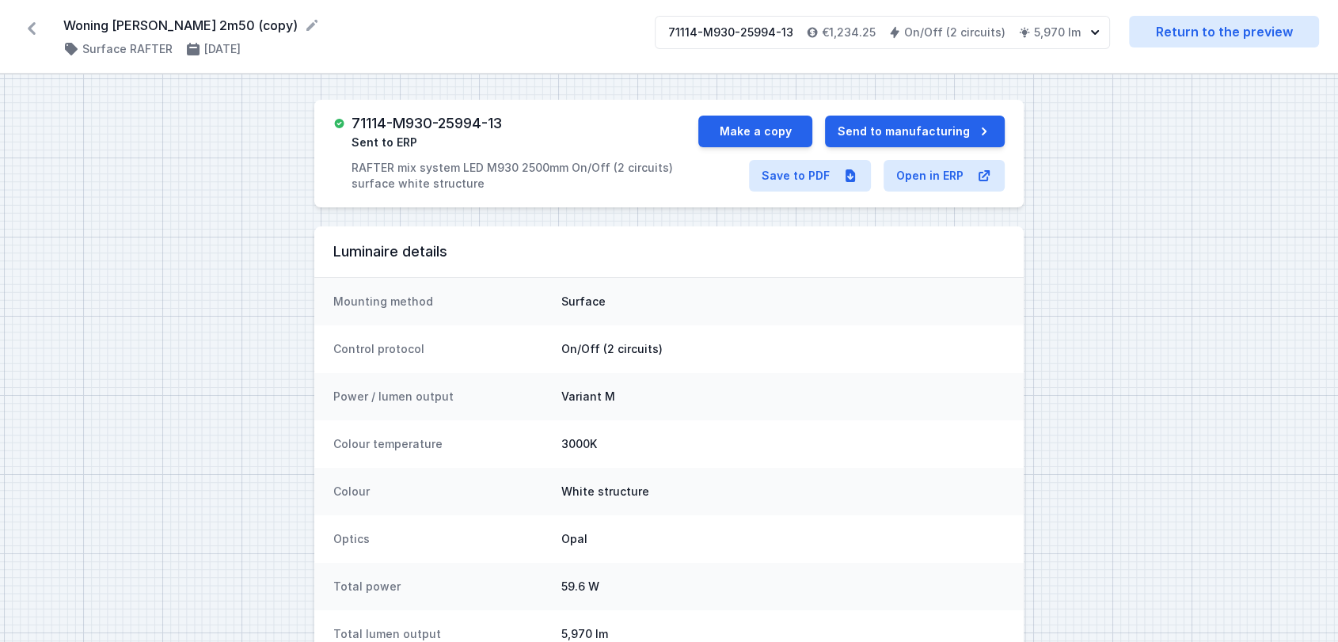
click at [514, 120] on div "71114-M930-25994-13 Sent to ERP RAFTER mix system LED M930 2500mm On/Off (2 cir…" at bounding box center [524, 154] width 347 height 76
drag, startPoint x: 510, startPoint y: 119, endPoint x: 355, endPoint y: 109, distance: 154.7
click at [355, 109] on div "71114-M930-25994-13 Sent to ERP RAFTER mix system LED M930 2500mm On/Off (2 cir…" at bounding box center [668, 154] width 709 height 108
copy h3 "71114-M930-25994-13"
click at [814, 181] on link "Save to PDF" at bounding box center [810, 176] width 122 height 32
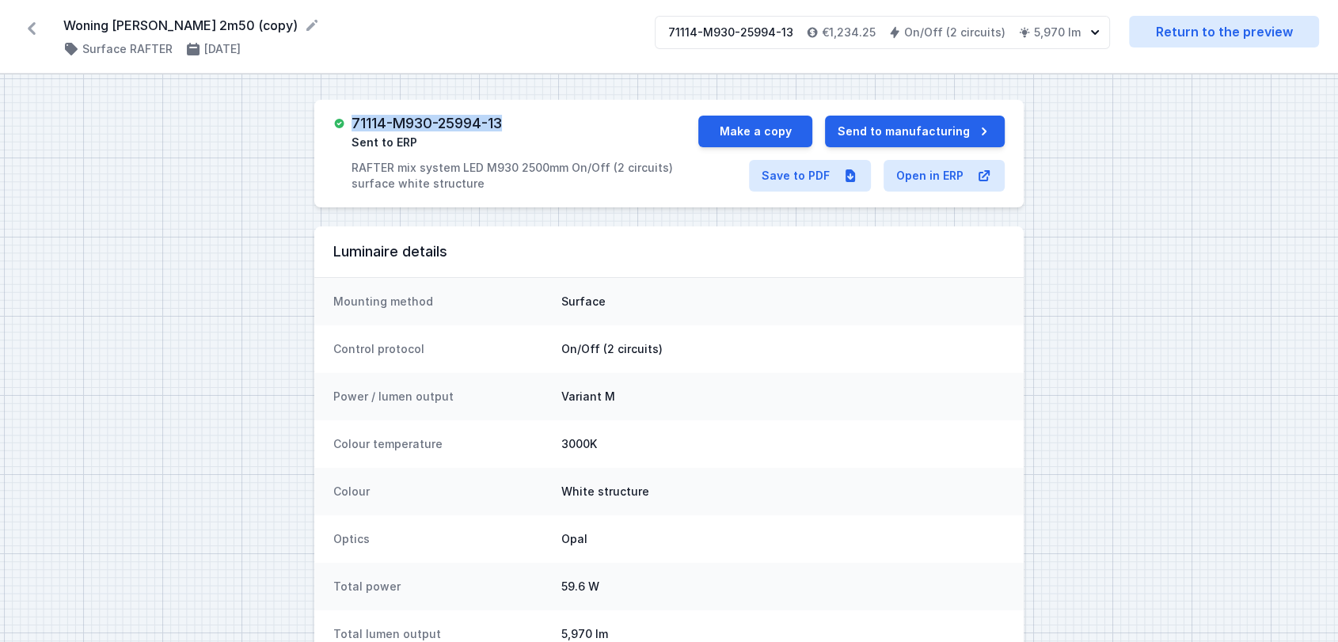
click at [31, 27] on icon at bounding box center [32, 28] width 8 height 13
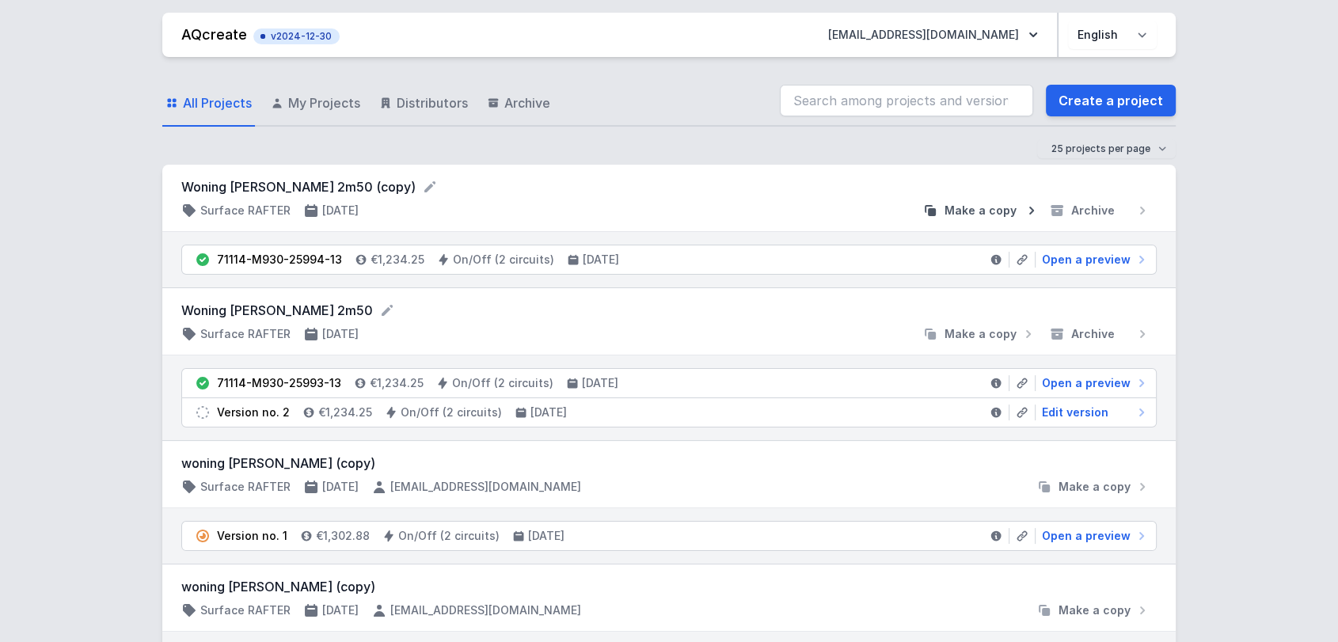
click at [966, 210] on span "Make a copy" at bounding box center [980, 211] width 72 height 16
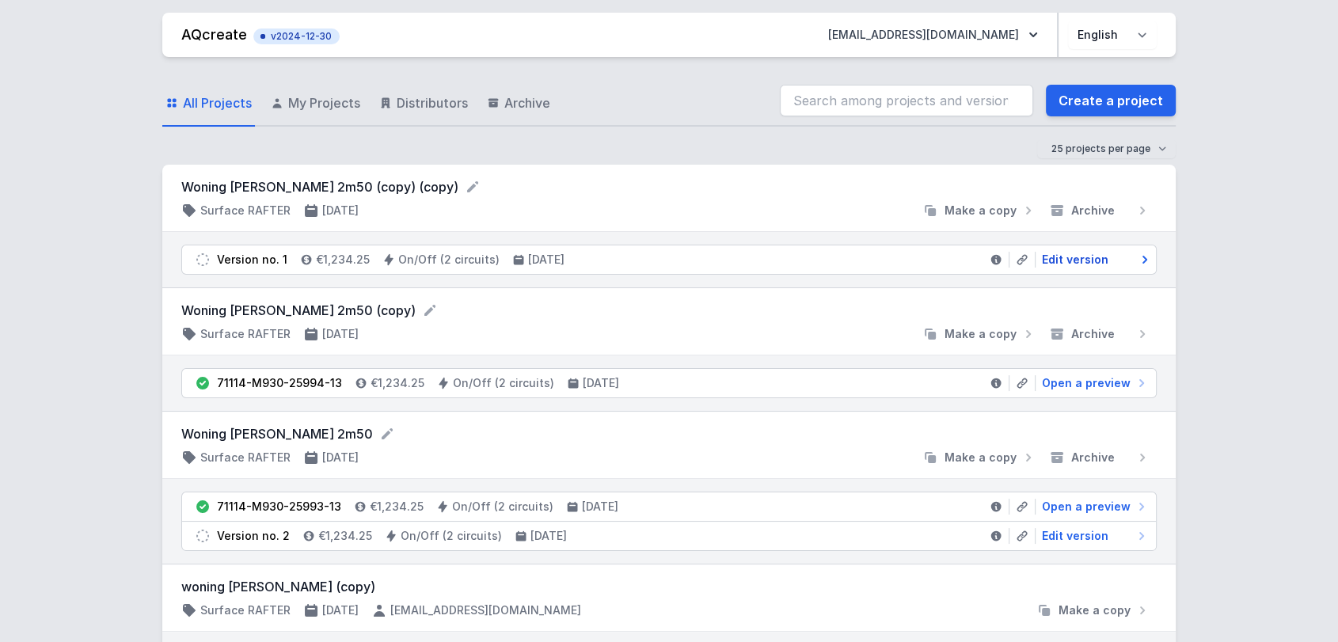
click at [1083, 260] on span "Edit version" at bounding box center [1075, 260] width 66 height 16
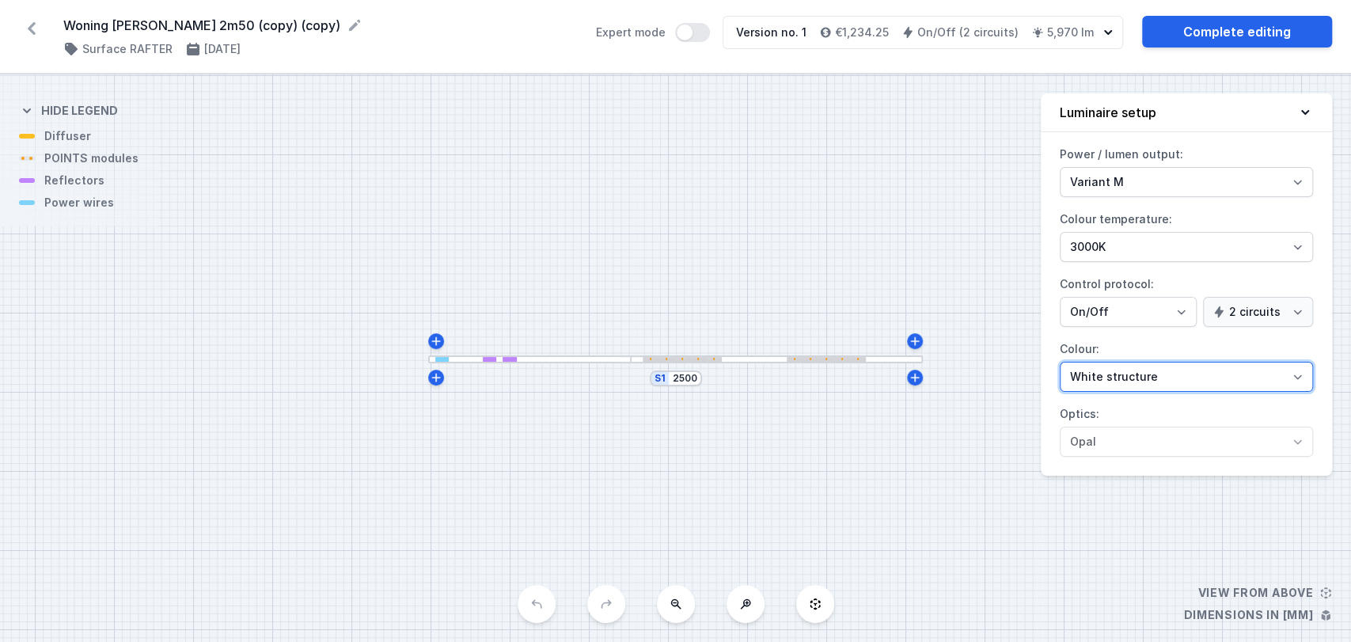
click at [1145, 378] on select "White structure Black structure Gold structure Copper Gray Another colour (from…" at bounding box center [1186, 377] width 253 height 30
click at [1060, 362] on select "White structure Black structure Gold structure Copper Gray Another colour (from…" at bounding box center [1186, 377] width 253 height 30
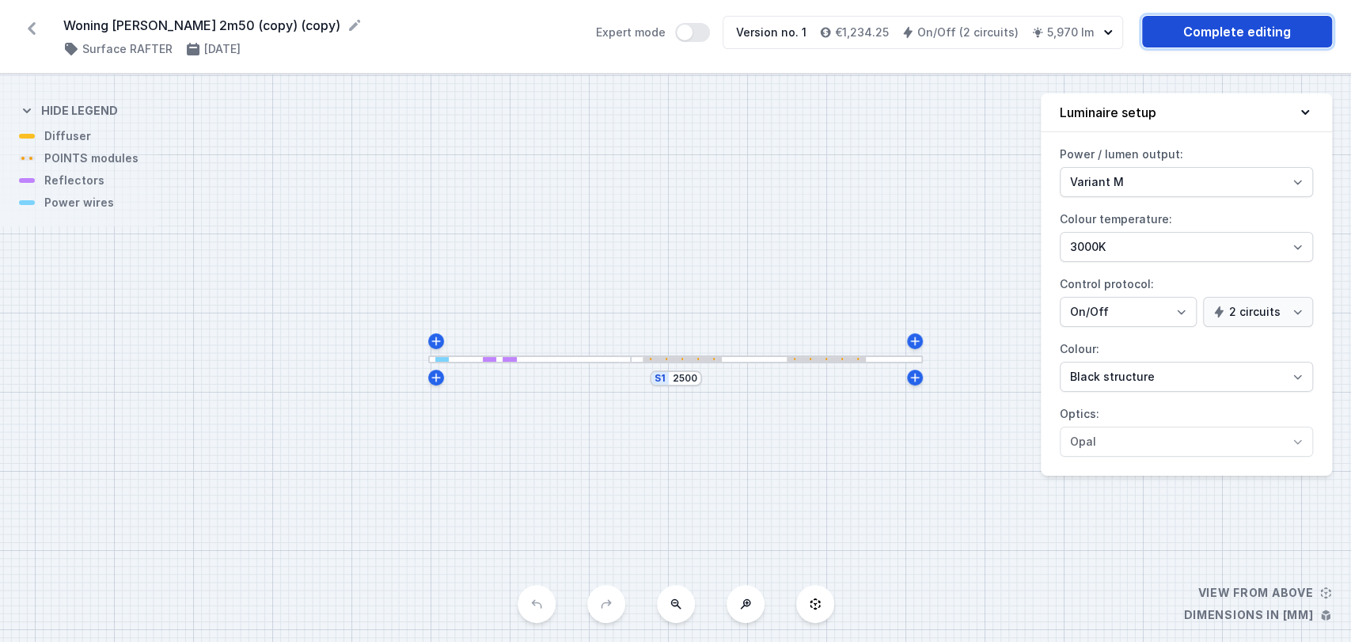
click at [1226, 23] on link "Complete editing" at bounding box center [1237, 32] width 190 height 32
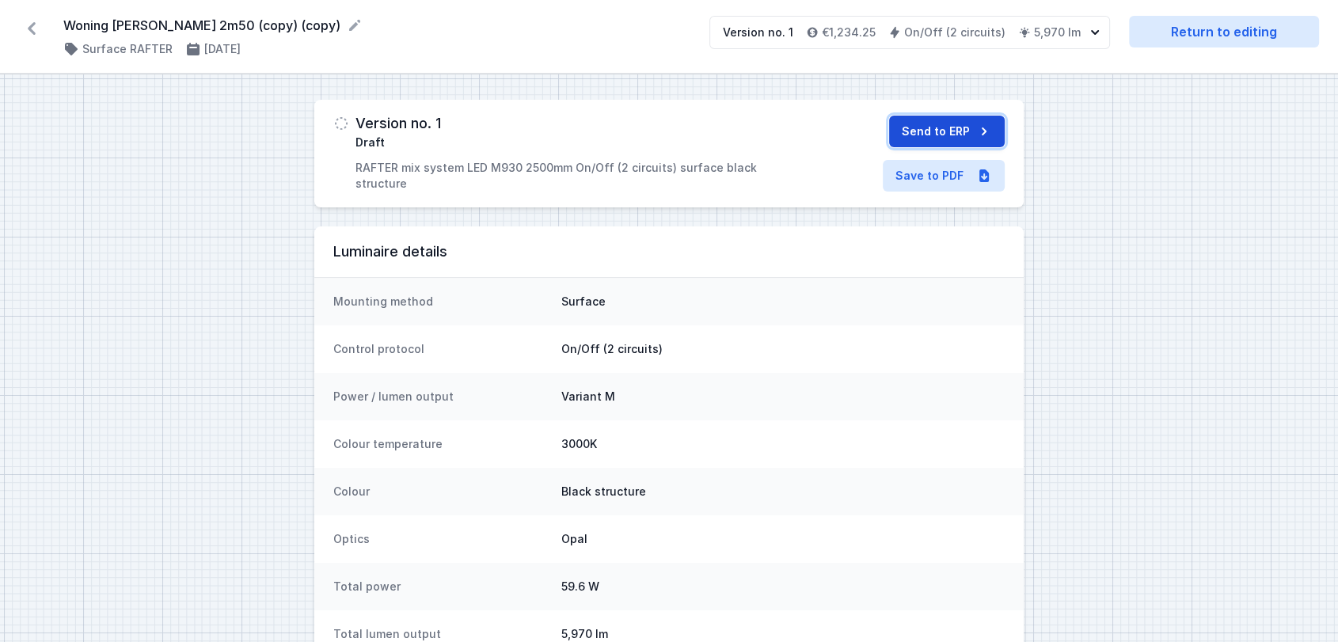
click at [940, 127] on button "Send to ERP" at bounding box center [947, 132] width 116 height 32
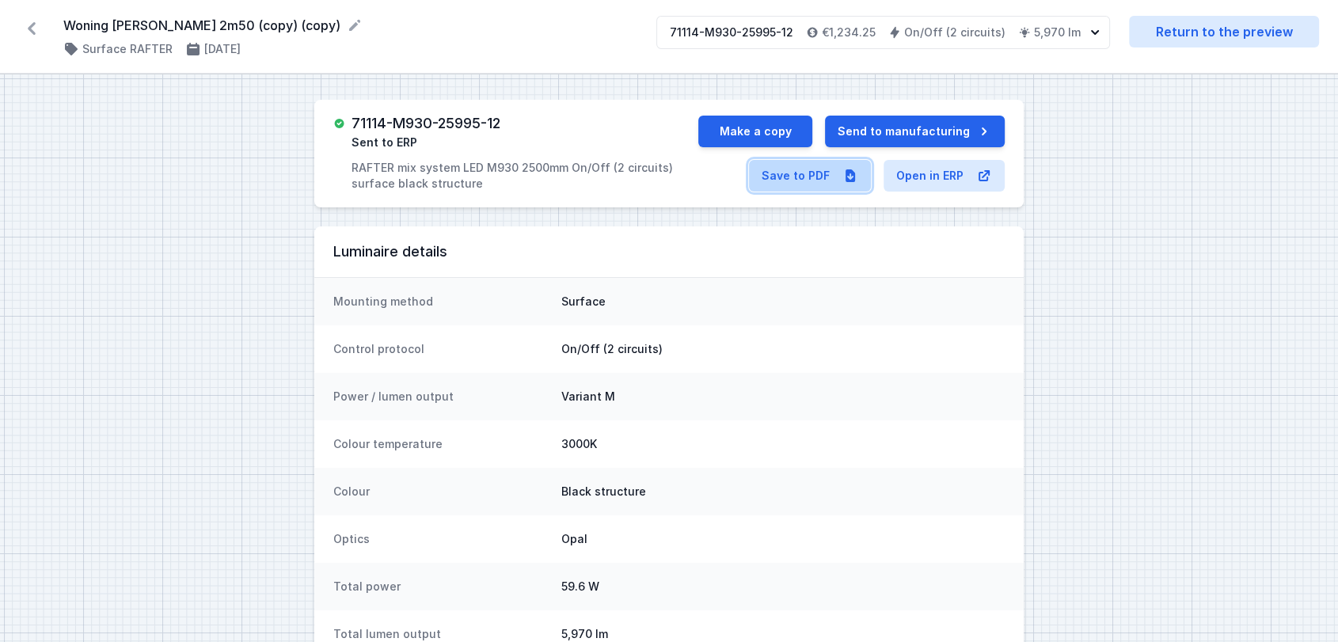
click at [811, 179] on link "Save to PDF" at bounding box center [810, 176] width 122 height 32
click at [34, 28] on icon at bounding box center [31, 28] width 25 height 25
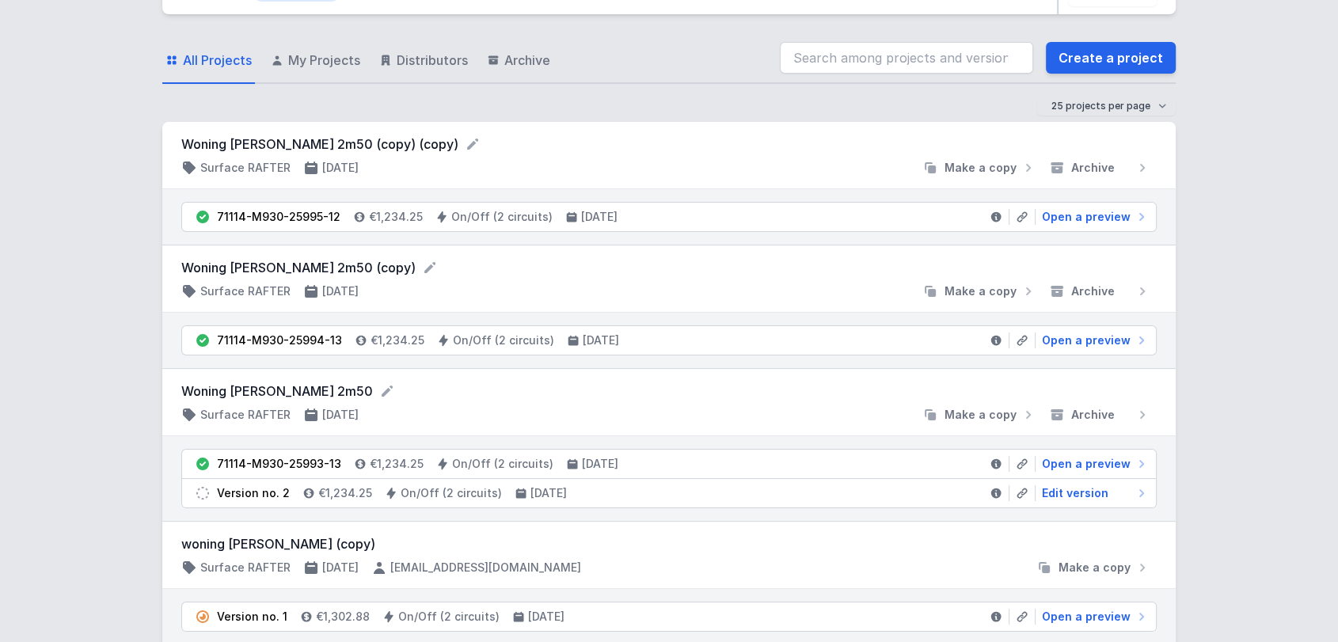
scroll to position [42, 0]
click at [1000, 161] on span "Make a copy" at bounding box center [980, 169] width 72 height 16
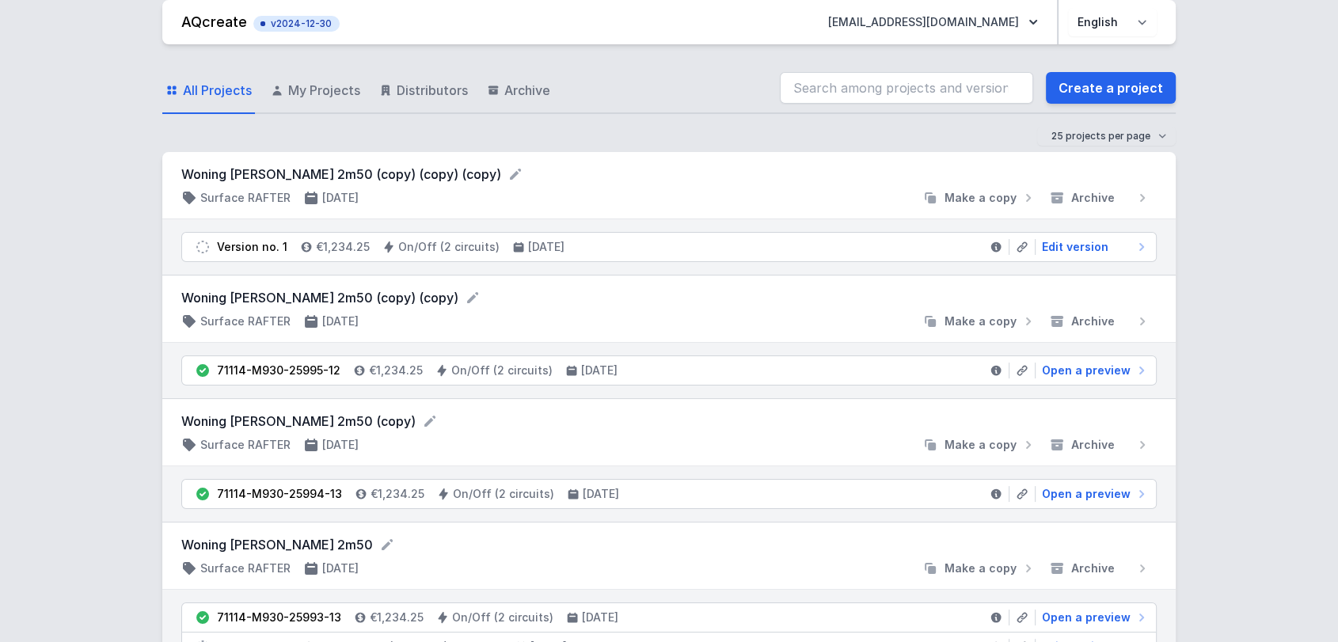
scroll to position [13, 0]
click at [1102, 245] on span "Edit version" at bounding box center [1075, 246] width 66 height 16
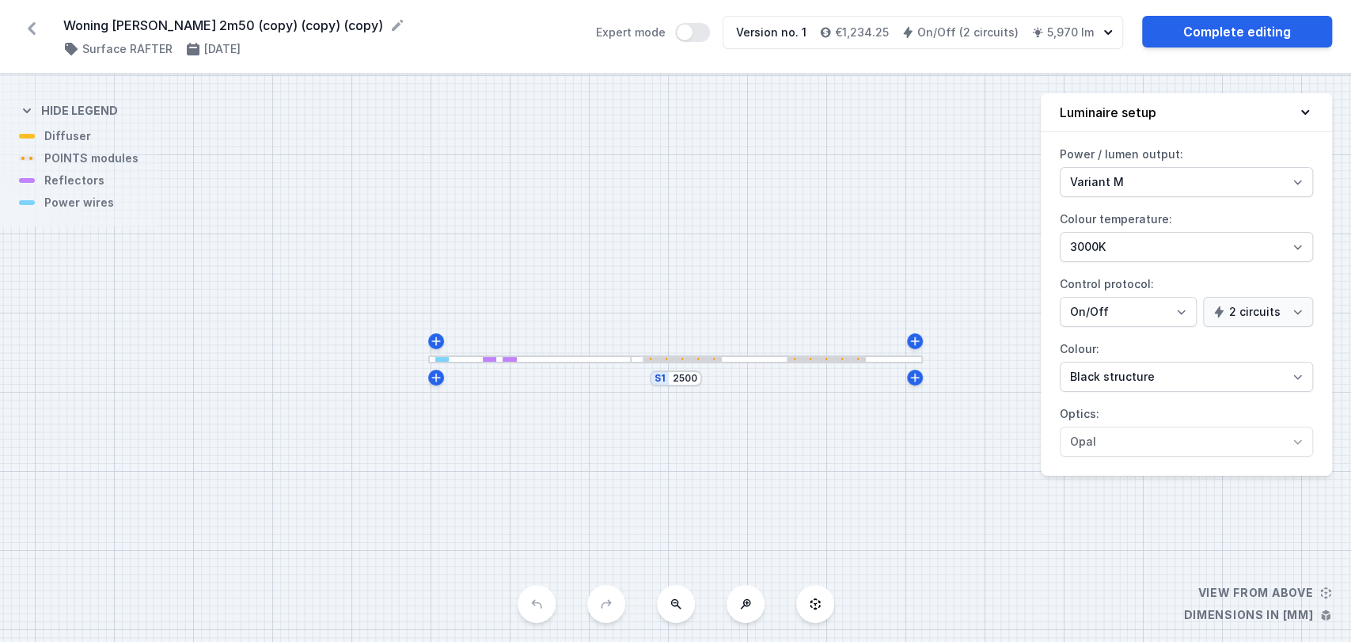
click at [492, 358] on div at bounding box center [490, 359] width 14 height 5
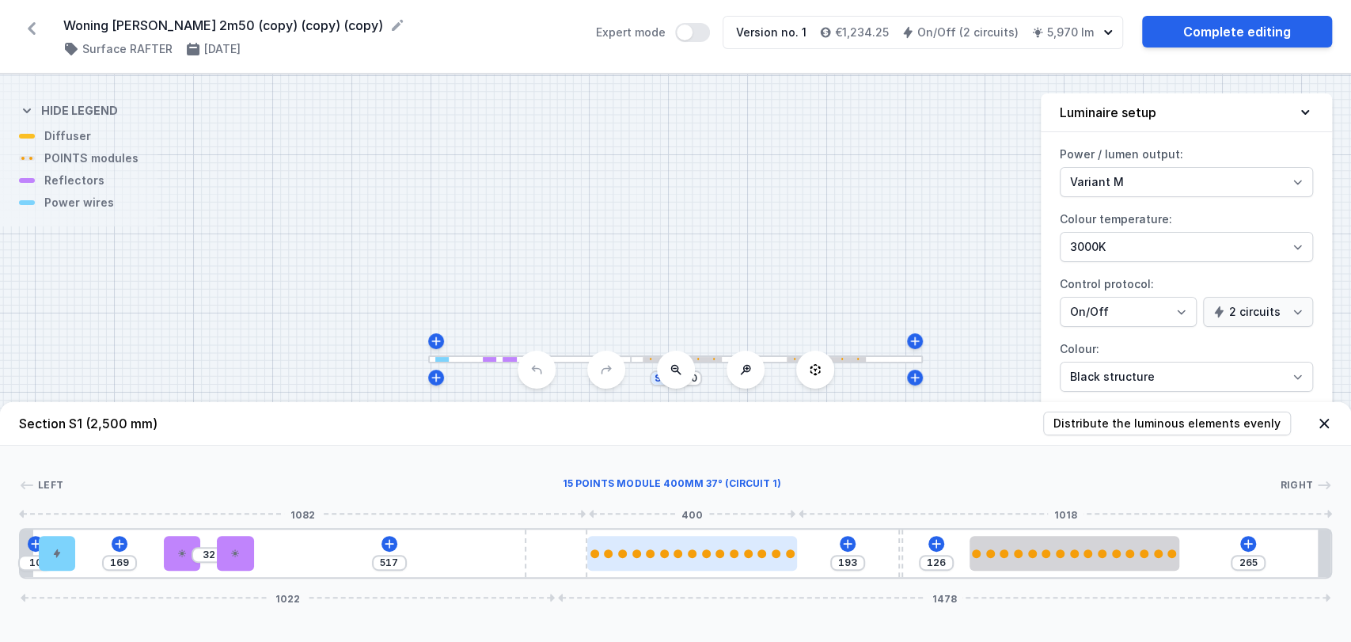
click at [720, 554] on div at bounding box center [720, 553] width 9 height 9
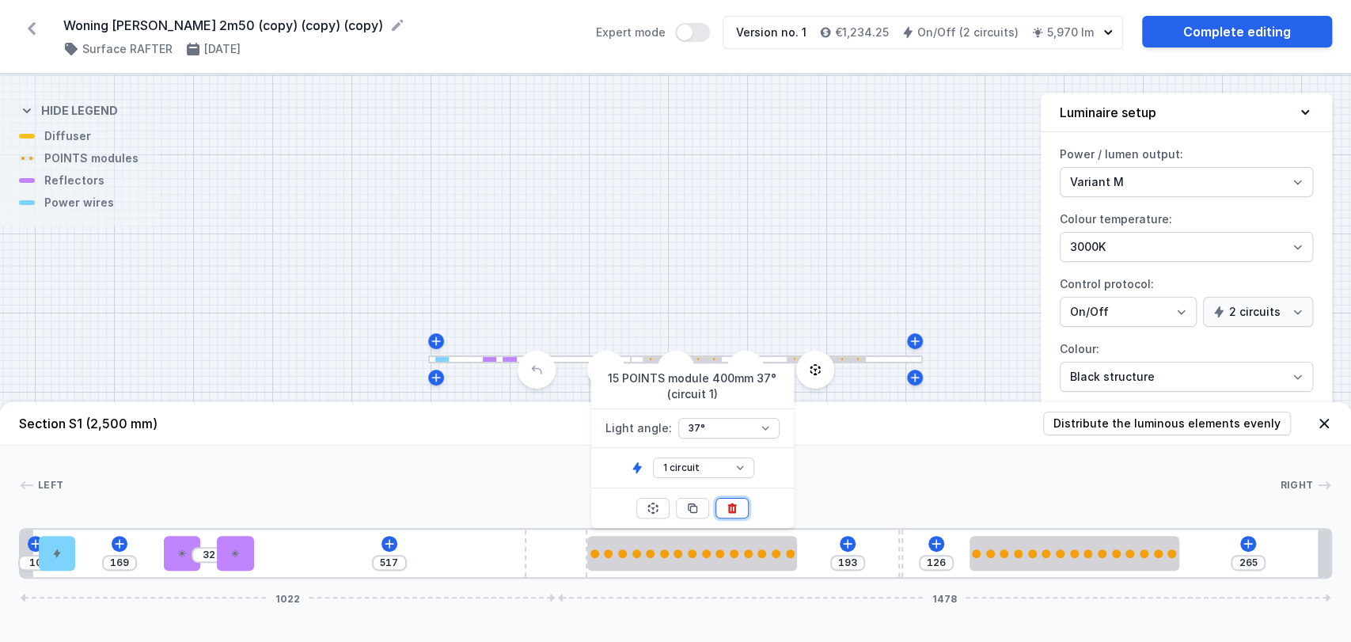
click at [736, 511] on icon at bounding box center [732, 508] width 13 height 13
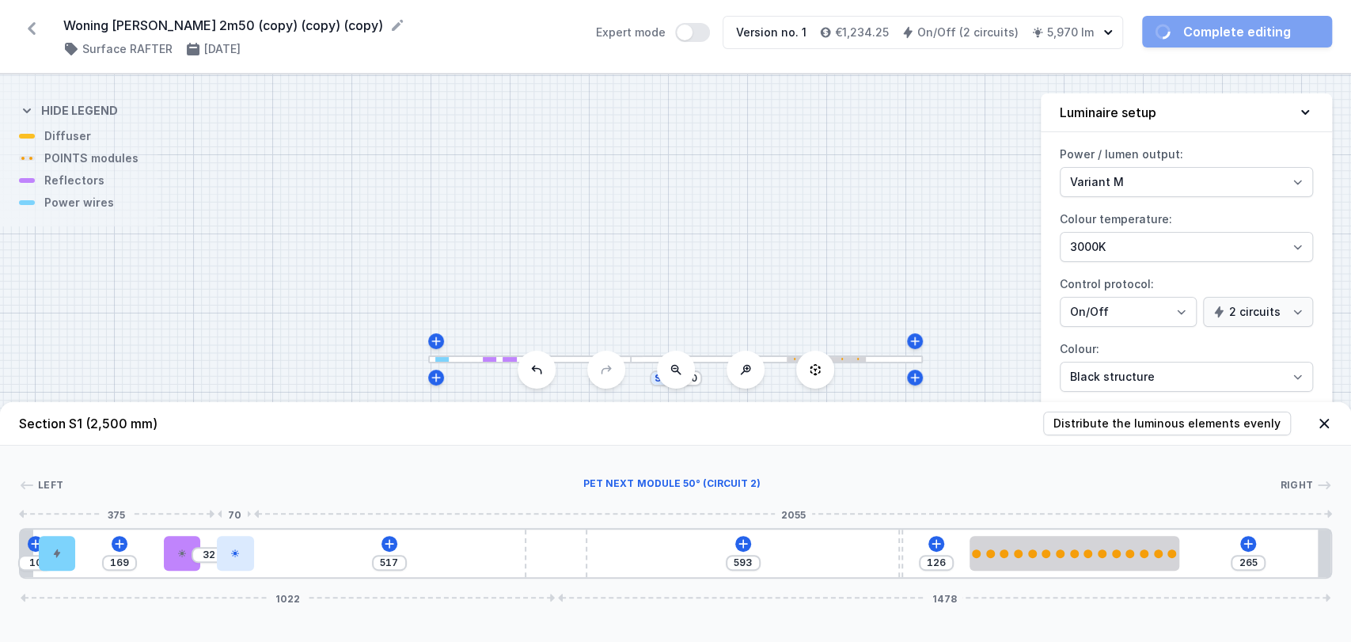
click at [222, 543] on div at bounding box center [235, 553] width 36 height 35
click at [230, 554] on icon at bounding box center [234, 553] width 9 height 9
click at [230, 551] on icon at bounding box center [234, 553] width 9 height 9
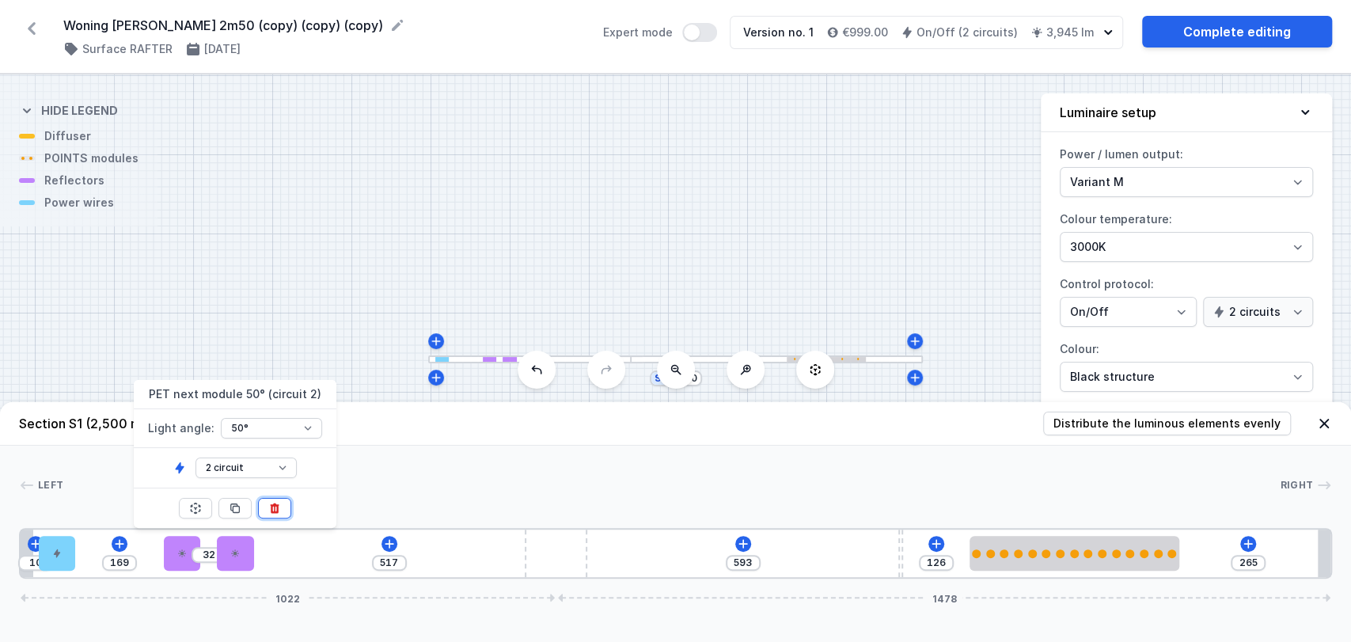
click at [276, 506] on icon at bounding box center [275, 508] width 9 height 10
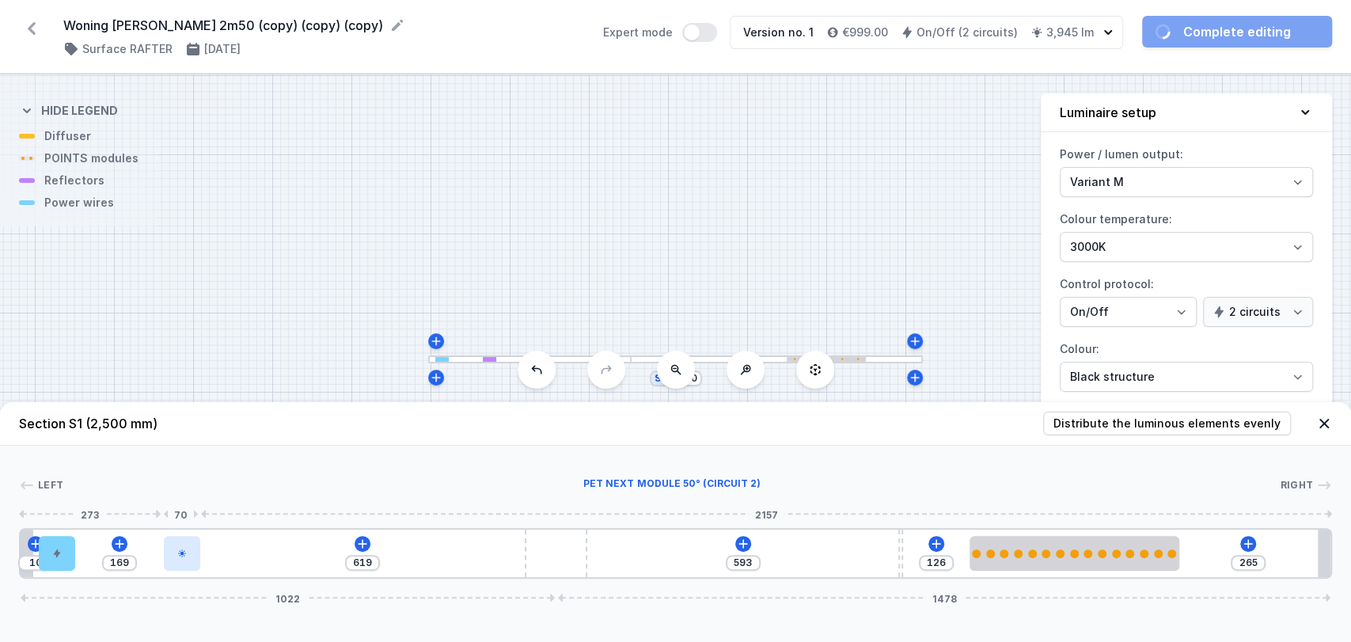
click at [192, 546] on div at bounding box center [182, 553] width 36 height 35
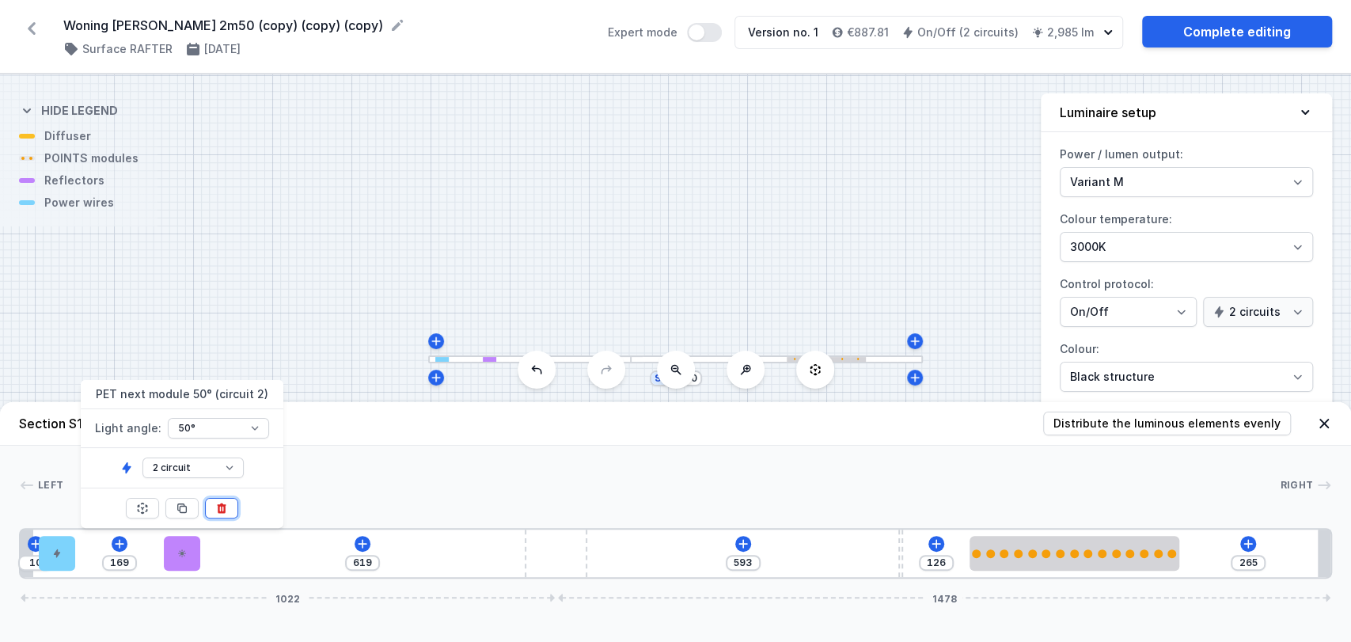
click at [222, 508] on icon at bounding box center [221, 508] width 9 height 10
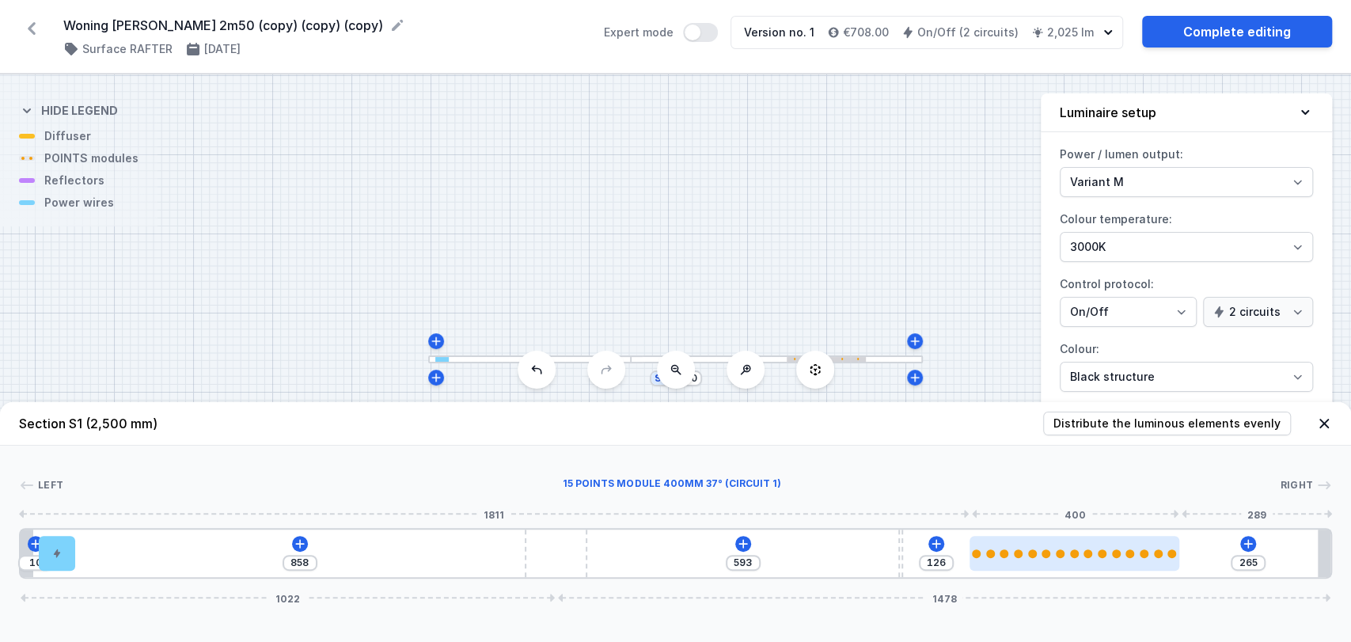
click at [1096, 559] on div at bounding box center [1075, 553] width 210 height 35
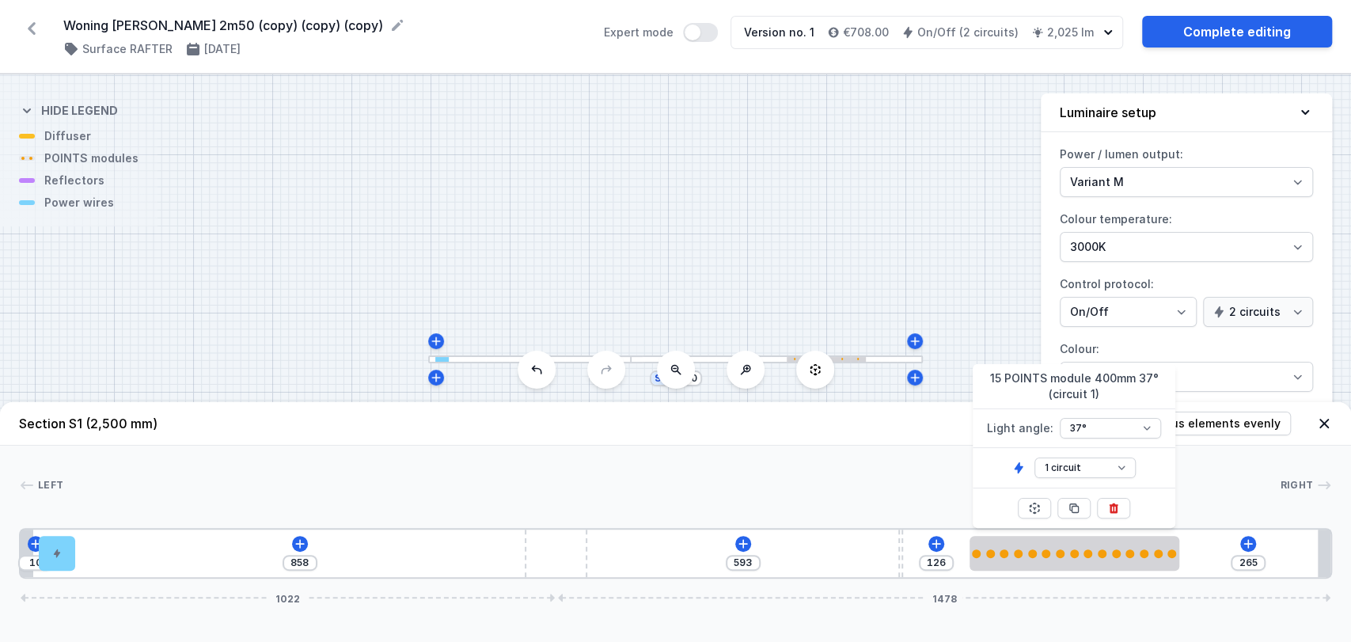
click at [477, 361] on div at bounding box center [529, 359] width 203 height 8
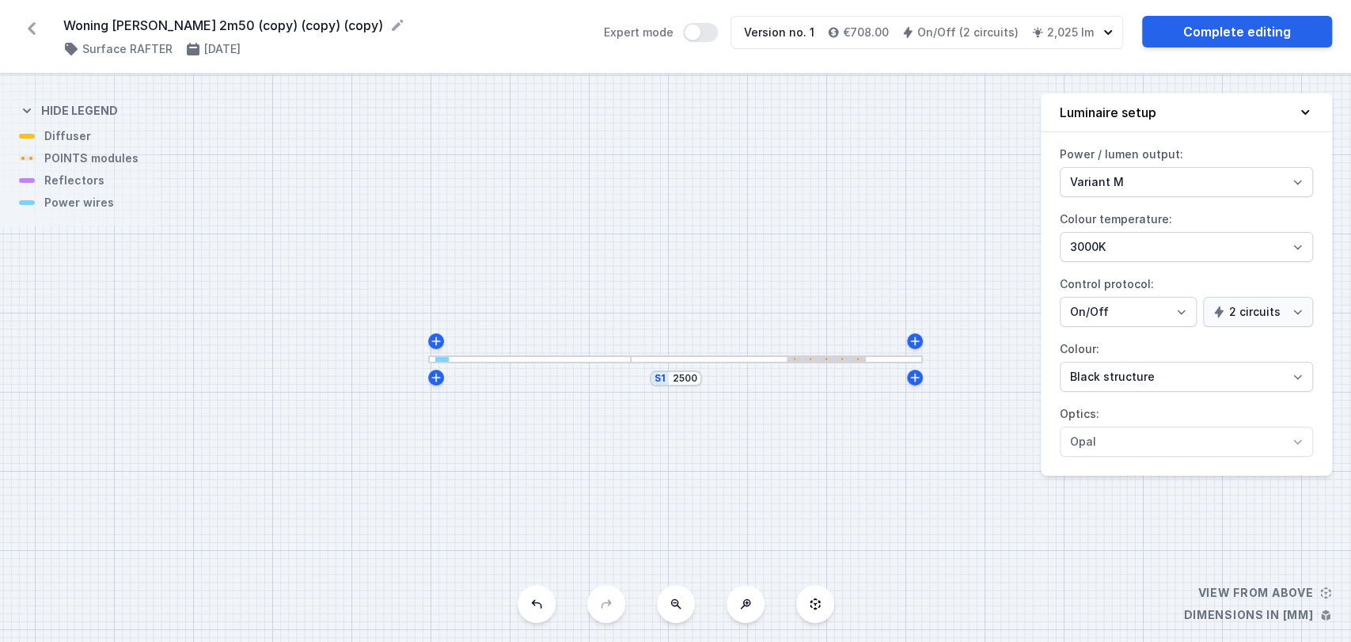
click at [477, 361] on div at bounding box center [529, 359] width 203 height 8
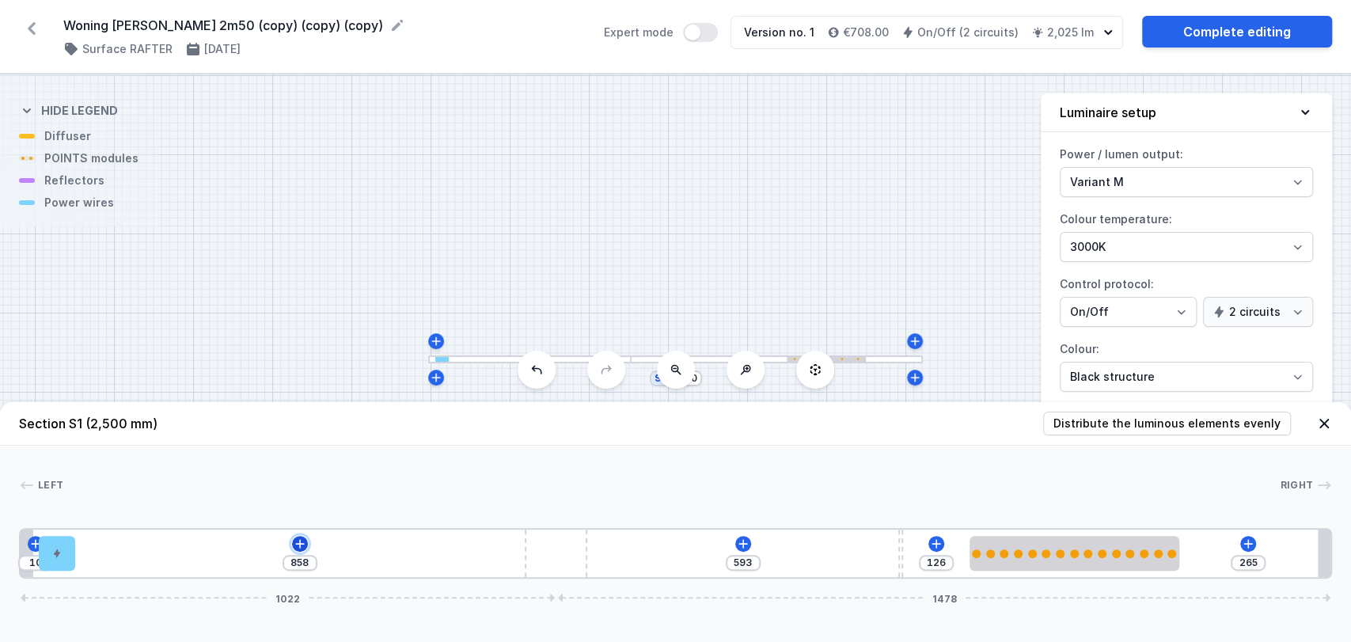
click at [298, 541] on icon at bounding box center [300, 544] width 13 height 13
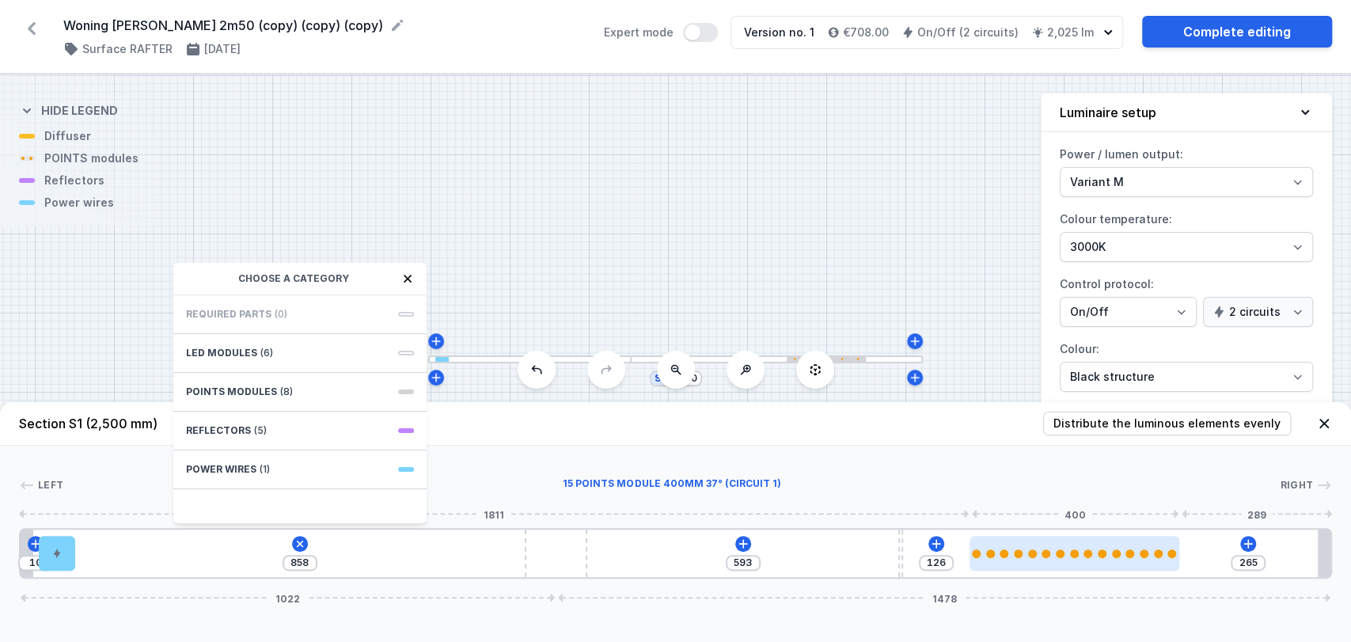
click at [1010, 538] on div at bounding box center [1075, 553] width 210 height 35
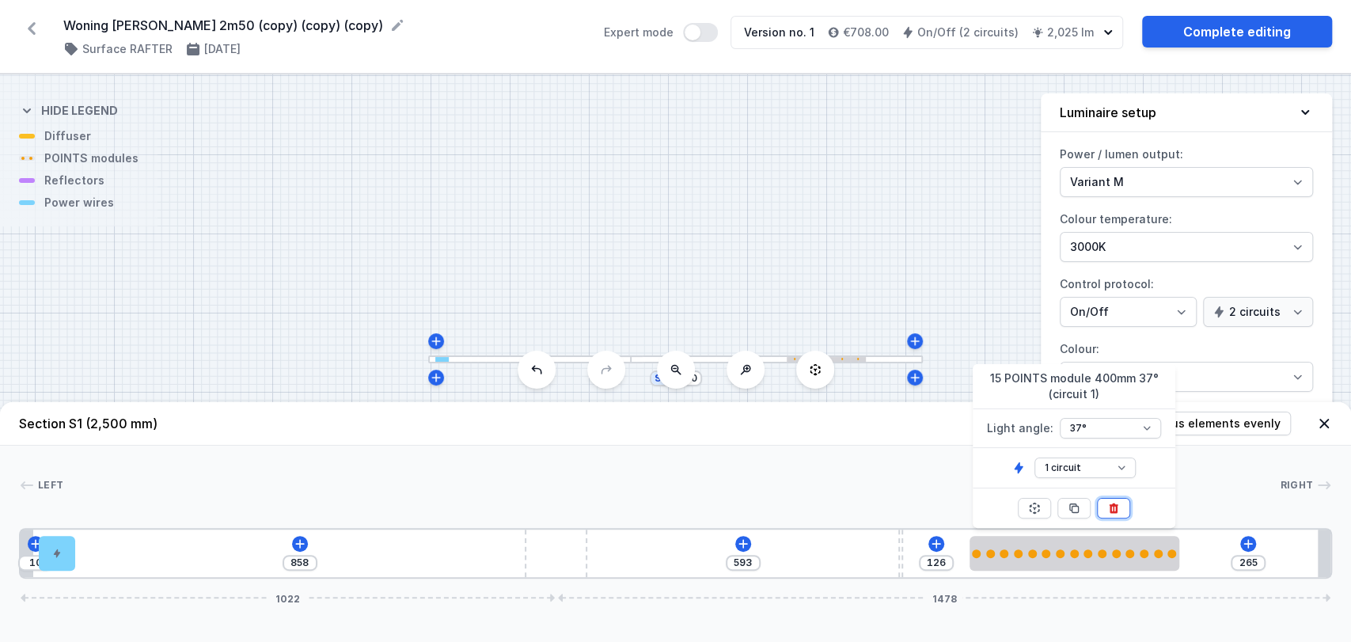
click at [1123, 507] on button at bounding box center [1113, 508] width 33 height 21
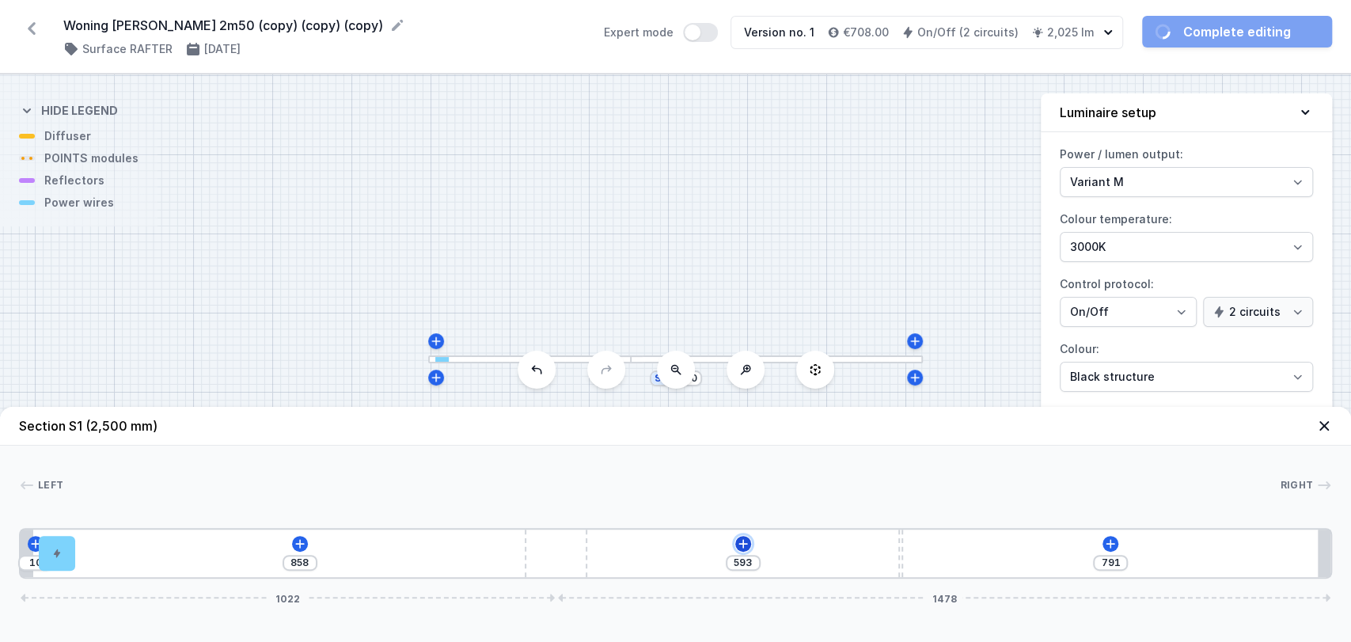
click at [739, 550] on button at bounding box center [743, 544] width 16 height 16
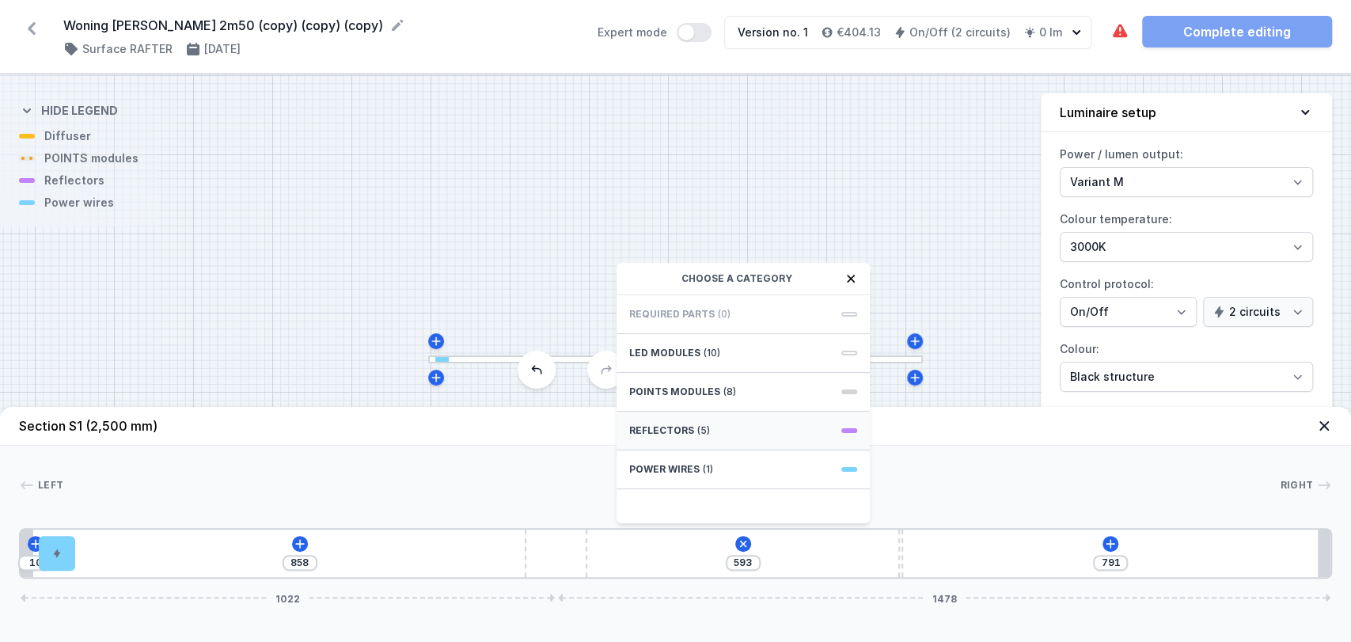
click at [735, 420] on div "Reflectors (5)" at bounding box center [743, 431] width 253 height 39
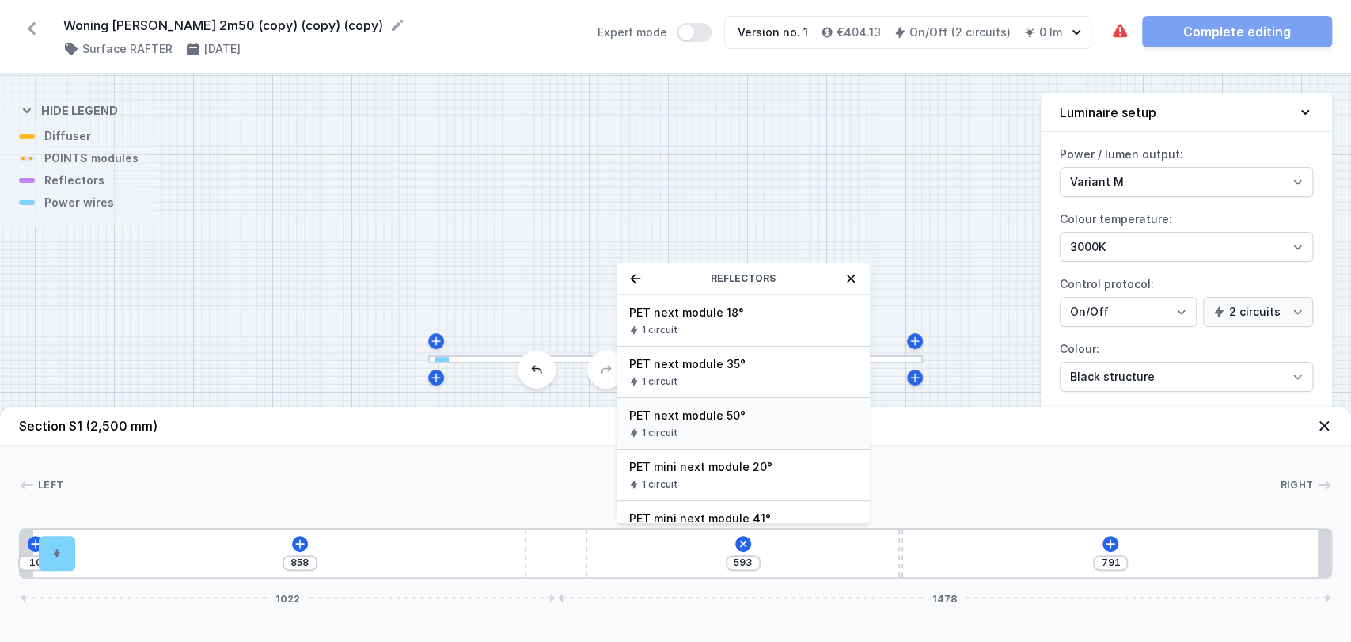
click at [735, 416] on span "PET next module 50°" at bounding box center [743, 416] width 228 height 16
